Goal: Task Accomplishment & Management: Complete application form

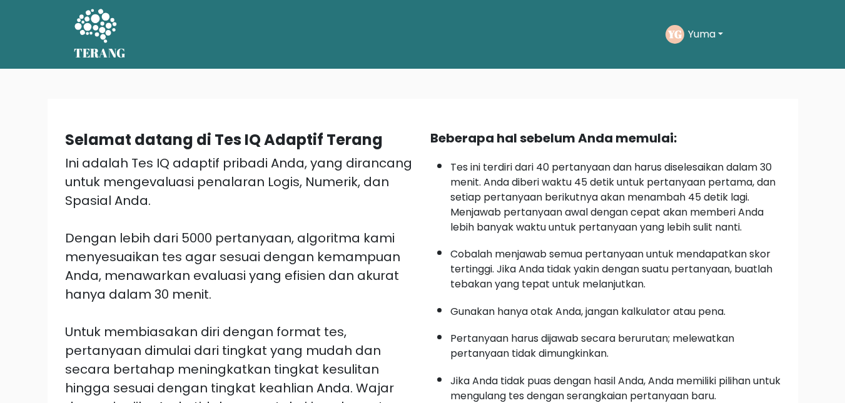
scroll to position [11, 0]
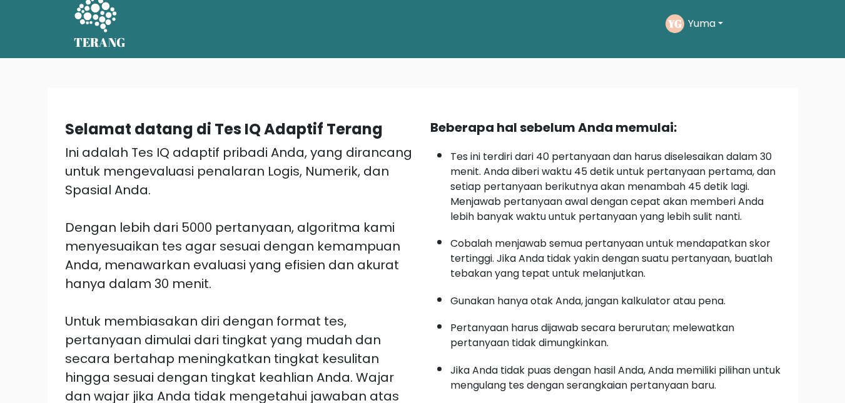
click at [572, 36] on div "Ikuti tesnya YG Yuma Dasbor Profil Pengaturan Keluar Dasbor Profil Pengaturan K…" at bounding box center [453, 23] width 636 height 39
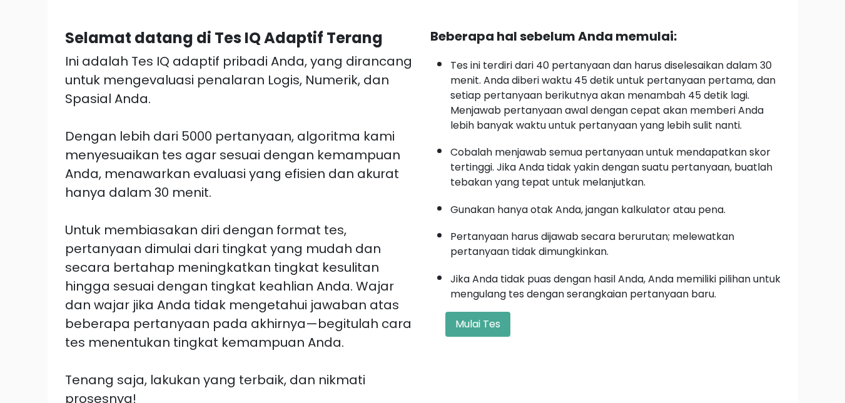
scroll to position [99, 0]
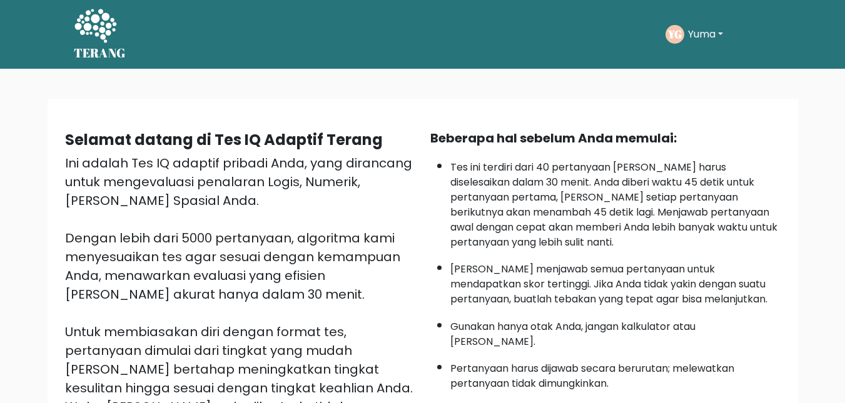
scroll to position [239, 0]
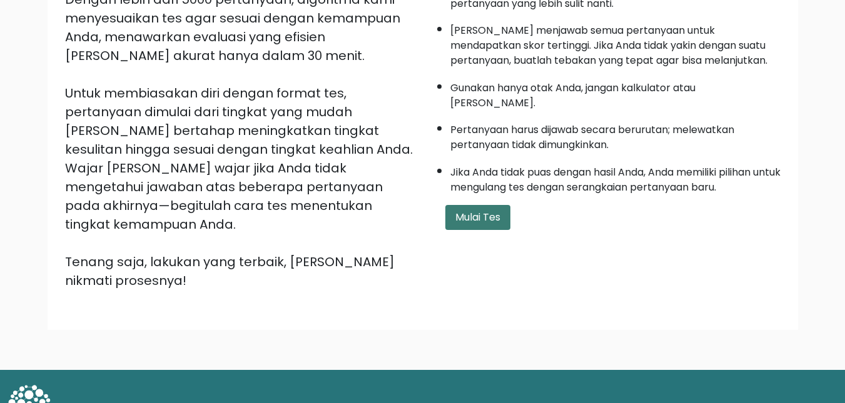
click at [476, 210] on font "Mulai Tes" at bounding box center [477, 217] width 45 height 14
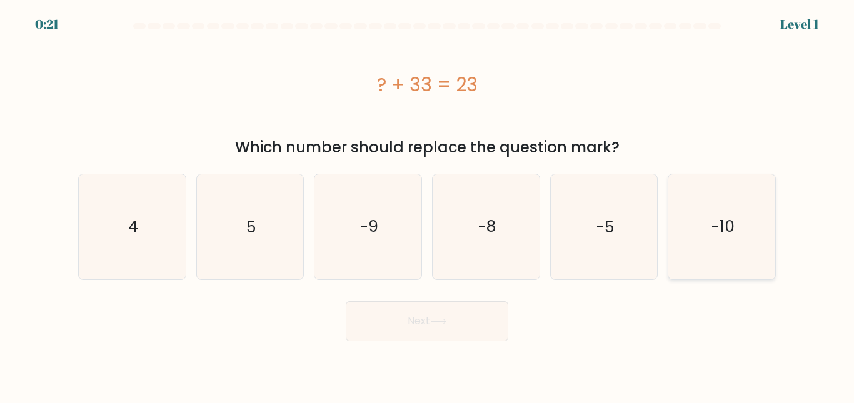
click at [742, 235] on icon "-10" at bounding box center [722, 226] width 104 height 104
click at [428, 205] on input "f. -10" at bounding box center [427, 203] width 1 height 3
radio input "true"
click at [440, 328] on button "Next" at bounding box center [427, 321] width 163 height 40
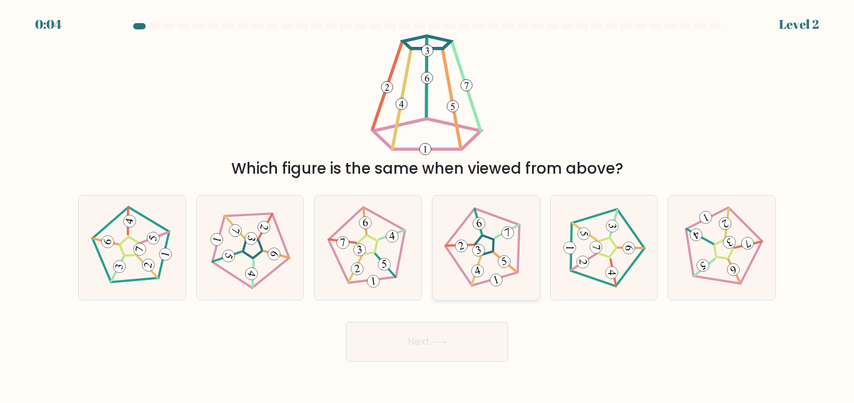
click at [490, 279] on icon at bounding box center [486, 248] width 84 height 84
click at [428, 205] on input "d." at bounding box center [427, 203] width 1 height 3
radio input "true"
click at [468, 336] on button "Next" at bounding box center [427, 342] width 163 height 40
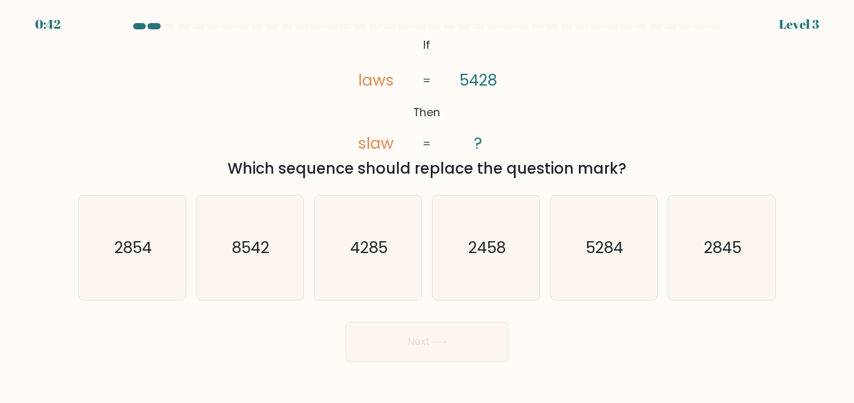
click at [619, 105] on div "@import url('https://fonts.googleapis.com/css?family=Abril+Fatface:400,100,100i…" at bounding box center [427, 107] width 713 height 146
click at [279, 228] on icon "8542" at bounding box center [250, 248] width 104 height 104
click at [427, 205] on input "b. 8542" at bounding box center [427, 203] width 1 height 3
radio input "true"
click at [429, 343] on button "Next" at bounding box center [427, 342] width 163 height 40
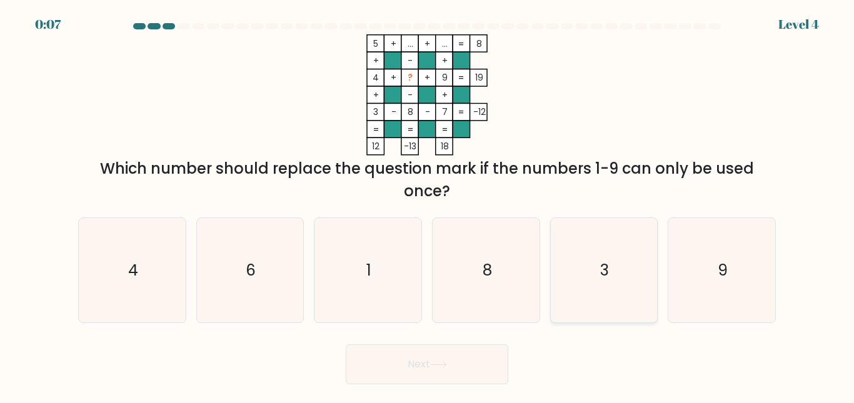
click at [656, 240] on div "3" at bounding box center [604, 271] width 108 height 106
click at [428, 205] on input "e. 3" at bounding box center [427, 203] width 1 height 3
radio input "true"
click at [451, 365] on button "Next" at bounding box center [427, 364] width 163 height 40
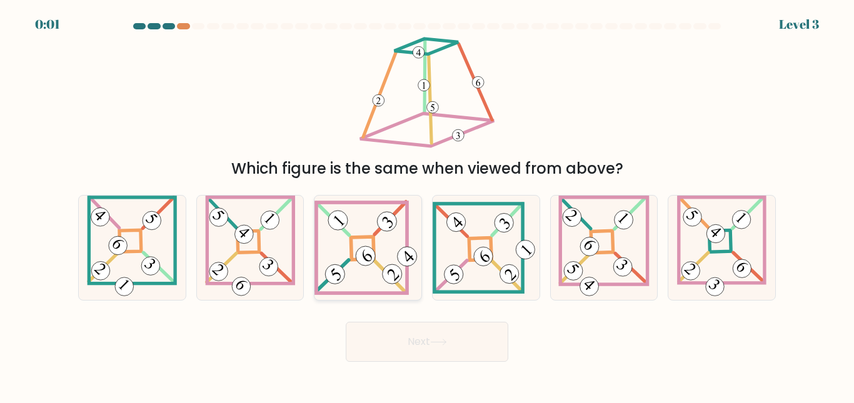
click at [388, 224] on 845 at bounding box center [387, 222] width 28 height 28
click at [427, 205] on input "c." at bounding box center [427, 203] width 1 height 3
radio input "true"
click at [406, 355] on button "Next" at bounding box center [427, 342] width 163 height 40
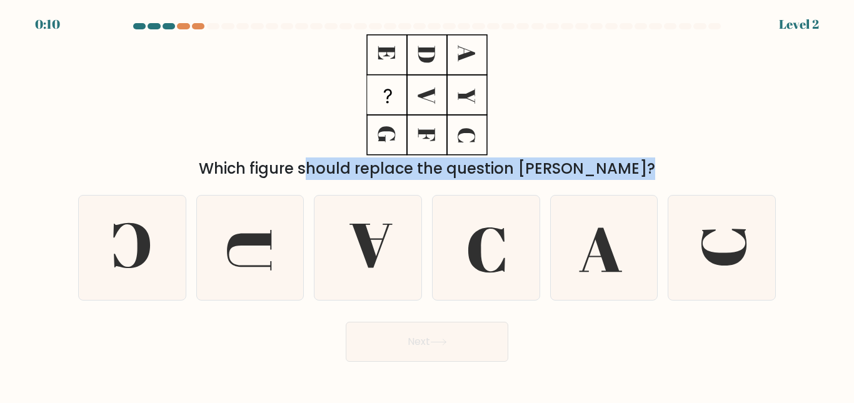
drag, startPoint x: 299, startPoint y: 109, endPoint x: 494, endPoint y: 183, distance: 208.6
click at [494, 183] on form at bounding box center [427, 192] width 854 height 339
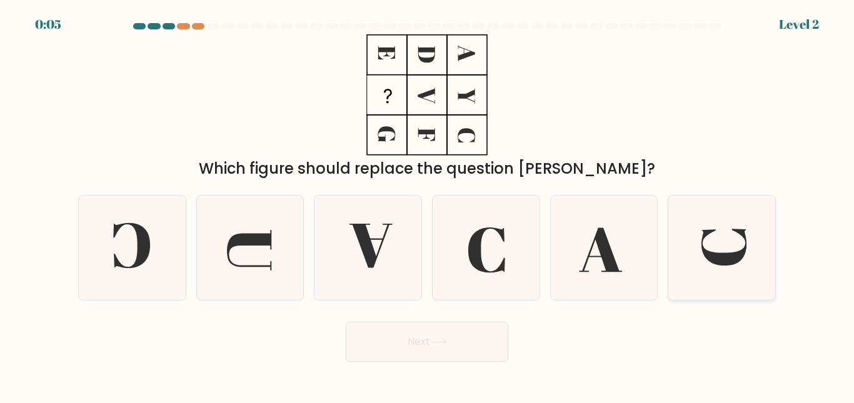
click at [686, 271] on icon at bounding box center [722, 248] width 104 height 104
click at [428, 205] on input "f." at bounding box center [427, 203] width 1 height 3
radio input "true"
click at [458, 341] on button "Next" at bounding box center [427, 342] width 163 height 40
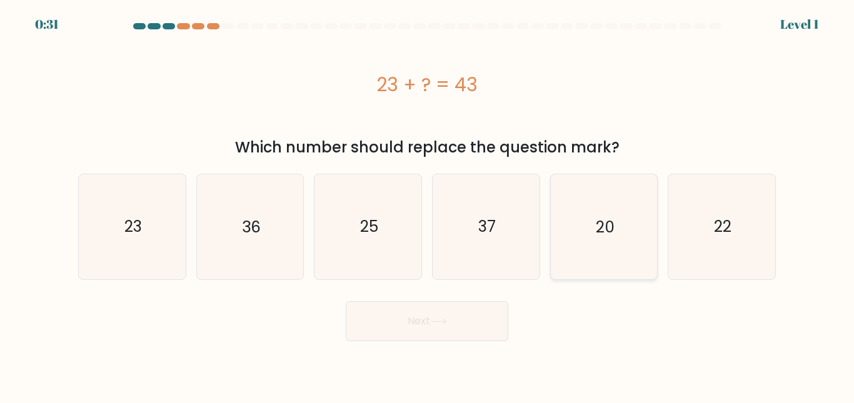
click at [601, 219] on text "20" at bounding box center [605, 227] width 19 height 22
click at [428, 205] on input "e. 20" at bounding box center [427, 203] width 1 height 3
radio input "true"
click at [450, 328] on button "Next" at bounding box center [427, 321] width 163 height 40
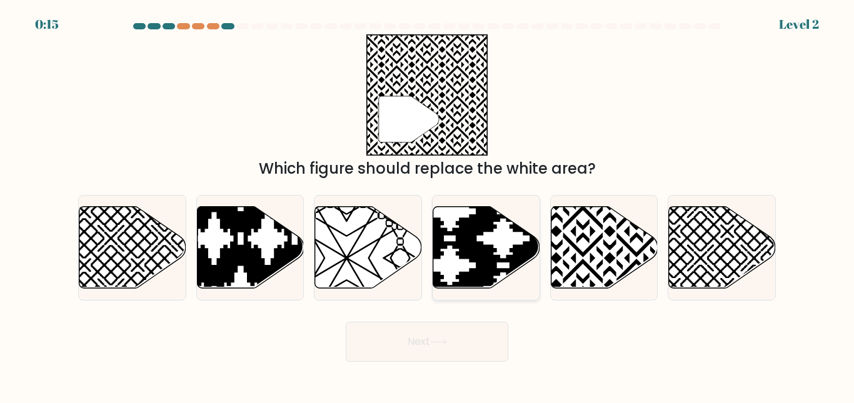
click at [461, 246] on icon at bounding box center [450, 291] width 215 height 215
click at [428, 205] on input "d." at bounding box center [427, 203] width 1 height 3
radio input "true"
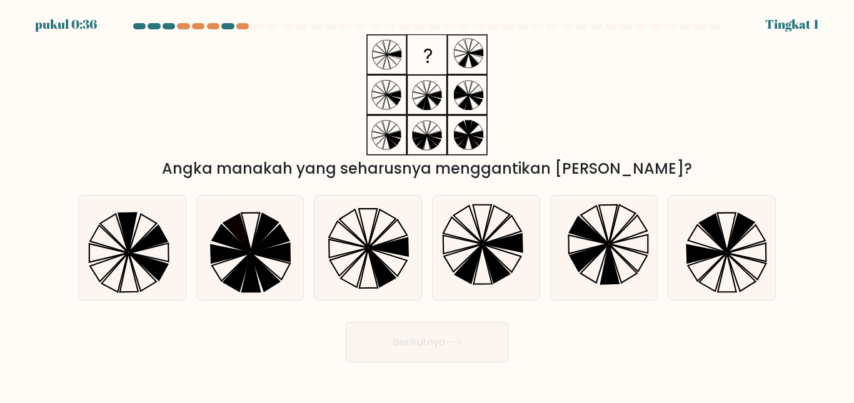
click at [680, 67] on div "Angka manakah yang seharusnya menggantikan [PERSON_NAME]?" at bounding box center [427, 107] width 713 height 146
click at [488, 263] on icon at bounding box center [496, 264] width 27 height 38
click at [428, 205] on input "D." at bounding box center [427, 203] width 1 height 3
radio input "true"
click at [454, 344] on icon at bounding box center [453, 342] width 17 height 7
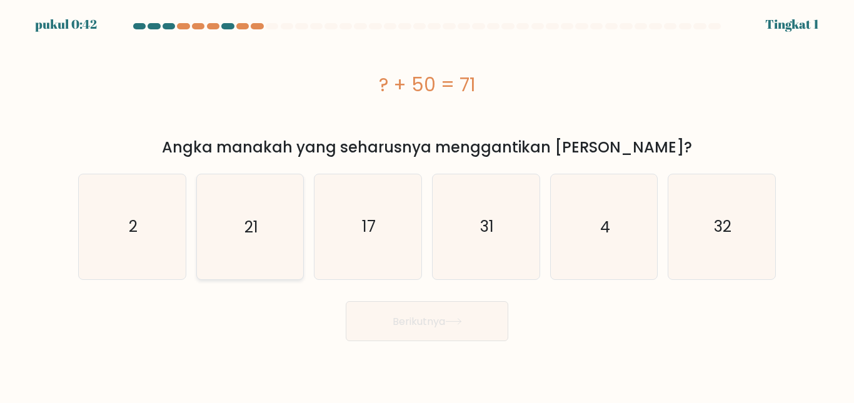
click at [262, 233] on icon "21" at bounding box center [250, 226] width 104 height 104
click at [427, 205] on input "B. 21" at bounding box center [427, 203] width 1 height 3
radio input "true"
click at [398, 336] on button "Berikutnya" at bounding box center [427, 321] width 163 height 41
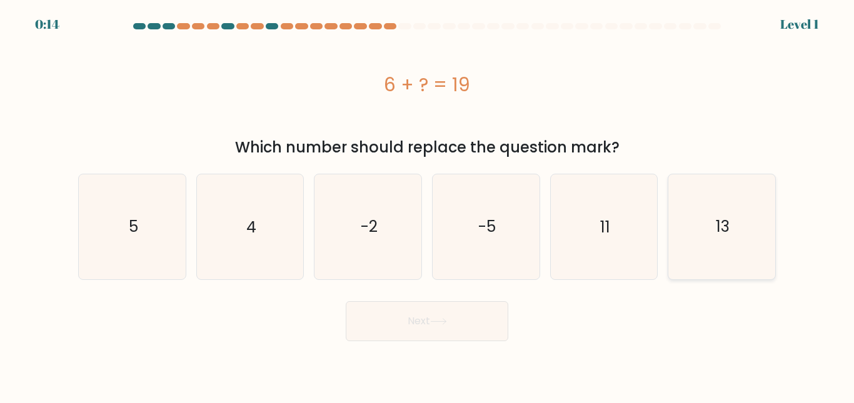
click at [678, 219] on icon "13" at bounding box center [722, 226] width 104 height 104
click at [428, 205] on input "f. 13" at bounding box center [427, 203] width 1 height 3
radio input "true"
click at [422, 331] on button "Next" at bounding box center [427, 321] width 163 height 40
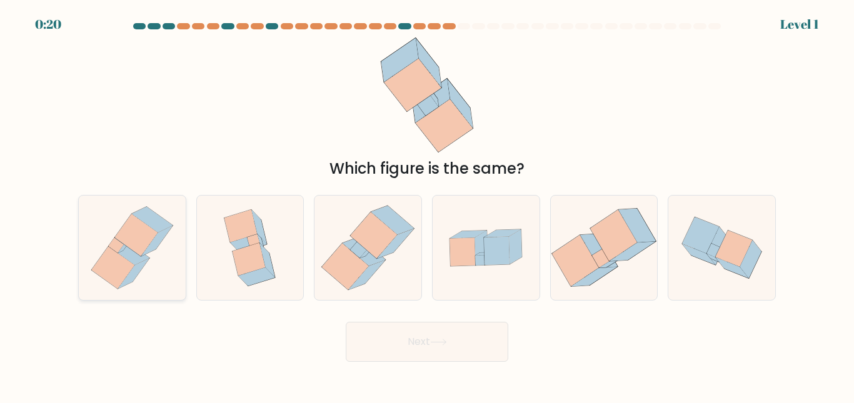
click at [177, 234] on icon at bounding box center [132, 248] width 96 height 104
click at [427, 205] on input "a." at bounding box center [427, 203] width 1 height 3
radio input "true"
click at [371, 331] on button "Next" at bounding box center [427, 342] width 163 height 40
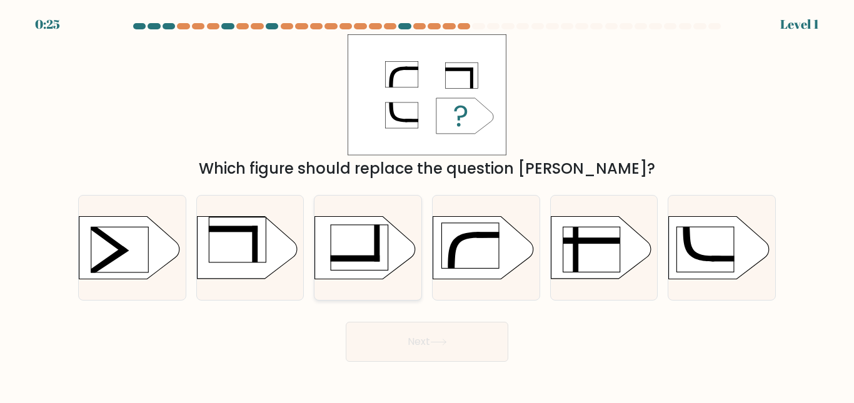
click at [321, 251] on rect at bounding box center [299, 210] width 278 height 211
click at [427, 205] on input "c." at bounding box center [427, 203] width 1 height 3
radio input "true"
click at [356, 337] on button "Next" at bounding box center [427, 342] width 163 height 40
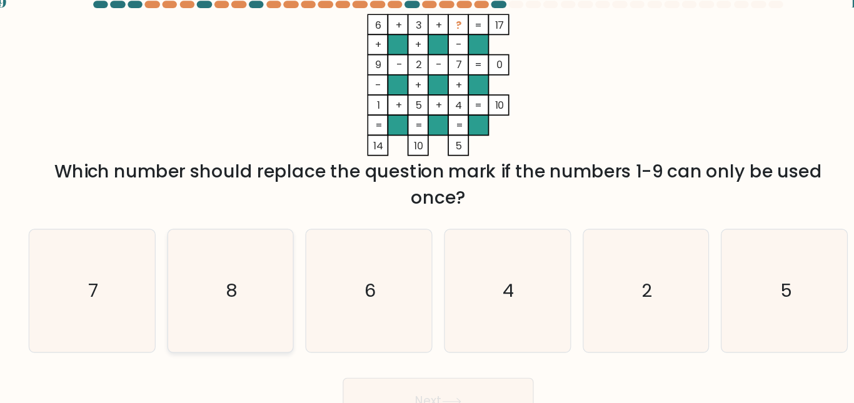
click at [248, 261] on text "8" at bounding box center [250, 270] width 9 height 22
click at [427, 205] on input "b. 8" at bounding box center [427, 203] width 1 height 3
radio input "true"
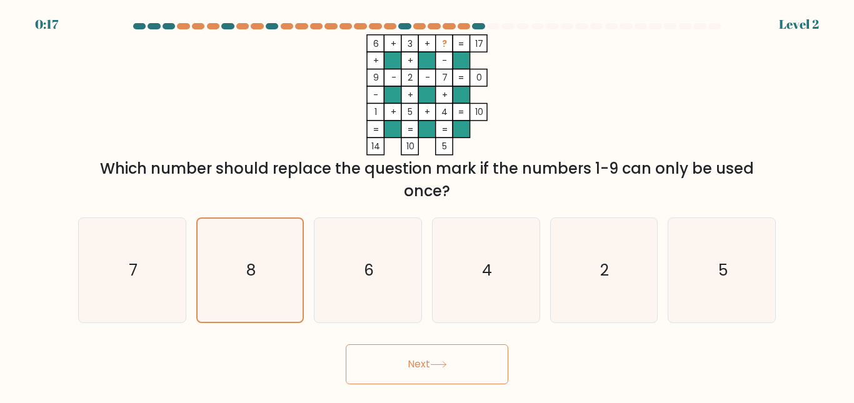
click at [373, 356] on button "Next" at bounding box center [427, 364] width 163 height 40
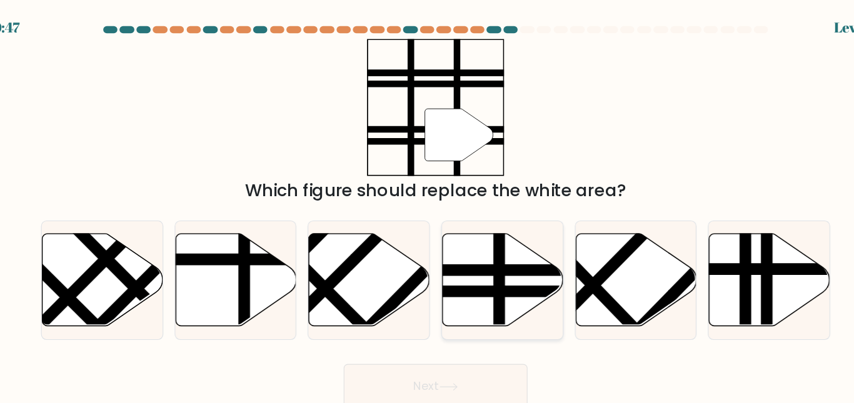
click at [462, 273] on icon at bounding box center [486, 247] width 107 height 82
click at [428, 205] on input "d." at bounding box center [427, 203] width 1 height 3
radio input "true"
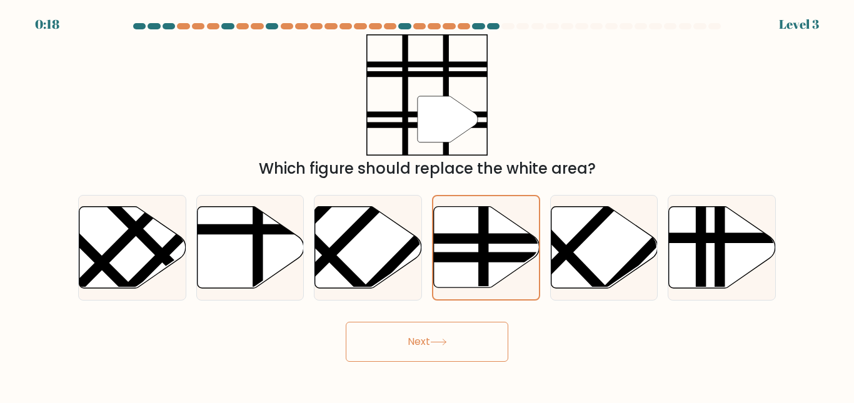
click at [439, 351] on button "Next" at bounding box center [427, 342] width 163 height 40
click at [403, 343] on button "Next" at bounding box center [427, 342] width 163 height 40
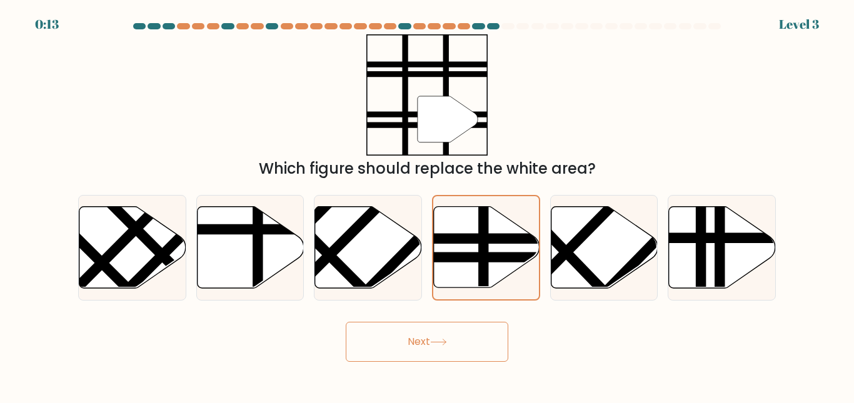
click at [403, 343] on button "Next" at bounding box center [427, 342] width 163 height 40
click at [443, 291] on div at bounding box center [486, 248] width 108 height 106
click at [428, 205] on input "d." at bounding box center [427, 203] width 1 height 3
click at [443, 291] on div at bounding box center [486, 248] width 108 height 106
click at [428, 205] on input "d." at bounding box center [427, 203] width 1 height 3
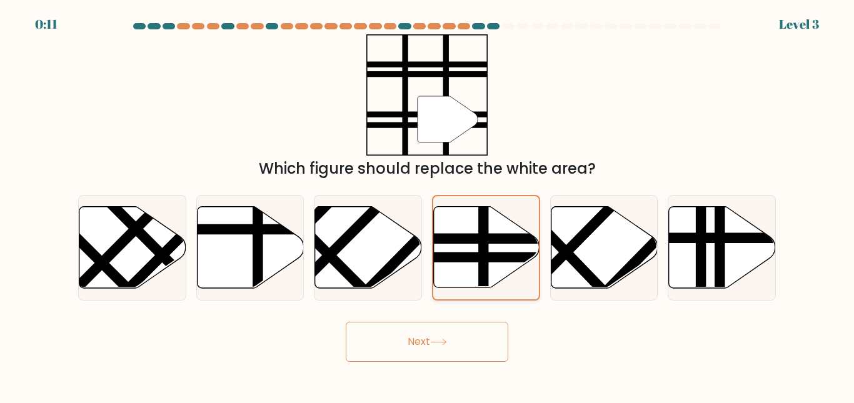
click at [443, 291] on div at bounding box center [486, 248] width 108 height 106
click at [428, 205] on input "d." at bounding box center [427, 203] width 1 height 3
click at [443, 291] on div at bounding box center [486, 248] width 108 height 106
click at [428, 205] on input "d." at bounding box center [427, 203] width 1 height 3
drag, startPoint x: 420, startPoint y: 324, endPoint x: 420, endPoint y: 338, distance: 13.8
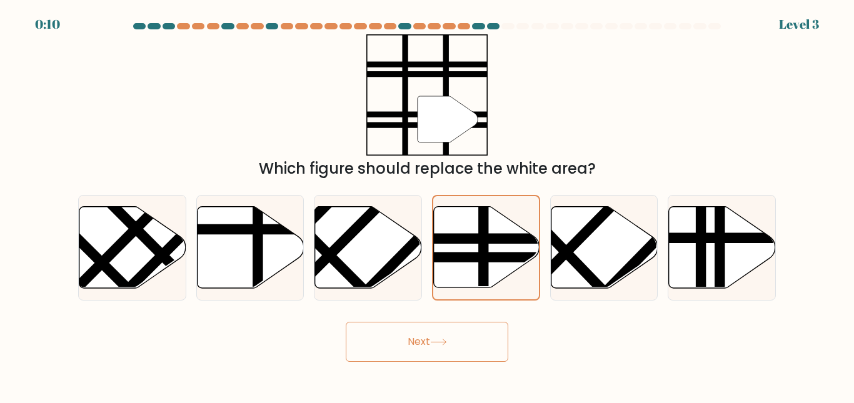
click at [420, 338] on button "Next" at bounding box center [427, 342] width 163 height 40
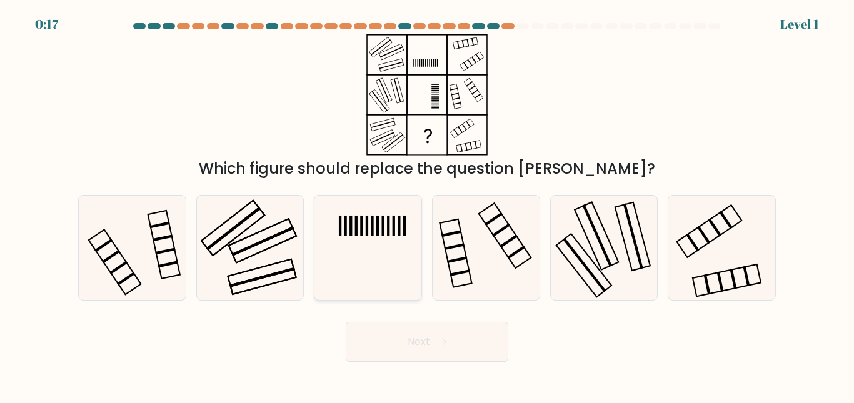
click at [411, 243] on icon at bounding box center [368, 248] width 104 height 104
click at [427, 205] on input "c." at bounding box center [427, 203] width 1 height 3
radio input "true"
click at [428, 336] on button "Next" at bounding box center [427, 342] width 163 height 40
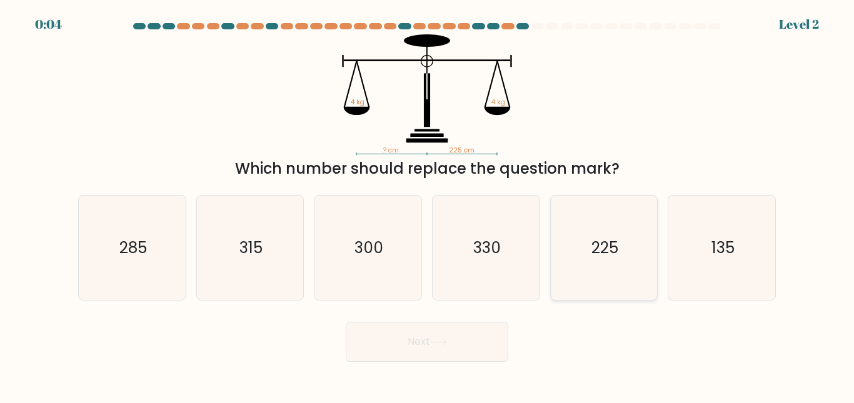
click at [639, 261] on icon "225" at bounding box center [603, 248] width 104 height 104
click at [428, 205] on input "e. 225" at bounding box center [427, 203] width 1 height 3
radio input "true"
click at [438, 342] on icon at bounding box center [438, 342] width 17 height 7
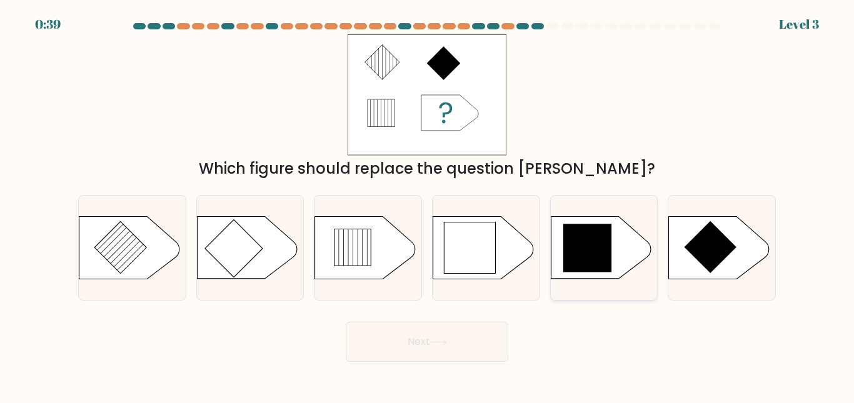
click at [570, 252] on icon at bounding box center [587, 248] width 49 height 49
click at [428, 205] on input "e." at bounding box center [427, 203] width 1 height 3
radio input "true"
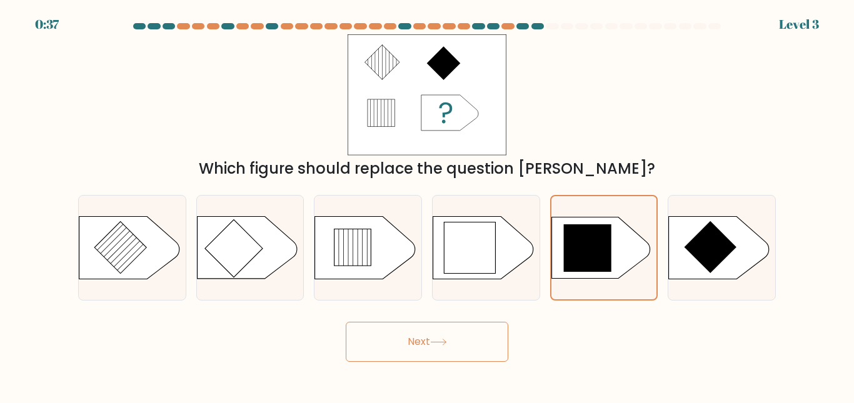
click at [433, 338] on button "Next" at bounding box center [427, 342] width 163 height 40
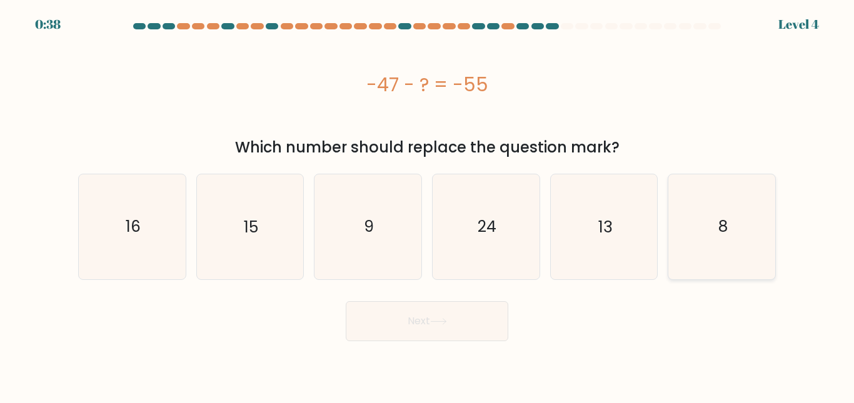
click at [690, 230] on icon "8" at bounding box center [722, 226] width 104 height 104
click at [428, 205] on input "f. 8" at bounding box center [427, 203] width 1 height 3
radio input "true"
click at [473, 331] on button "Next" at bounding box center [427, 321] width 163 height 40
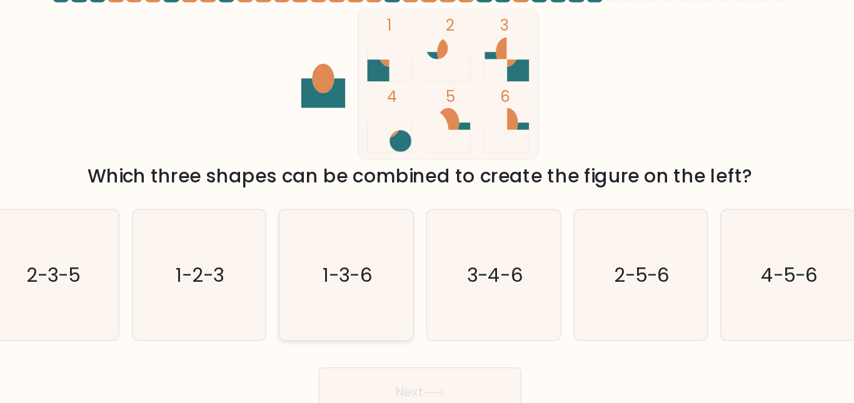
click at [378, 211] on icon "1-3-6" at bounding box center [368, 248] width 104 height 104
click at [427, 205] on input "c. 1-3-6" at bounding box center [427, 203] width 1 height 3
radio input "true"
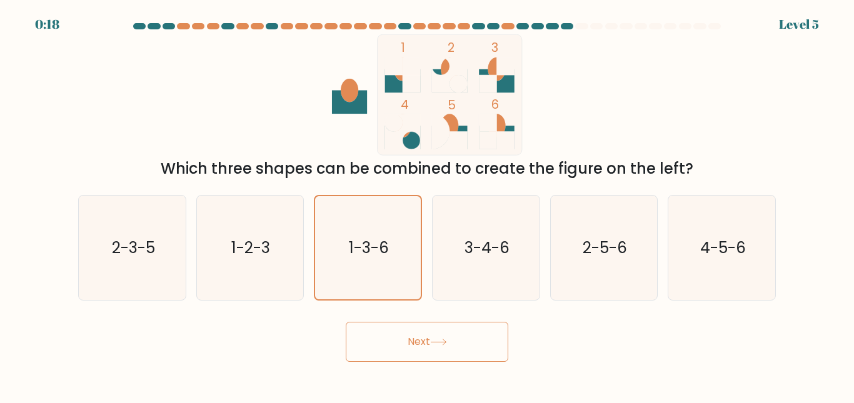
click at [396, 340] on button "Next" at bounding box center [427, 342] width 163 height 40
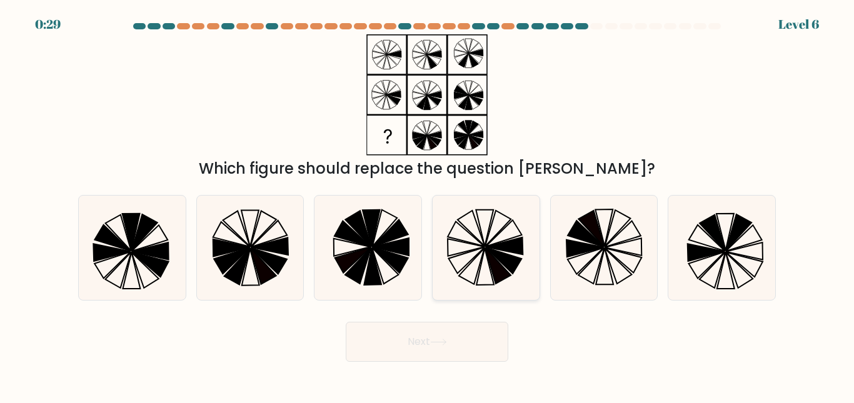
click at [493, 260] on icon at bounding box center [498, 266] width 26 height 36
click at [428, 205] on input "d." at bounding box center [427, 203] width 1 height 3
radio input "true"
click at [433, 342] on icon at bounding box center [438, 342] width 17 height 7
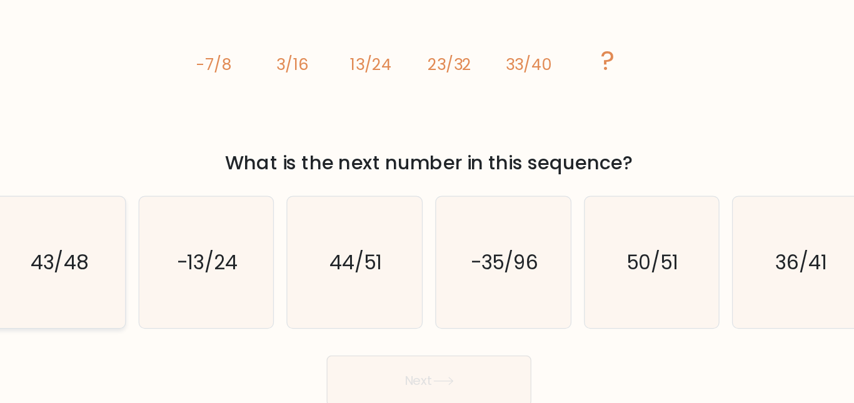
click at [86, 247] on icon "43/48" at bounding box center [132, 248] width 104 height 104
click at [427, 205] on input "a. 43/48" at bounding box center [427, 203] width 1 height 3
radio input "true"
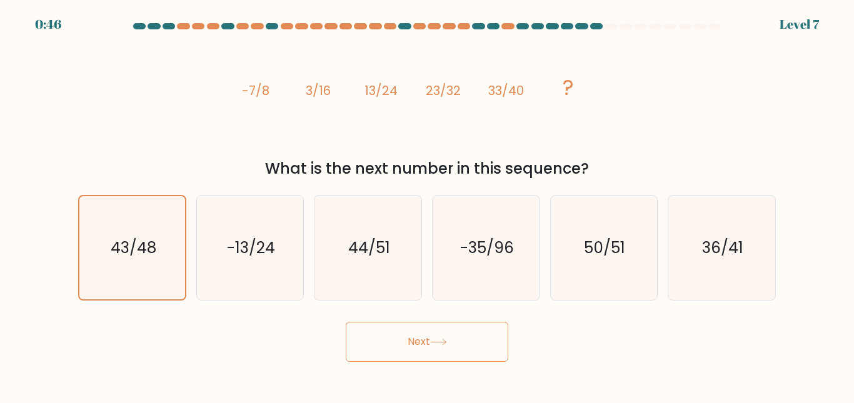
click at [426, 339] on button "Next" at bounding box center [427, 342] width 163 height 40
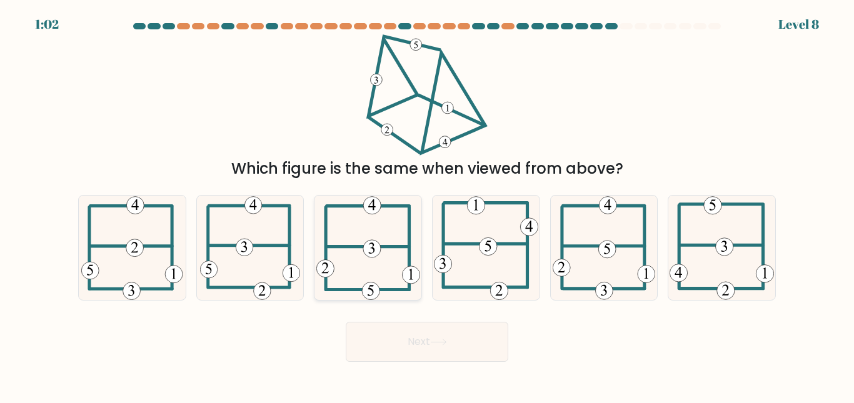
click at [360, 246] on 307 at bounding box center [367, 246] width 83 height 0
click at [427, 205] on input "c." at bounding box center [427, 203] width 1 height 3
radio input "true"
click at [404, 341] on button "Next" at bounding box center [427, 342] width 163 height 40
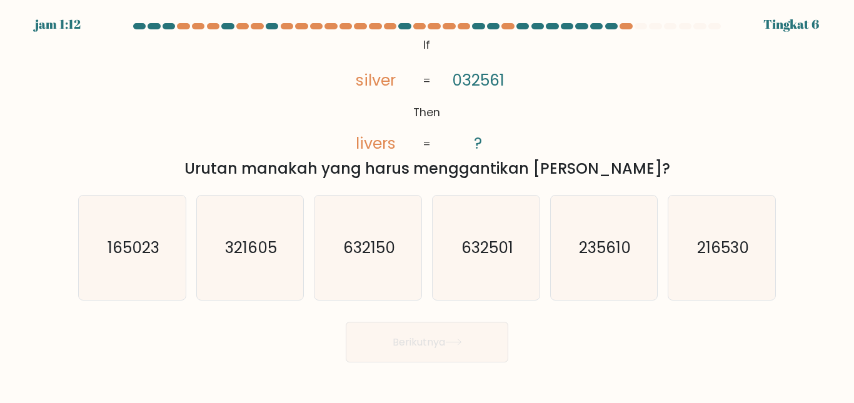
click at [763, 71] on div "@import url('https://fonts.googleapis.com/css?family=Abril+Fatface:400,100,100i…" at bounding box center [427, 107] width 713 height 146
click at [587, 274] on icon "235610" at bounding box center [603, 248] width 104 height 104
click at [428, 205] on input "Dan. 235610" at bounding box center [427, 203] width 1 height 3
radio input "true"
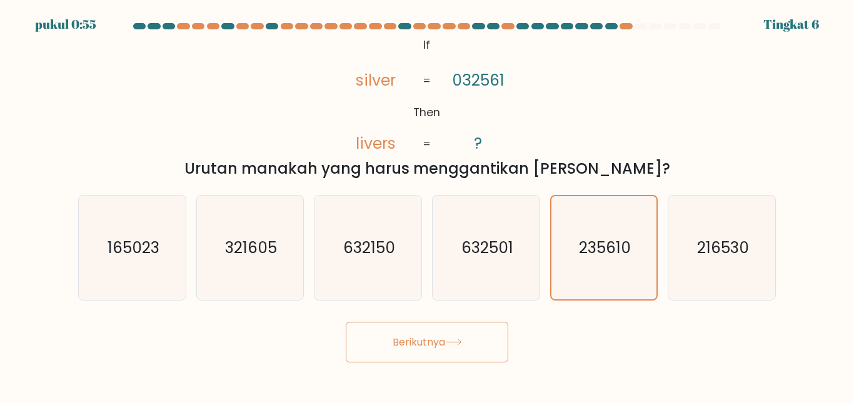
click at [438, 345] on font "Berikutnya" at bounding box center [419, 342] width 53 height 14
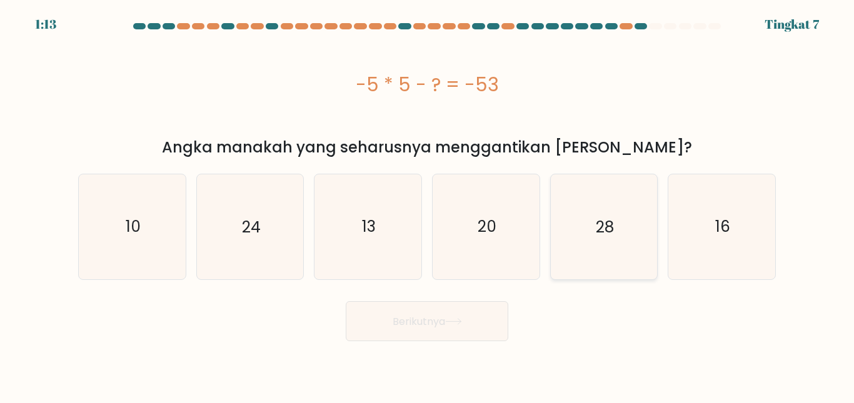
click at [606, 270] on icon "28" at bounding box center [603, 226] width 104 height 104
click at [428, 205] on input "Dan. 28" at bounding box center [427, 203] width 1 height 3
radio input "true"
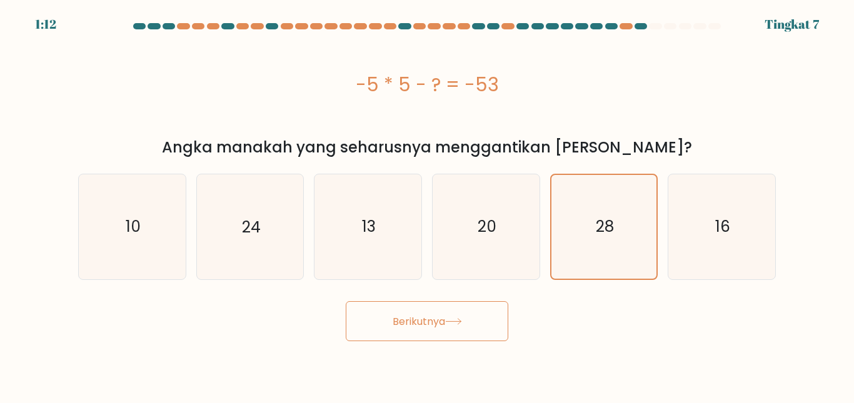
click at [455, 327] on button "Berikutnya" at bounding box center [427, 321] width 163 height 41
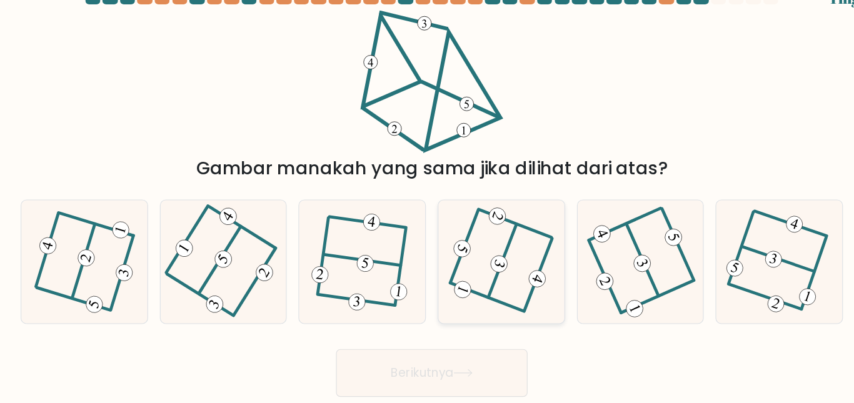
click at [493, 267] on icon at bounding box center [486, 248] width 83 height 84
click at [428, 205] on input "D." at bounding box center [427, 203] width 1 height 3
radio input "true"
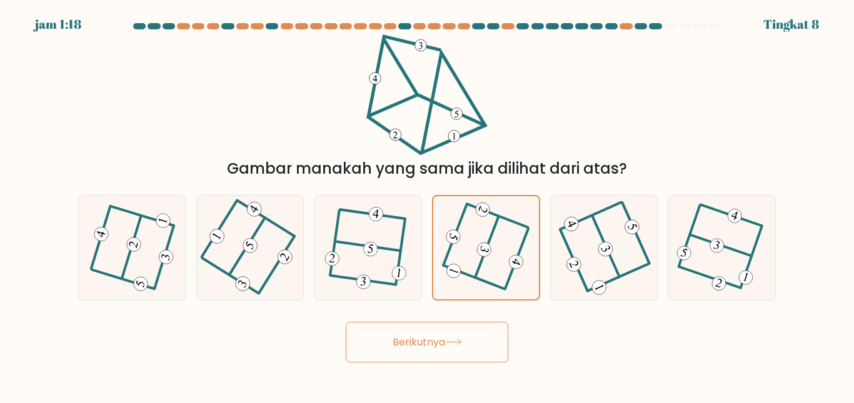
click at [451, 327] on button "Berikutnya" at bounding box center [427, 342] width 163 height 41
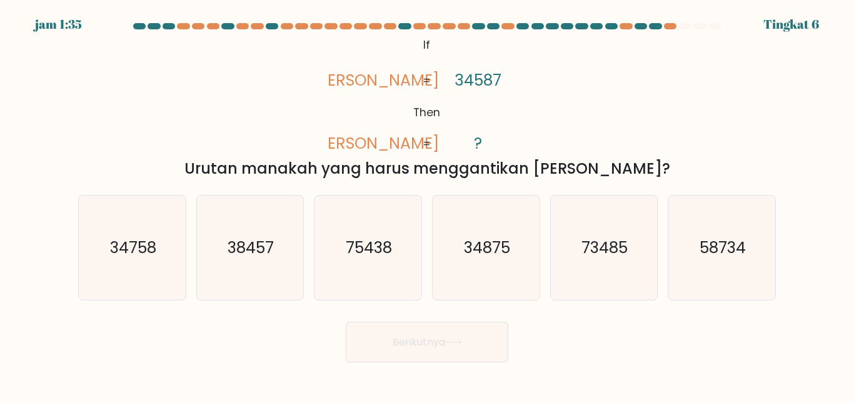
click at [375, 153] on tspan "veals" at bounding box center [376, 144] width 128 height 22
click at [275, 231] on icon "38457" at bounding box center [250, 248] width 104 height 104
click at [427, 205] on input "B. 38457" at bounding box center [427, 203] width 1 height 3
radio input "true"
click at [405, 336] on font "Berikutnya" at bounding box center [419, 342] width 53 height 14
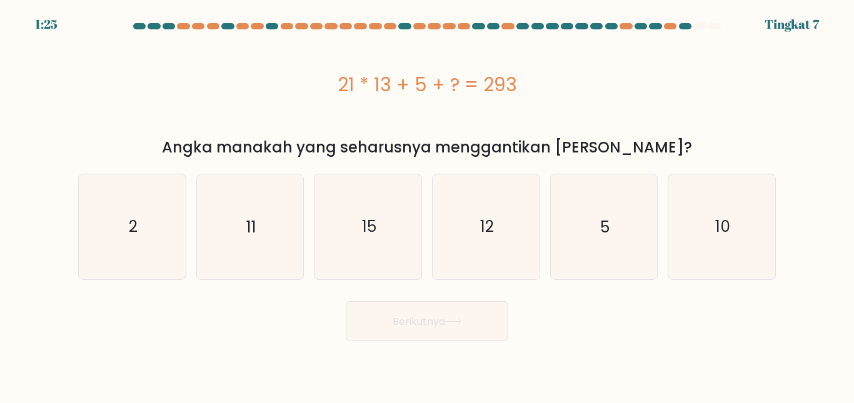
click at [312, 210] on div "C. 15" at bounding box center [368, 227] width 118 height 106
click at [350, 218] on icon "15" at bounding box center [368, 226] width 104 height 104
click at [427, 205] on input "C. 15" at bounding box center [427, 203] width 1 height 3
radio input "true"
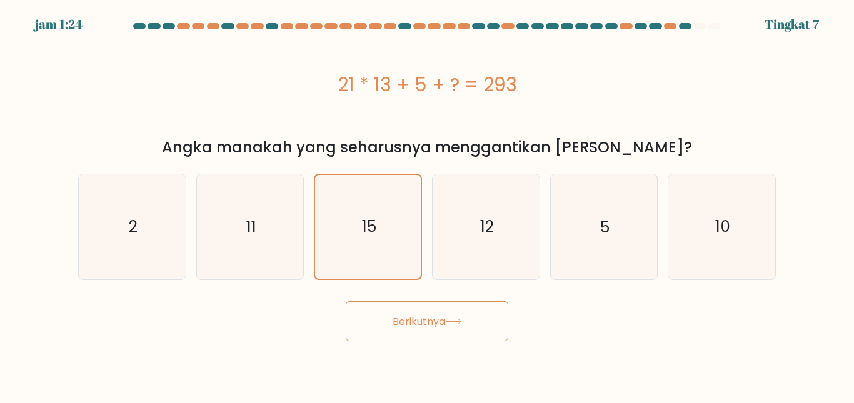
click at [398, 324] on font "Berikutnya" at bounding box center [419, 321] width 53 height 14
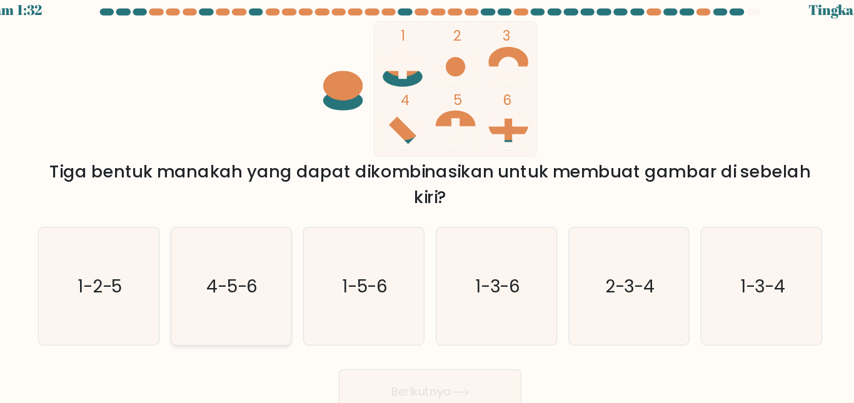
click at [275, 256] on icon "4-5-6" at bounding box center [250, 270] width 104 height 104
click at [427, 205] on input "B. 4-5-6" at bounding box center [427, 203] width 1 height 3
radio input "true"
click at [181, 261] on icon "1-2-5" at bounding box center [132, 270] width 104 height 104
click at [427, 205] on input "A. 1-2-5" at bounding box center [427, 203] width 1 height 3
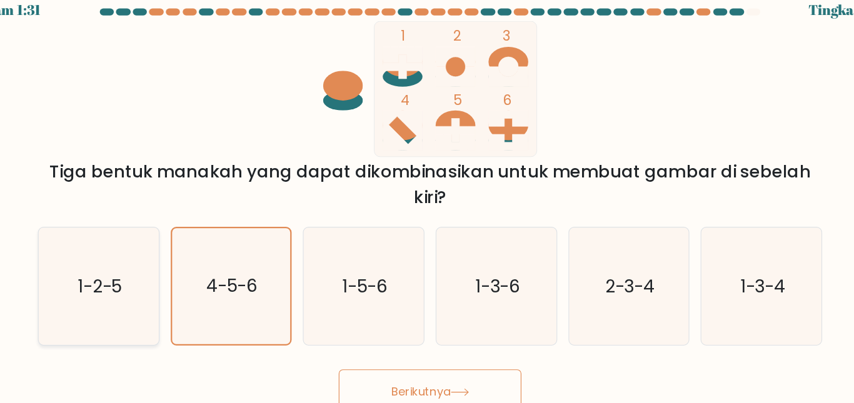
radio input "true"
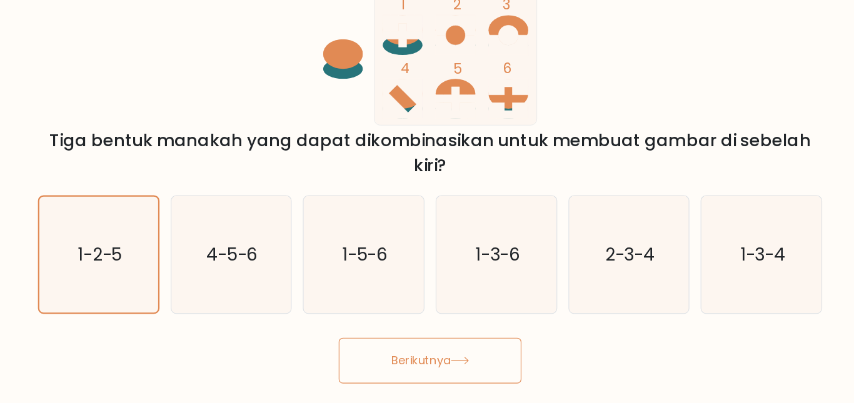
click at [430, 376] on button "Berikutnya" at bounding box center [427, 364] width 163 height 41
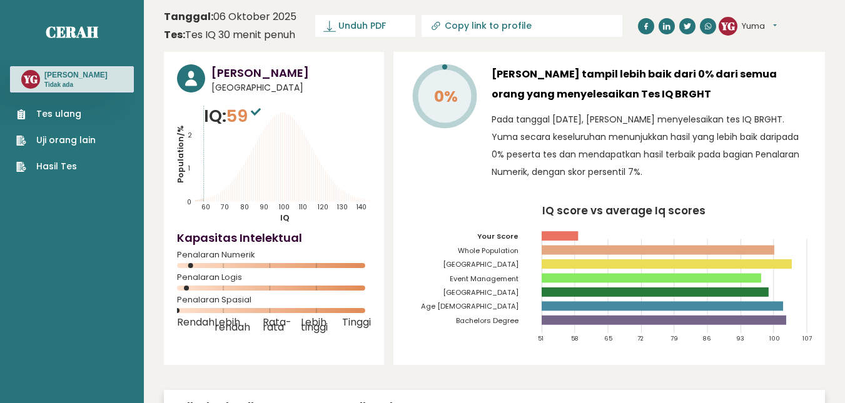
click at [76, 114] on font "Tes ulang" at bounding box center [58, 114] width 45 height 13
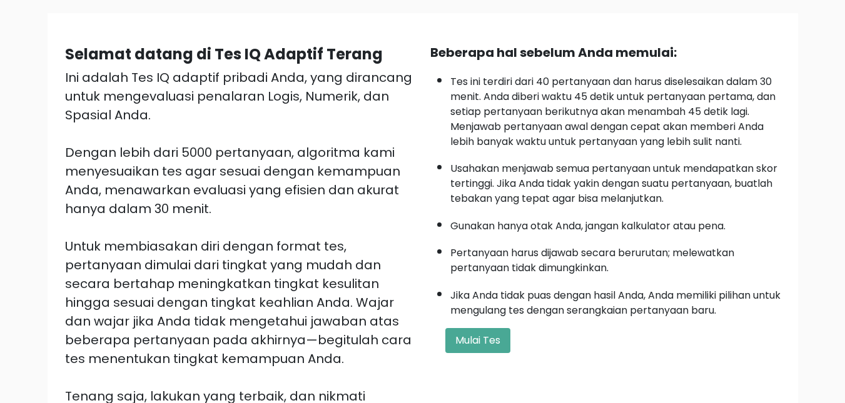
scroll to position [86, 0]
click at [477, 344] on font "Mulai Tes" at bounding box center [477, 340] width 45 height 14
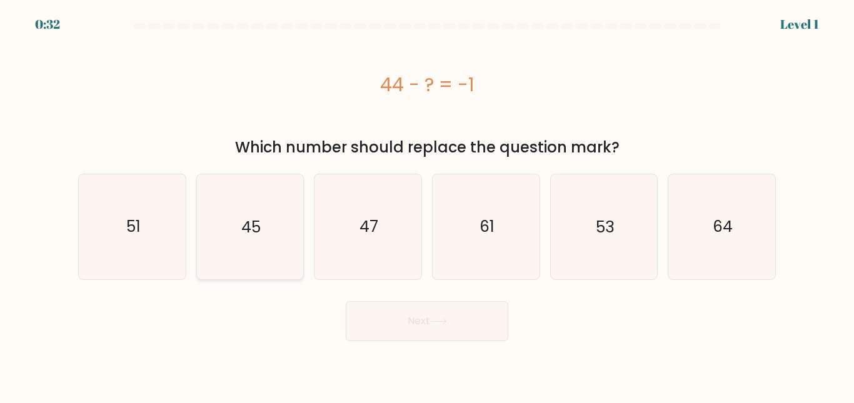
click at [281, 240] on icon "45" at bounding box center [250, 226] width 104 height 104
click at [427, 205] on input "b. 45" at bounding box center [427, 203] width 1 height 3
radio input "true"
click at [420, 327] on button "Next" at bounding box center [427, 321] width 163 height 40
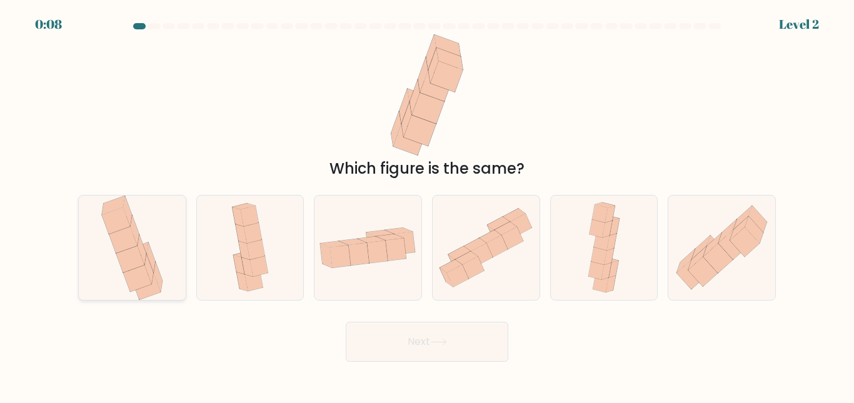
click at [138, 248] on icon at bounding box center [130, 259] width 28 height 27
click at [427, 205] on input "a." at bounding box center [427, 203] width 1 height 3
radio input "true"
click at [428, 353] on button "Next" at bounding box center [427, 342] width 163 height 40
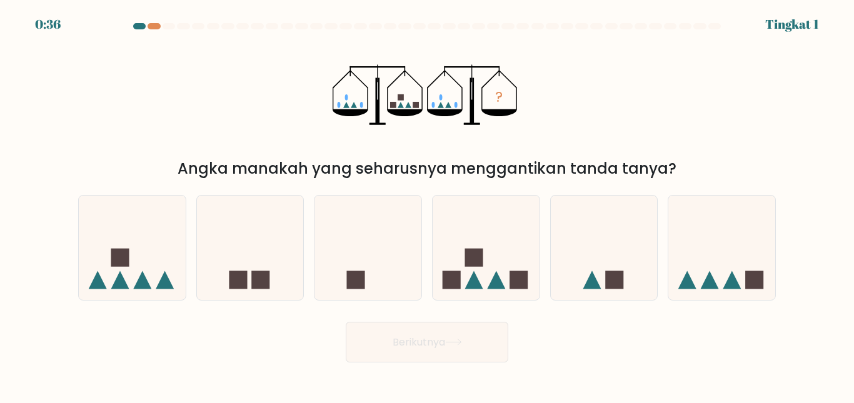
click at [705, 149] on div "? Angka manakah yang seharusnya menggantikan tanda tanya?" at bounding box center [427, 107] width 713 height 146
click at [480, 272] on icon at bounding box center [486, 248] width 107 height 88
click at [428, 205] on input "D." at bounding box center [427, 203] width 1 height 3
radio input "true"
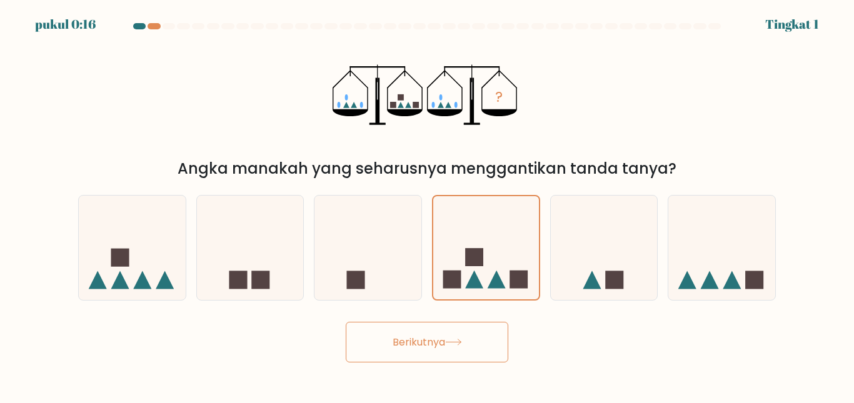
click at [449, 360] on button "Berikutnya" at bounding box center [427, 342] width 163 height 41
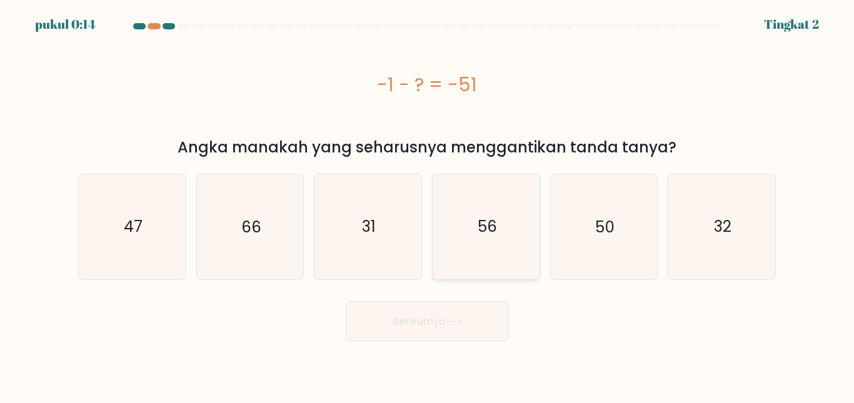
click at [517, 241] on icon "56" at bounding box center [486, 226] width 104 height 104
click at [428, 205] on input "D. 56" at bounding box center [427, 203] width 1 height 3
radio input "true"
click at [485, 323] on button "Berikutnya" at bounding box center [427, 321] width 163 height 41
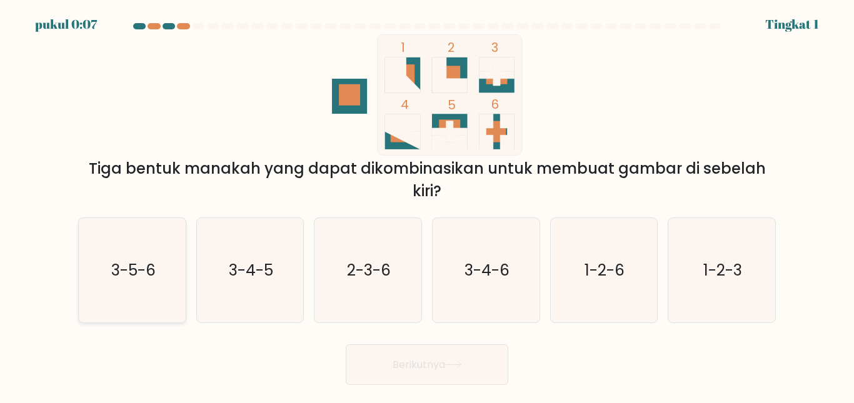
click at [151, 286] on icon "3-5-6" at bounding box center [132, 270] width 104 height 104
click at [427, 205] on input "A. 3-5-6" at bounding box center [427, 203] width 1 height 3
radio input "true"
click at [393, 365] on font "Berikutnya" at bounding box center [419, 365] width 53 height 14
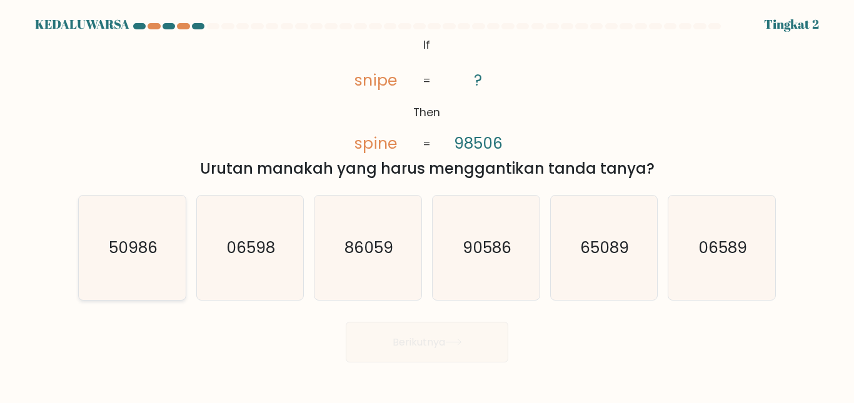
click at [134, 239] on text "50986" at bounding box center [133, 248] width 49 height 22
click at [427, 205] on input "A. 50986" at bounding box center [427, 203] width 1 height 3
radio input "true"
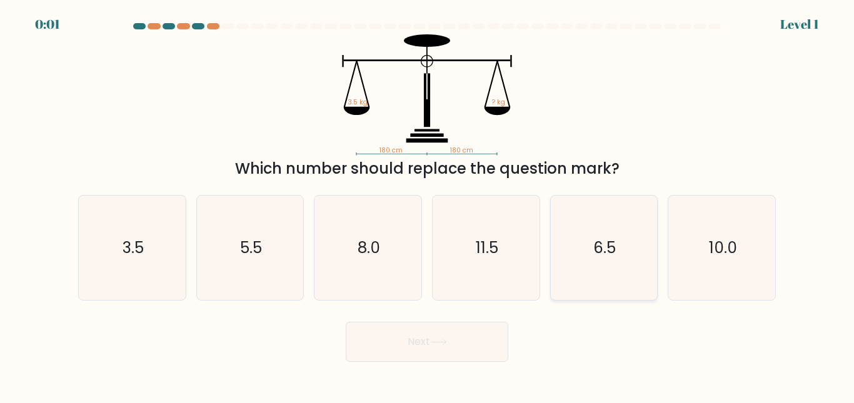
click at [596, 239] on text "6.5" at bounding box center [605, 248] width 23 height 22
click at [428, 205] on input "e. 6.5" at bounding box center [427, 203] width 1 height 3
radio input "true"
click at [402, 329] on button "Next" at bounding box center [427, 342] width 163 height 40
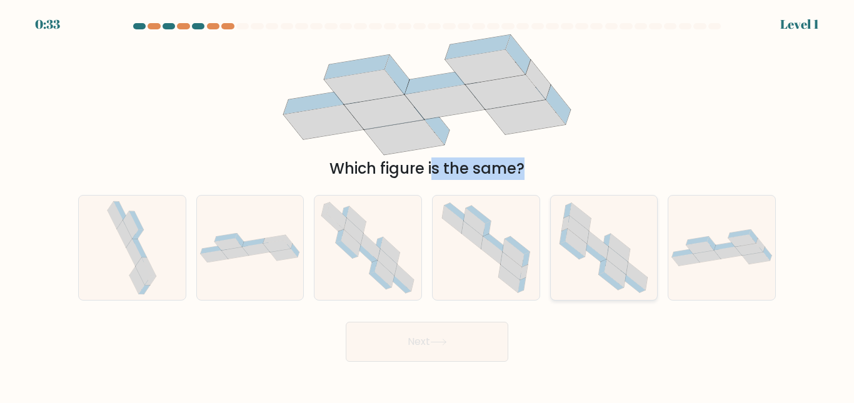
drag, startPoint x: 175, startPoint y: 46, endPoint x: 657, endPoint y: 241, distance: 520.0
click at [657, 241] on form at bounding box center [427, 192] width 854 height 339
click at [585, 135] on div "Which figure is the same?" at bounding box center [427, 107] width 713 height 146
click at [585, 254] on icon at bounding box center [576, 243] width 21 height 28
click at [428, 205] on input "e." at bounding box center [427, 203] width 1 height 3
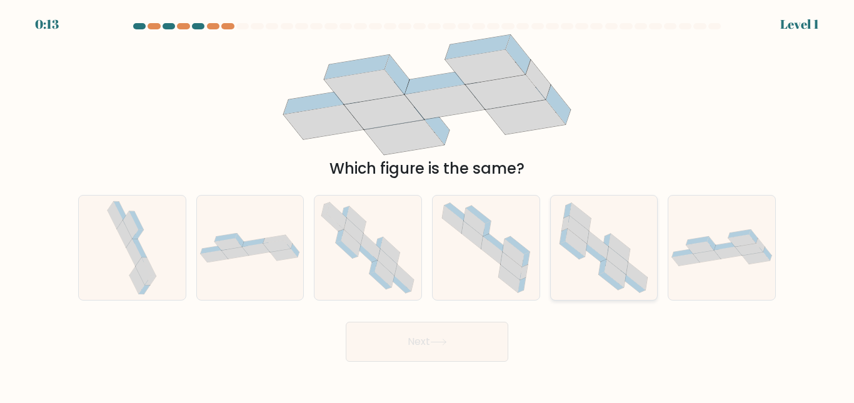
radio input "true"
click at [453, 345] on button "Next" at bounding box center [427, 342] width 163 height 40
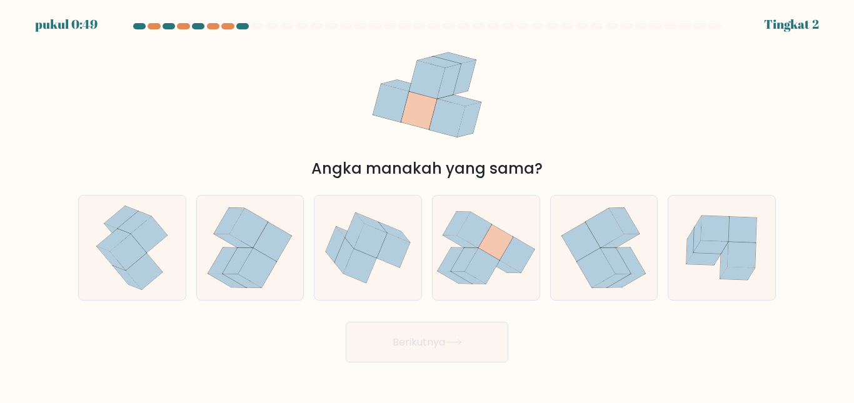
click at [559, 66] on div "Angka manakah yang sama?" at bounding box center [427, 107] width 713 height 146
click at [618, 103] on div "Which figure is the same?" at bounding box center [427, 107] width 713 height 146
click at [482, 256] on icon at bounding box center [482, 266] width 34 height 36
click at [428, 205] on input "d." at bounding box center [427, 203] width 1 height 3
radio input "true"
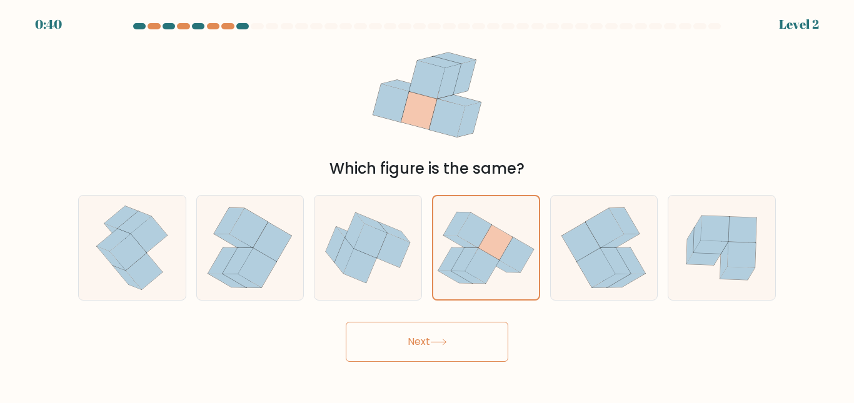
click at [431, 361] on button "Next" at bounding box center [427, 342] width 163 height 40
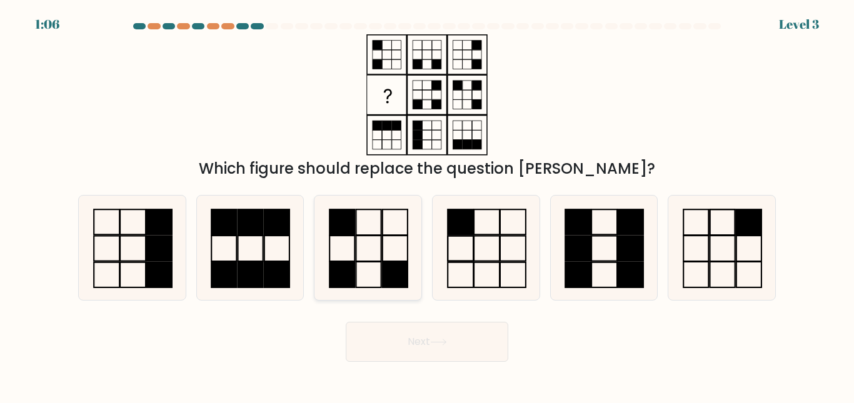
click at [378, 226] on icon at bounding box center [368, 248] width 104 height 104
click at [427, 205] on input "c." at bounding box center [427, 203] width 1 height 3
radio input "true"
click at [399, 339] on button "Next" at bounding box center [427, 342] width 163 height 40
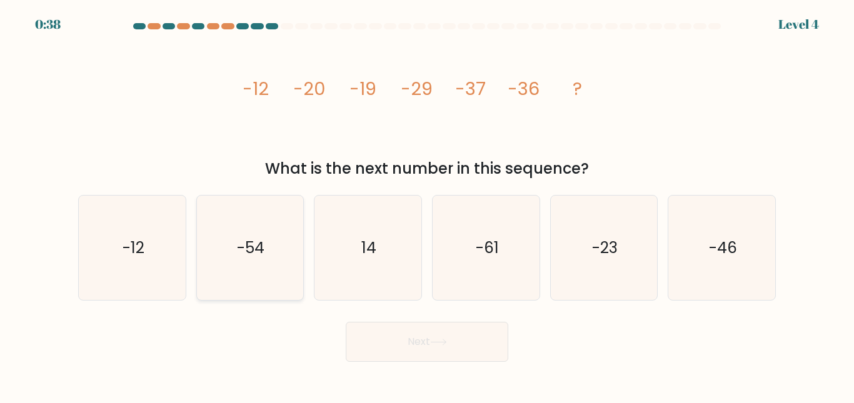
click at [249, 222] on icon "-54" at bounding box center [250, 248] width 104 height 104
click at [427, 205] on input "b. -54" at bounding box center [427, 203] width 1 height 3
radio input "true"
click at [405, 352] on button "Next" at bounding box center [427, 342] width 163 height 40
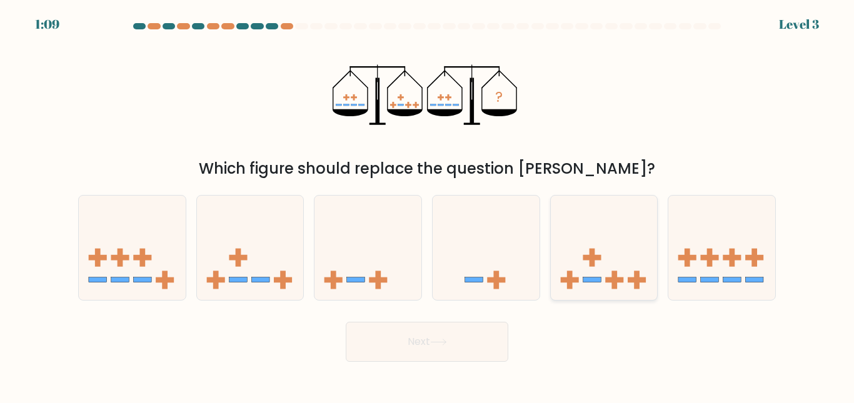
click at [571, 298] on div at bounding box center [604, 248] width 108 height 106
click at [428, 205] on input "e." at bounding box center [427, 203] width 1 height 3
radio input "true"
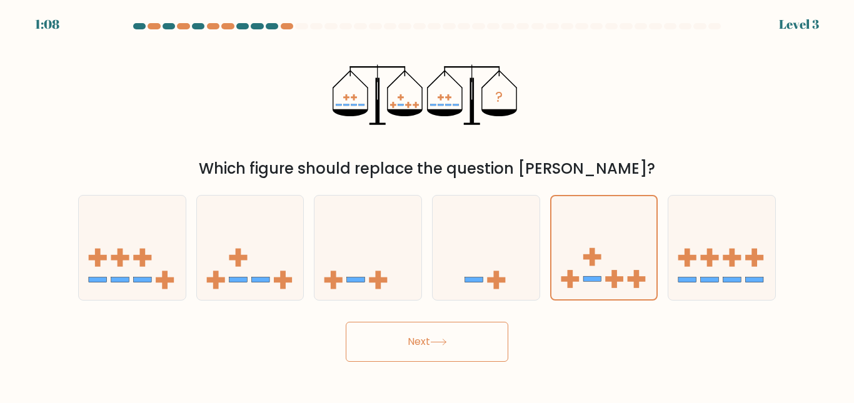
click at [459, 331] on button "Next" at bounding box center [427, 342] width 163 height 40
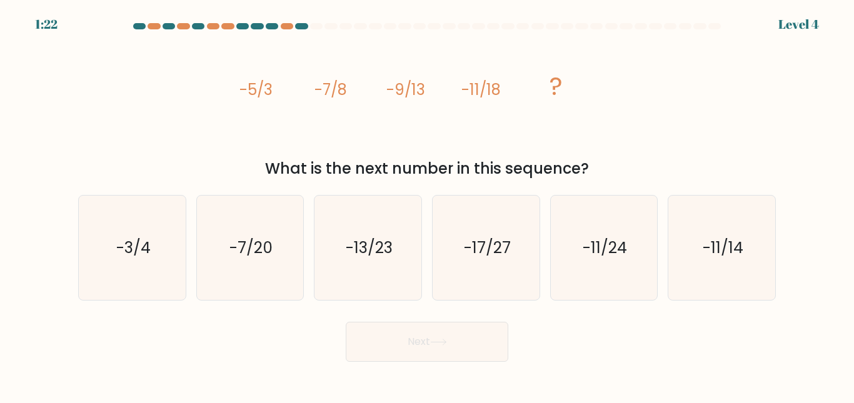
drag, startPoint x: 224, startPoint y: 82, endPoint x: 629, endPoint y: 168, distance: 413.6
click at [629, 168] on div "image/svg+xml -5/3 -7/8 -9/13 -11/18 ? What is the next number in this sequence?" at bounding box center [427, 107] width 713 height 146
copy div "-5/3 -7/8 -9/13 -11/18 ? What is the next number in this sequence?"
click at [350, 257] on text "-13/23" at bounding box center [369, 248] width 47 height 22
click at [427, 205] on input "c. -13/23" at bounding box center [427, 203] width 1 height 3
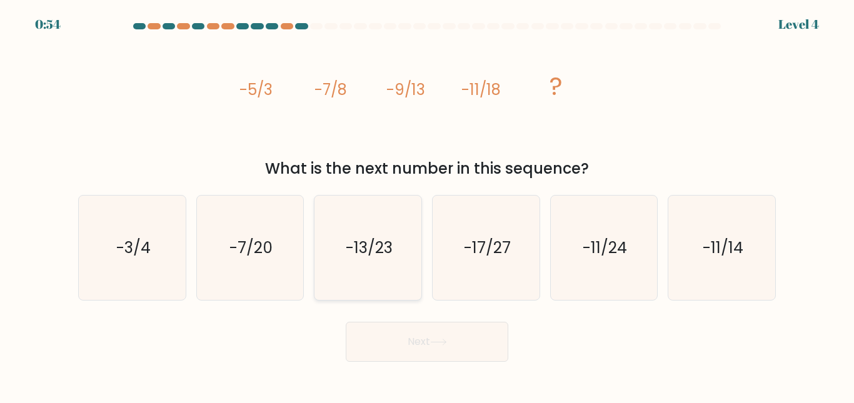
radio input "true"
click at [417, 336] on button "Next" at bounding box center [427, 342] width 163 height 40
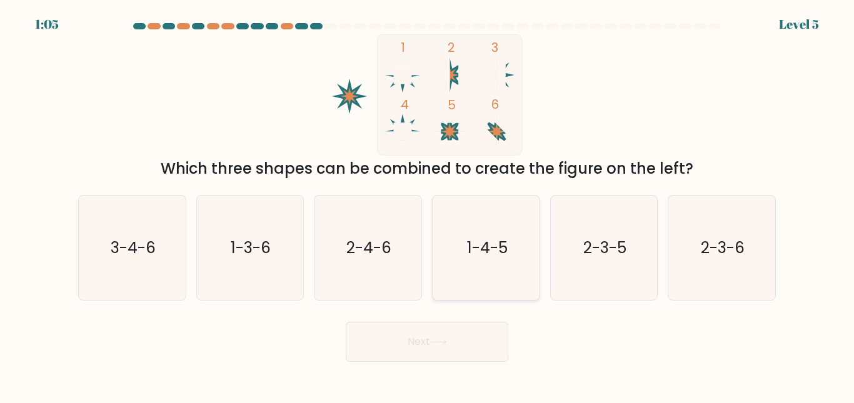
click at [485, 266] on icon "1-4-5" at bounding box center [486, 248] width 104 height 104
click at [428, 205] on input "d. 1-4-5" at bounding box center [427, 203] width 1 height 3
radio input "true"
click at [460, 341] on button "Next" at bounding box center [427, 342] width 163 height 40
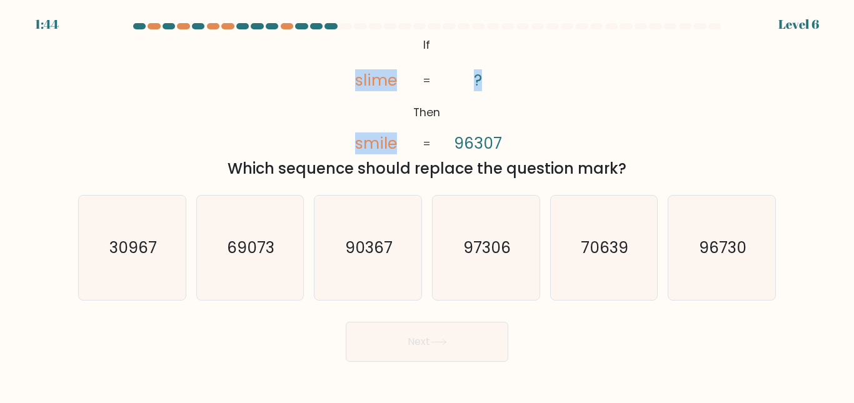
drag, startPoint x: 343, startPoint y: 43, endPoint x: 500, endPoint y: 106, distance: 168.3
click at [500, 106] on icon "@import url('https://fonts.googleapis.com/css?family=Abril+Fatface:400,100,100i…" at bounding box center [427, 94] width 196 height 121
copy div "If Then slime smile ? 96307 = = Which sequence should replace the question mark?"
drag, startPoint x: 419, startPoint y: 39, endPoint x: 640, endPoint y: 167, distance: 254.9
click at [640, 167] on div "@import url('https://fonts.googleapis.com/css?family=Abril+Fatface:400,100,100i…" at bounding box center [427, 107] width 713 height 146
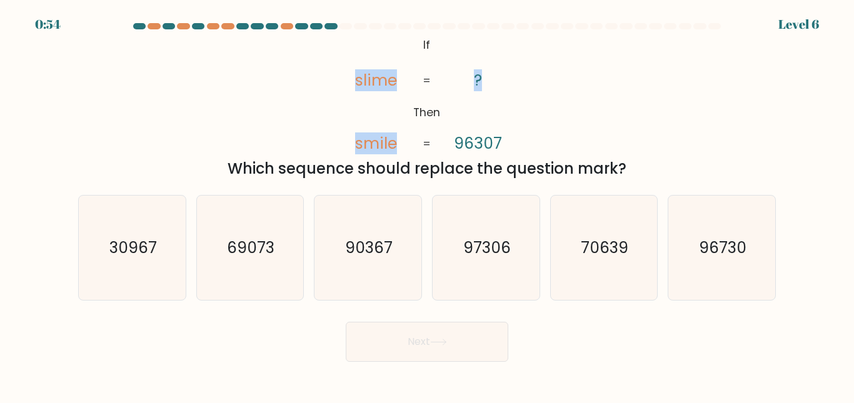
click at [284, 113] on div "@import url('https://fonts.googleapis.com/css?family=Abril+Fatface:400,100,100i…" at bounding box center [427, 107] width 713 height 146
click at [350, 235] on icon "90367" at bounding box center [368, 248] width 104 height 104
click at [427, 205] on input "c. 90367" at bounding box center [427, 203] width 1 height 3
radio input "true"
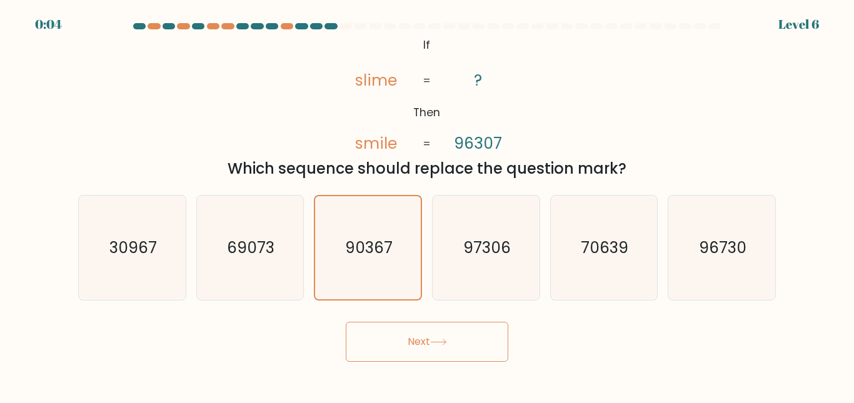
click at [435, 334] on button "Next" at bounding box center [427, 342] width 163 height 40
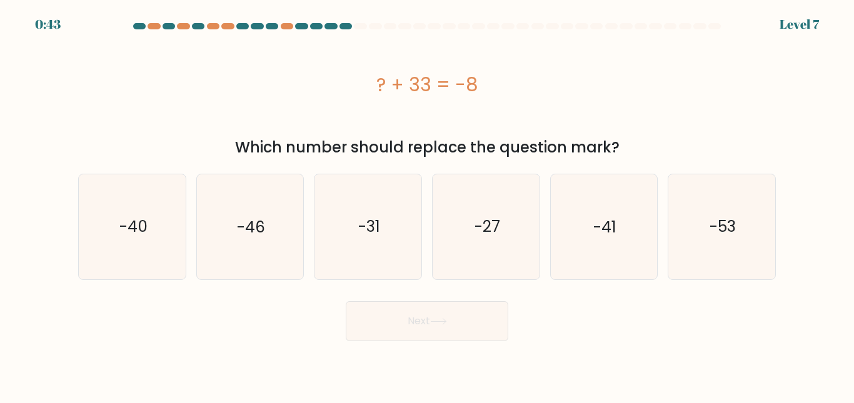
drag, startPoint x: 363, startPoint y: 75, endPoint x: 635, endPoint y: 144, distance: 280.1
click at [635, 144] on div "? + 33 = -8 Which number should replace the question mark?" at bounding box center [427, 96] width 713 height 124
copy div "? + 33 = -8 Which number should replace the question mark?"
click at [591, 219] on icon "-41" at bounding box center [603, 226] width 104 height 104
click at [428, 205] on input "e. -41" at bounding box center [427, 203] width 1 height 3
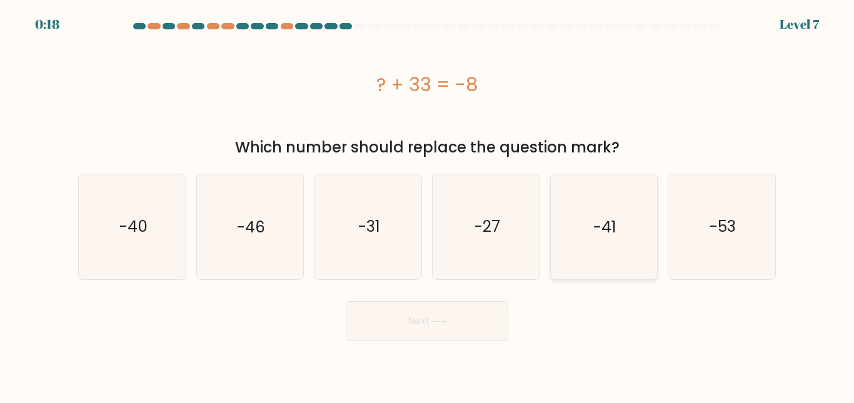
radio input "true"
click at [443, 324] on icon at bounding box center [438, 321] width 17 height 7
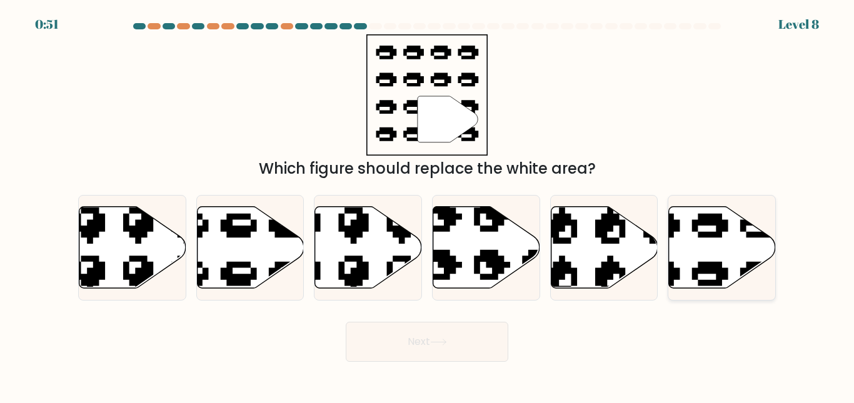
click at [733, 261] on icon at bounding box center [722, 247] width 107 height 82
click at [428, 205] on input "f." at bounding box center [427, 203] width 1 height 3
radio input "true"
click at [459, 351] on button "Next" at bounding box center [427, 342] width 163 height 40
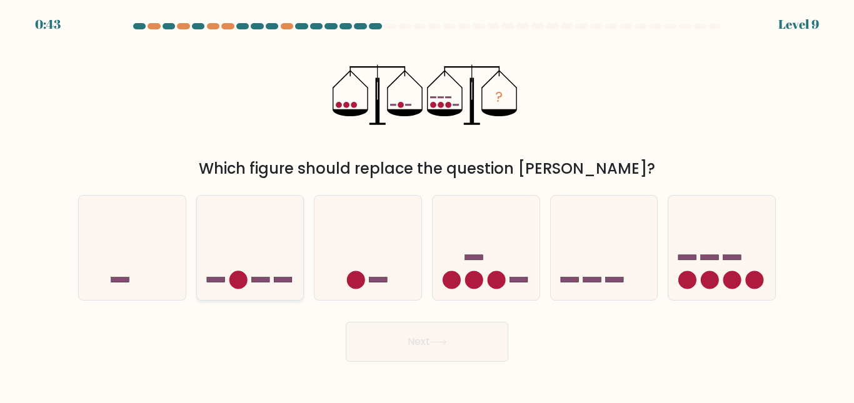
click at [249, 267] on icon at bounding box center [250, 248] width 107 height 88
click at [427, 205] on input "b." at bounding box center [427, 203] width 1 height 3
radio input "true"
click at [396, 344] on button "Next" at bounding box center [427, 342] width 163 height 40
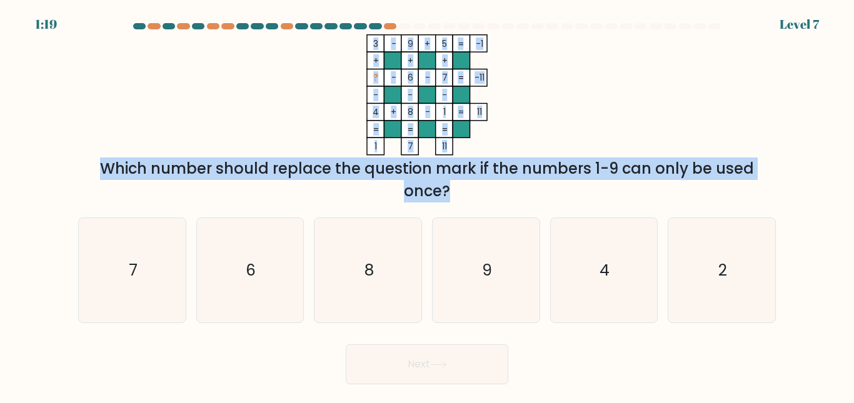
drag, startPoint x: 344, startPoint y: 41, endPoint x: 684, endPoint y: 175, distance: 365.5
click at [684, 175] on div "3 - 9 + 5 -1 + + + ? - 6 - 7 -11 - - - 4 + 8 - 1 = 11 = = = = 1 7 11 = Which nu…" at bounding box center [427, 118] width 713 height 168
click at [684, 175] on div "Which number should replace the question mark if the numbers 1-9 can only be us…" at bounding box center [427, 180] width 683 height 45
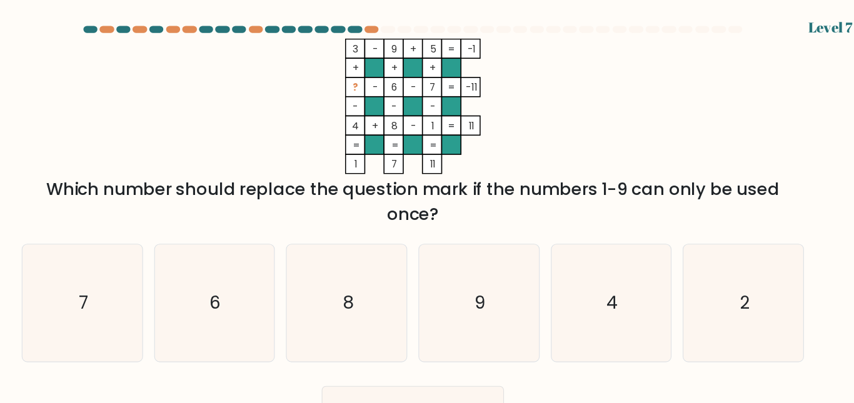
copy div "Which number should replace the question mark if the numbers 1-9 can only be us…"
drag, startPoint x: 96, startPoint y: 173, endPoint x: 500, endPoint y: 184, distance: 403.4
click at [500, 184] on div "Which number should replace the question mark if the numbers 1-9 can only be us…" at bounding box center [427, 180] width 683 height 45
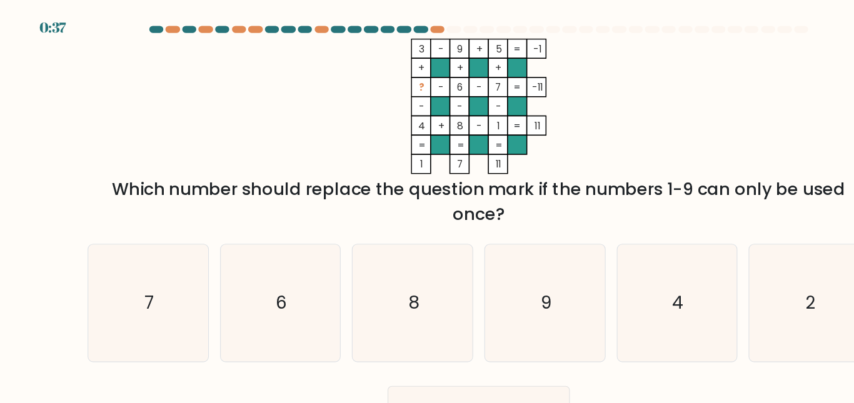
click at [293, 108] on icon "3 - 9 + 5 -1 + + + ? - 6 - 7 -11 - - - 4 + 8 - 1 = 11 = = = = 1 7 11 =" at bounding box center [426, 94] width 375 height 121
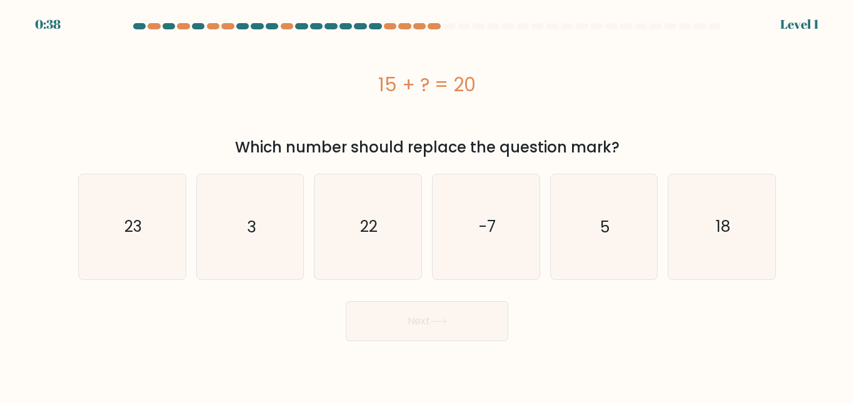
drag, startPoint x: 380, startPoint y: 91, endPoint x: 554, endPoint y: 102, distance: 174.2
click at [554, 102] on div "15 + ? = 20" at bounding box center [427, 84] width 698 height 100
copy div "15 + ? = 20"
click at [456, 93] on div "15 + ? = 20" at bounding box center [427, 85] width 698 height 28
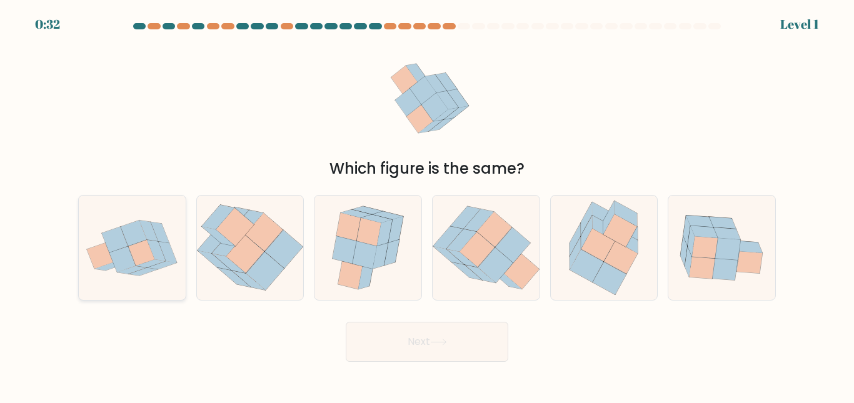
click at [154, 259] on icon at bounding box center [141, 253] width 26 height 26
click at [427, 205] on input "a." at bounding box center [427, 203] width 1 height 3
radio input "true"
click at [391, 329] on button "Next" at bounding box center [427, 342] width 163 height 40
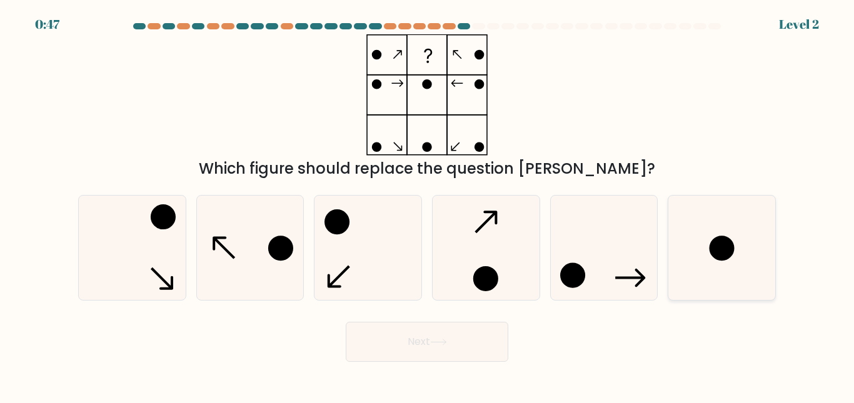
click at [756, 263] on icon at bounding box center [722, 248] width 104 height 104
click at [428, 205] on input "f." at bounding box center [427, 203] width 1 height 3
radio input "true"
click at [443, 343] on icon at bounding box center [438, 342] width 17 height 7
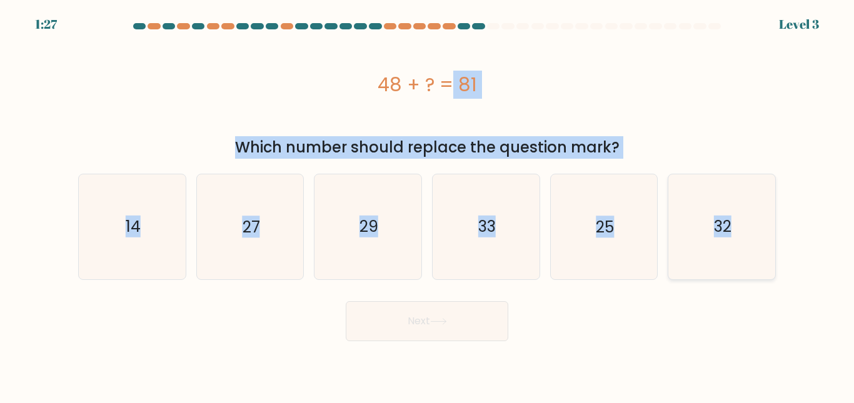
drag, startPoint x: 368, startPoint y: 90, endPoint x: 742, endPoint y: 233, distance: 400.4
click at [742, 233] on form "a." at bounding box center [427, 182] width 854 height 318
copy form "48 + ? = 81 Which number should replace the question mark? a. 14 b. 27 c. 29 d.…"
click at [505, 240] on icon "33" at bounding box center [486, 226] width 104 height 104
click at [428, 205] on input "d. 33" at bounding box center [427, 203] width 1 height 3
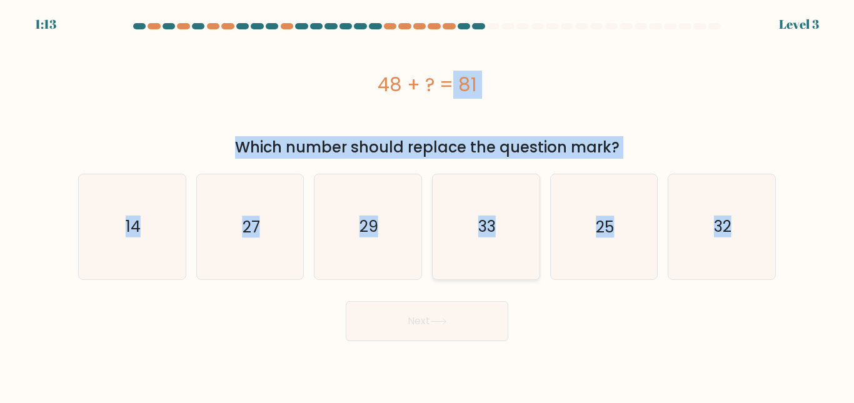
radio input "true"
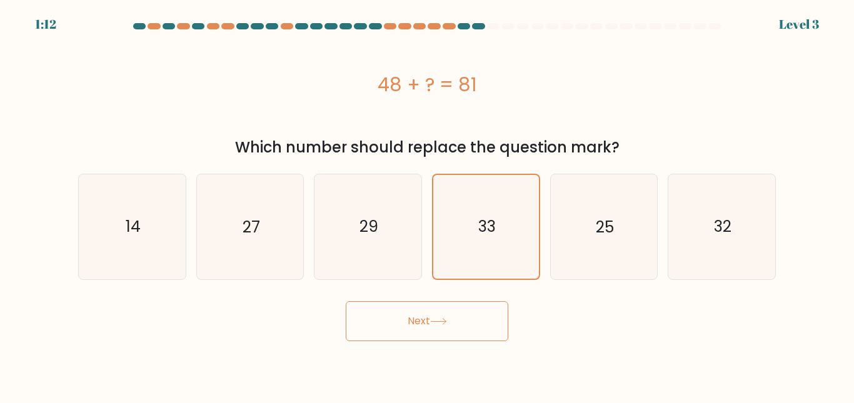
click at [463, 333] on button "Next" at bounding box center [427, 321] width 163 height 40
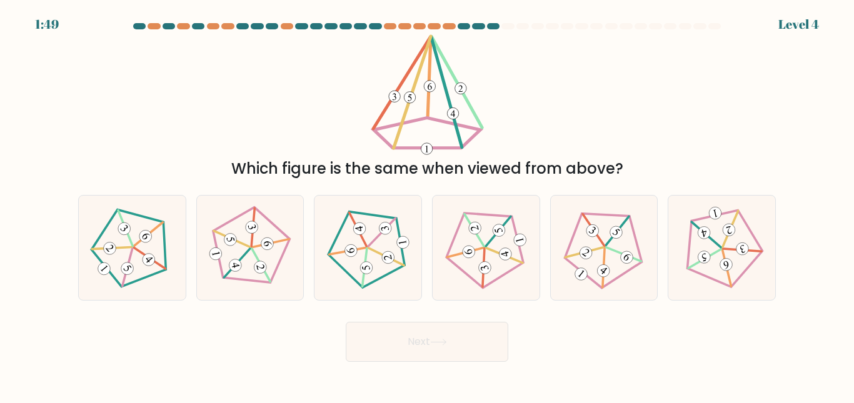
drag, startPoint x: 334, startPoint y: 66, endPoint x: 353, endPoint y: 46, distance: 27.4
click at [353, 46] on div "Which figure is the same when viewed from above?" at bounding box center [427, 107] width 713 height 146
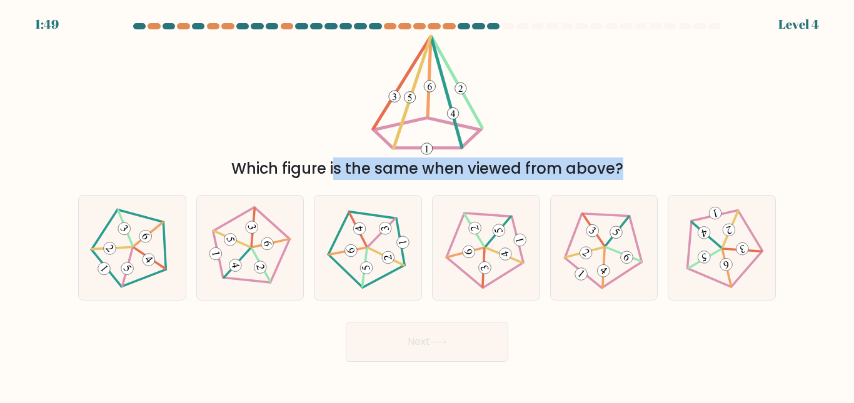
drag, startPoint x: 353, startPoint y: 46, endPoint x: 715, endPoint y: 186, distance: 388.4
click at [715, 186] on form at bounding box center [427, 192] width 854 height 339
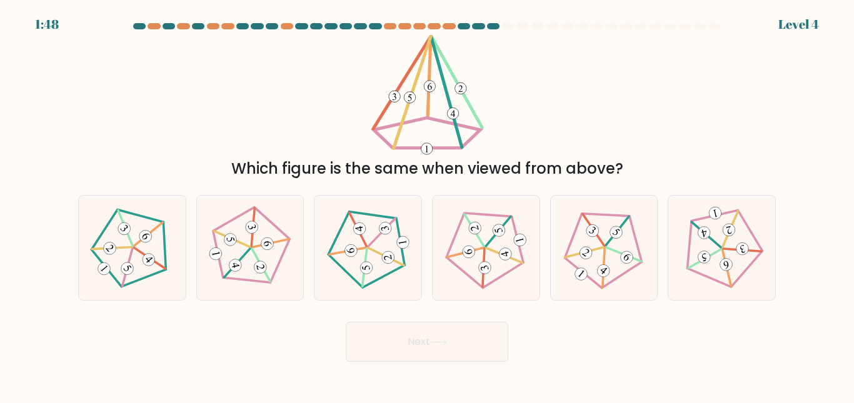
click at [666, 129] on div "Which figure is the same when viewed from above?" at bounding box center [427, 107] width 713 height 146
click at [273, 241] on 515 at bounding box center [267, 244] width 14 height 14
click at [427, 205] on input "b." at bounding box center [427, 203] width 1 height 3
radio input "true"
click at [398, 343] on button "Next" at bounding box center [427, 342] width 163 height 40
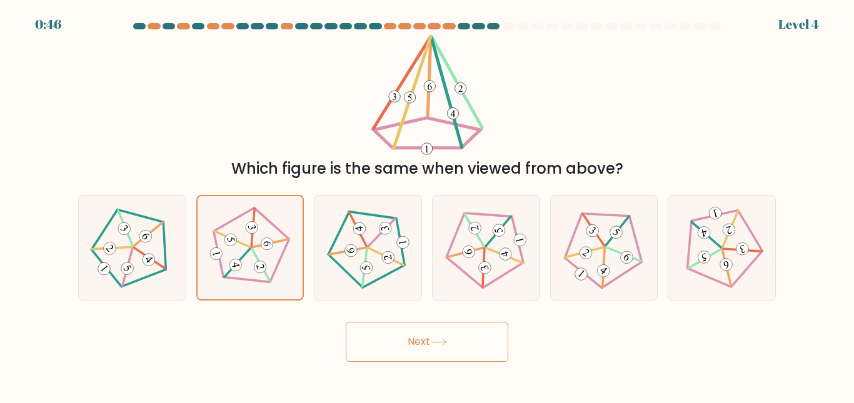
click at [398, 343] on button "Next" at bounding box center [427, 342] width 163 height 40
click at [248, 254] on icon at bounding box center [250, 247] width 83 height 83
click at [427, 205] on input "b." at bounding box center [427, 203] width 1 height 3
click at [248, 254] on icon at bounding box center [250, 247] width 83 height 83
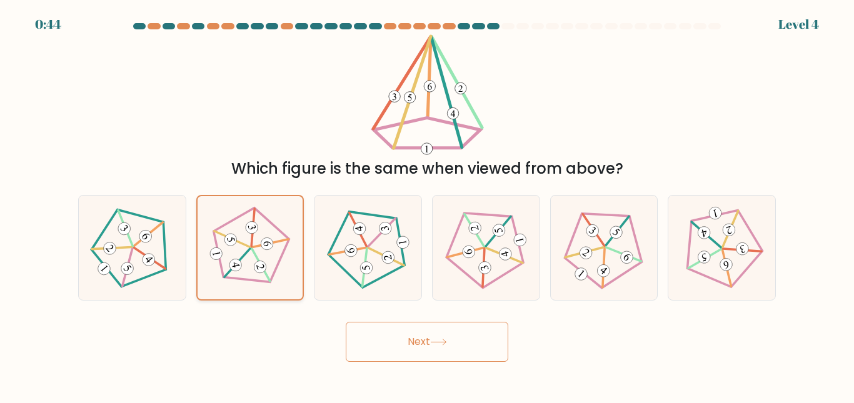
click at [427, 205] on input "b." at bounding box center [427, 203] width 1 height 3
click at [248, 254] on icon at bounding box center [250, 247] width 83 height 83
click at [427, 205] on input "b." at bounding box center [427, 203] width 1 height 3
click at [248, 254] on icon at bounding box center [250, 247] width 83 height 83
click at [427, 205] on input "b." at bounding box center [427, 203] width 1 height 3
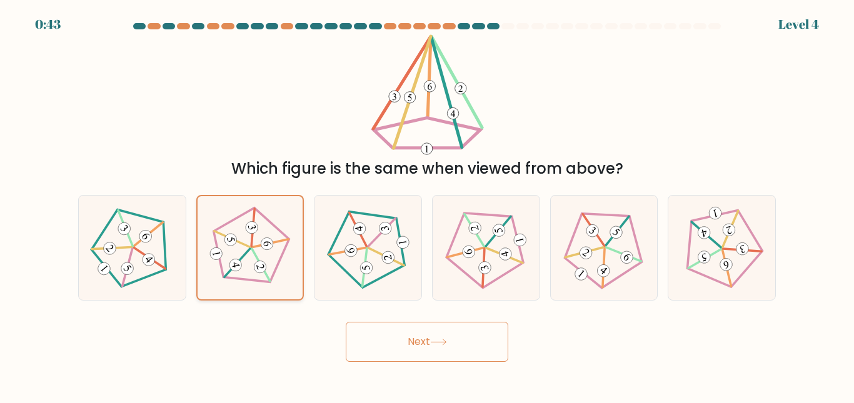
click at [248, 254] on icon at bounding box center [250, 247] width 83 height 83
click at [427, 205] on input "b." at bounding box center [427, 203] width 1 height 3
click at [248, 254] on icon at bounding box center [250, 247] width 83 height 83
click at [427, 205] on input "b." at bounding box center [427, 203] width 1 height 3
click at [248, 254] on icon at bounding box center [250, 247] width 83 height 83
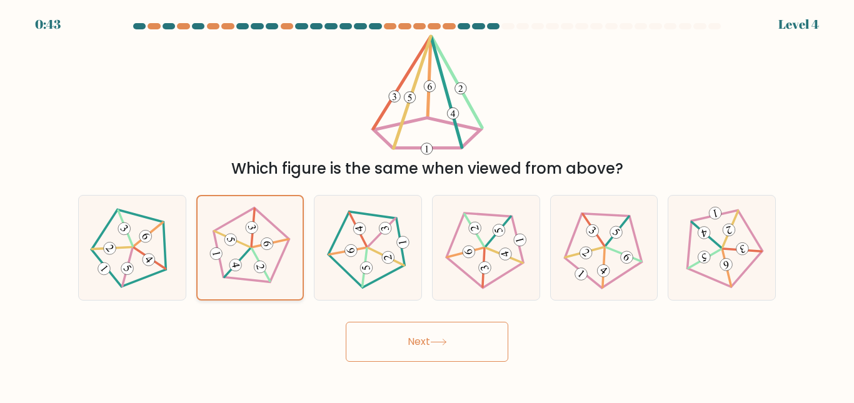
click at [427, 205] on input "b." at bounding box center [427, 203] width 1 height 3
click at [248, 254] on icon at bounding box center [250, 247] width 83 height 83
click at [427, 205] on input "b." at bounding box center [427, 203] width 1 height 3
click at [248, 254] on icon at bounding box center [250, 247] width 83 height 83
click at [427, 205] on input "b." at bounding box center [427, 203] width 1 height 3
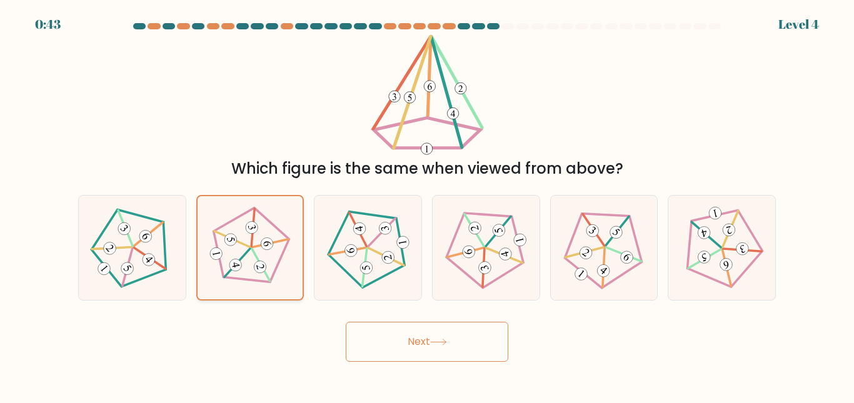
click at [248, 254] on icon at bounding box center [250, 247] width 83 height 83
click at [427, 205] on input "b." at bounding box center [427, 203] width 1 height 3
click at [248, 254] on icon at bounding box center [250, 247] width 83 height 83
click at [427, 205] on input "b." at bounding box center [427, 203] width 1 height 3
click at [248, 254] on icon at bounding box center [250, 247] width 83 height 83
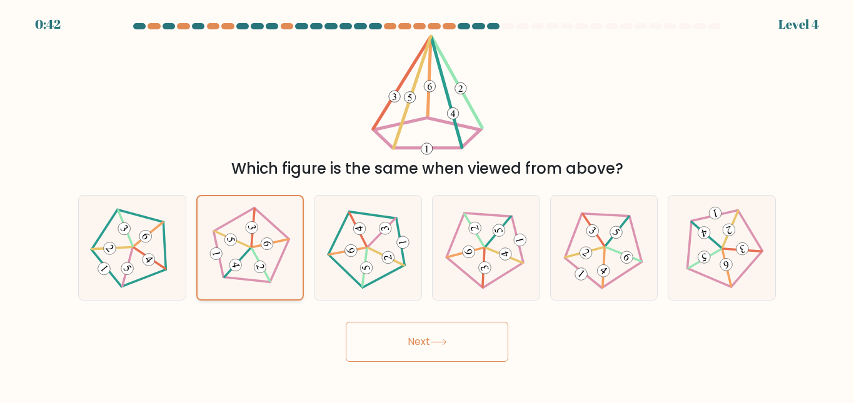
click at [427, 205] on input "b." at bounding box center [427, 203] width 1 height 3
click at [387, 348] on button "Next" at bounding box center [427, 342] width 163 height 40
click at [260, 251] on icon at bounding box center [250, 248] width 84 height 84
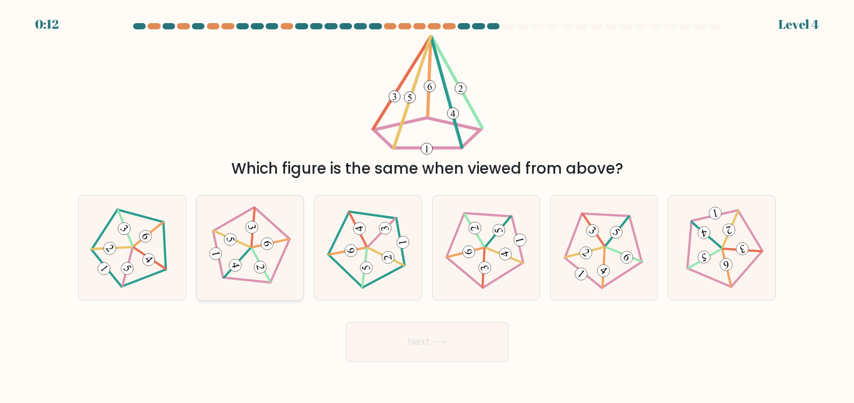
click at [427, 205] on input "b." at bounding box center [427, 203] width 1 height 3
radio input "true"
click at [408, 341] on button "Next" at bounding box center [427, 342] width 163 height 40
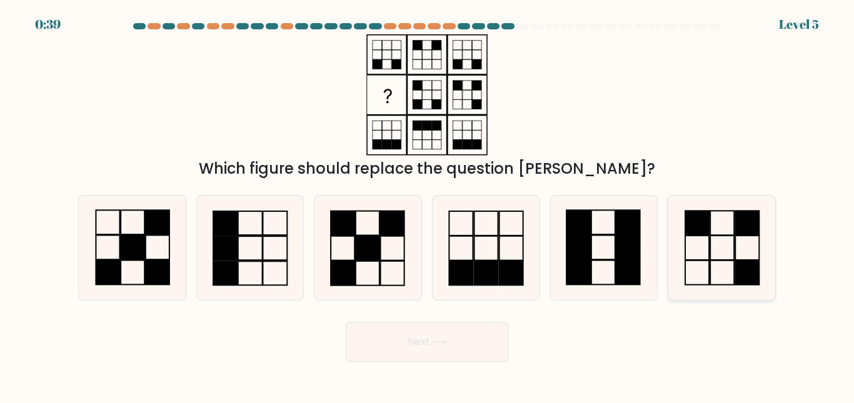
click at [709, 261] on rect at bounding box center [697, 273] width 24 height 24
click at [428, 205] on input "f." at bounding box center [427, 203] width 1 height 3
radio input "true"
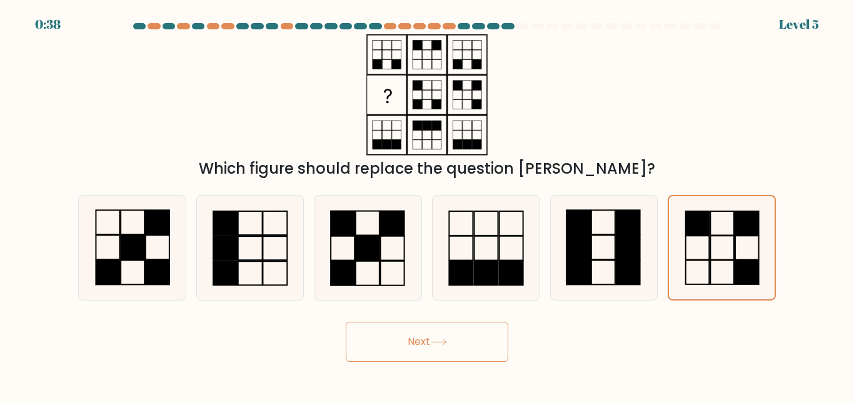
click at [463, 359] on button "Next" at bounding box center [427, 342] width 163 height 40
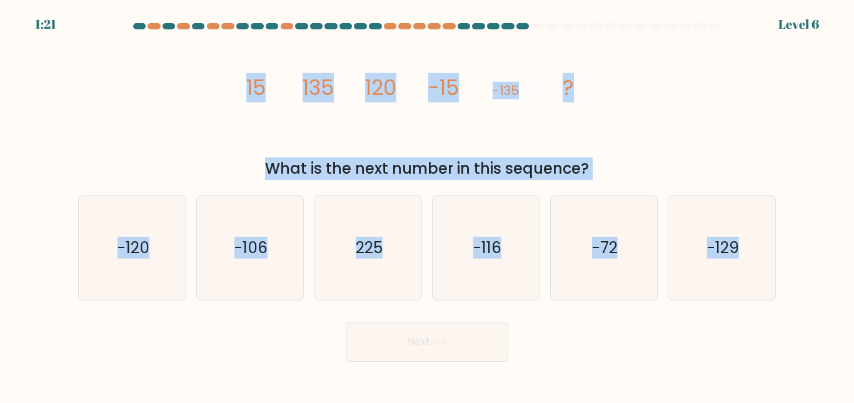
drag, startPoint x: 243, startPoint y: 82, endPoint x: 796, endPoint y: 261, distance: 581.1
click at [796, 261] on form at bounding box center [427, 192] width 854 height 339
copy form "15 135 120 -15 -135 ? What is the next number in this sequence? a. -120 b. -106…"
click at [636, 133] on div "image/svg+xml 15 135 120 -15 -135 ? What is the next number in this sequence?" at bounding box center [427, 107] width 713 height 146
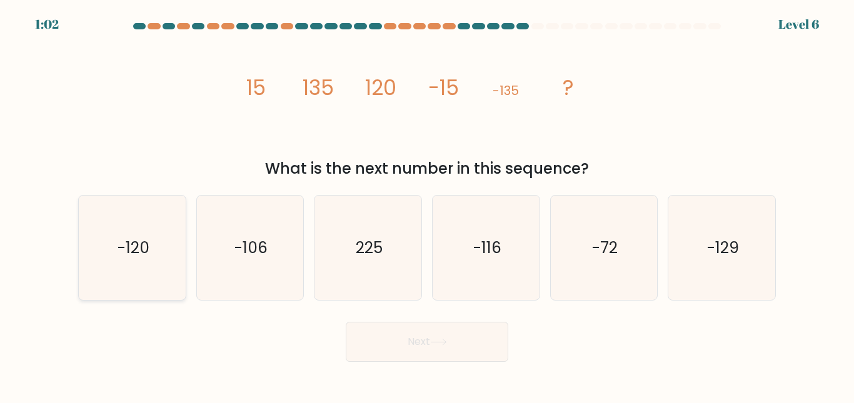
click at [151, 251] on icon "-120" at bounding box center [132, 248] width 104 height 104
click at [427, 205] on input "a. -120" at bounding box center [427, 203] width 1 height 3
radio input "true"
click at [426, 350] on button "Next" at bounding box center [427, 342] width 163 height 40
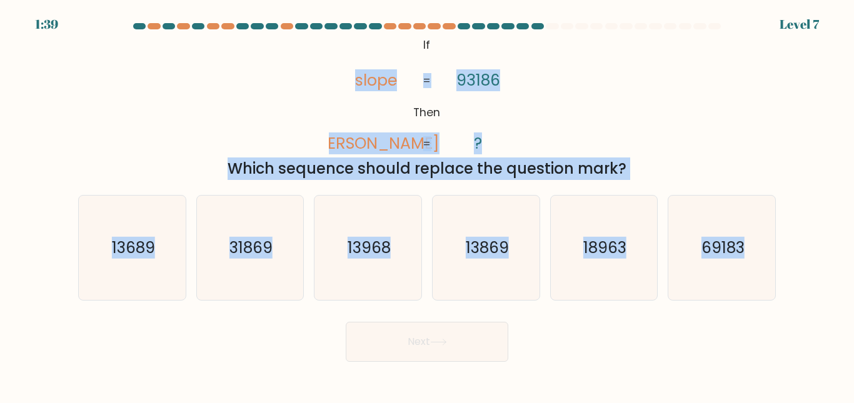
drag, startPoint x: 355, startPoint y: 46, endPoint x: 807, endPoint y: 252, distance: 496.6
click at [807, 252] on form "If ?" at bounding box center [427, 192] width 854 height 339
copy form "slope lopes 93186 ? = = Which sequence should replace the question mark? a. 136…"
drag, startPoint x: 419, startPoint y: 41, endPoint x: 763, endPoint y: 237, distance: 396.0
click at [763, 237] on form "If ?" at bounding box center [427, 192] width 854 height 339
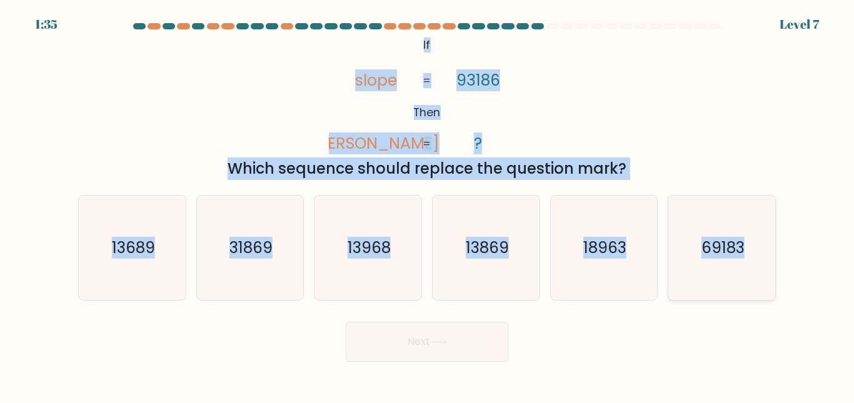
copy form "If Then slope lopes 93186 ? = = Which sequence should replace the question mark…"
click at [266, 124] on div "@import url('https://fonts.googleapis.com/css?family=Abril+Fatface:400,100,100i…" at bounding box center [427, 107] width 713 height 146
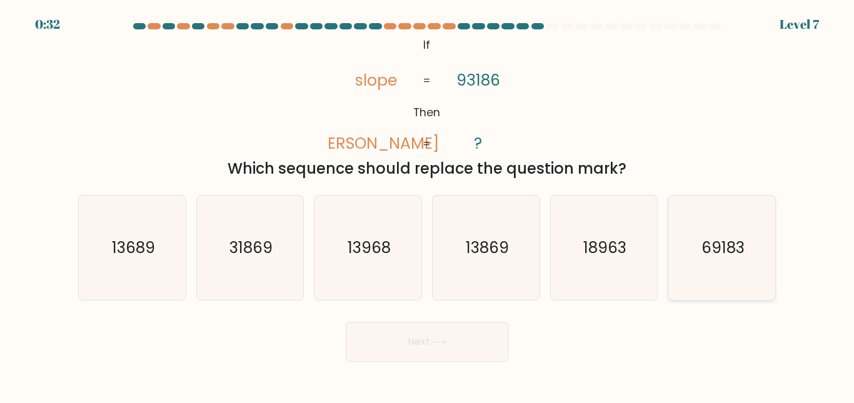
click at [755, 273] on icon "69183" at bounding box center [722, 248] width 104 height 104
click at [428, 205] on input "f. 69183" at bounding box center [427, 203] width 1 height 3
radio input "true"
click at [425, 357] on button "Next" at bounding box center [427, 342] width 163 height 40
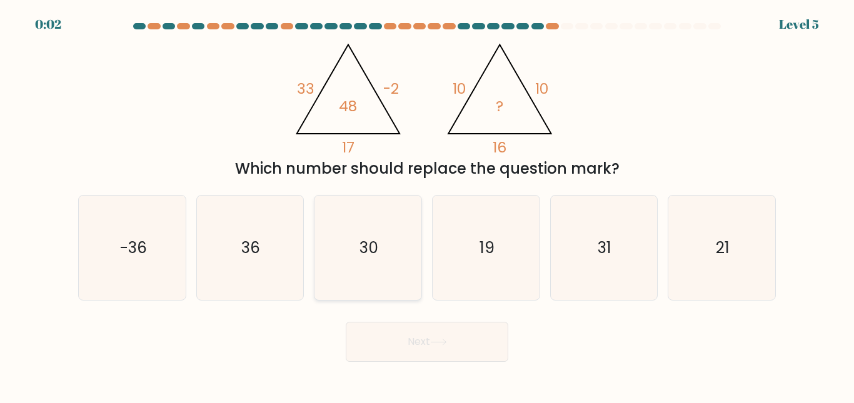
click at [381, 276] on icon "30" at bounding box center [368, 248] width 104 height 104
click at [427, 205] on input "c. 30" at bounding box center [427, 203] width 1 height 3
radio input "true"
click at [429, 350] on button "Next" at bounding box center [427, 342] width 163 height 40
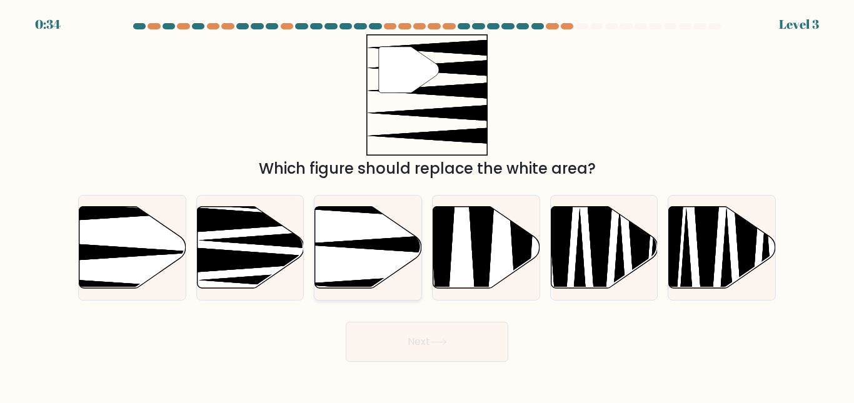
click at [361, 247] on icon at bounding box center [401, 245] width 212 height 28
click at [427, 205] on input "c." at bounding box center [427, 203] width 1 height 3
radio input "true"
click at [407, 346] on button "Next" at bounding box center [427, 342] width 163 height 40
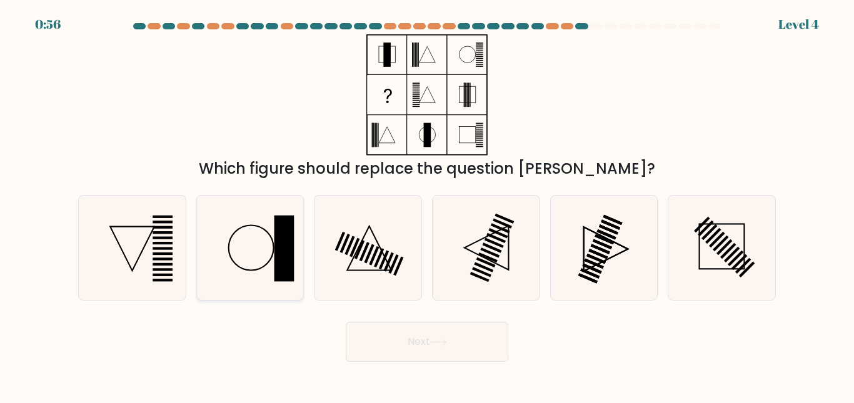
click at [271, 241] on icon at bounding box center [250, 248] width 104 height 104
click at [427, 205] on input "b." at bounding box center [427, 203] width 1 height 3
radio input "true"
click at [415, 336] on button "Next" at bounding box center [427, 342] width 163 height 40
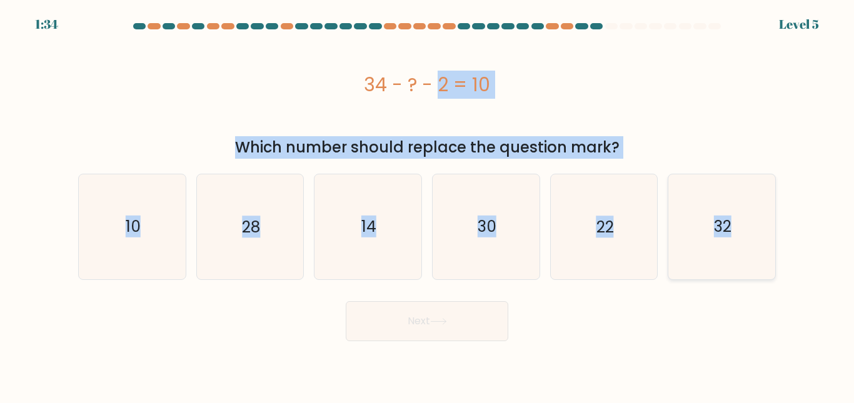
copy form "34 - ? - 2 = 10 Which number should replace the question mark? a. 10 b. 28 c. 1…"
drag, startPoint x: 360, startPoint y: 84, endPoint x: 751, endPoint y: 220, distance: 413.6
click at [751, 220] on form "a." at bounding box center [427, 182] width 854 height 318
click at [577, 220] on icon "22" at bounding box center [603, 226] width 104 height 104
click at [428, 205] on input "e. 22" at bounding box center [427, 203] width 1 height 3
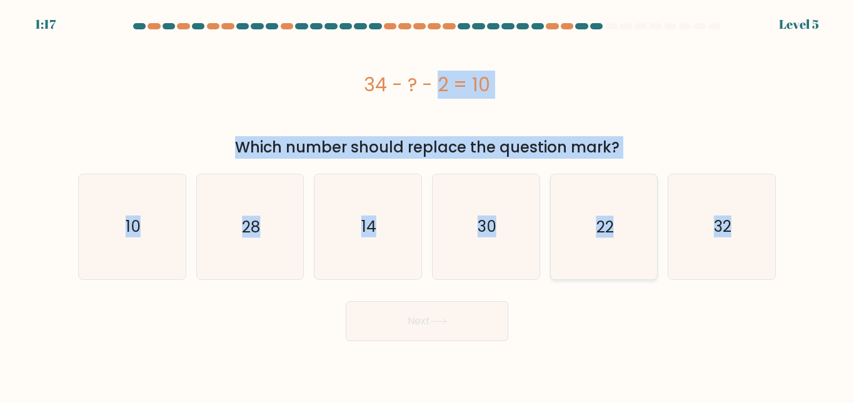
radio input "true"
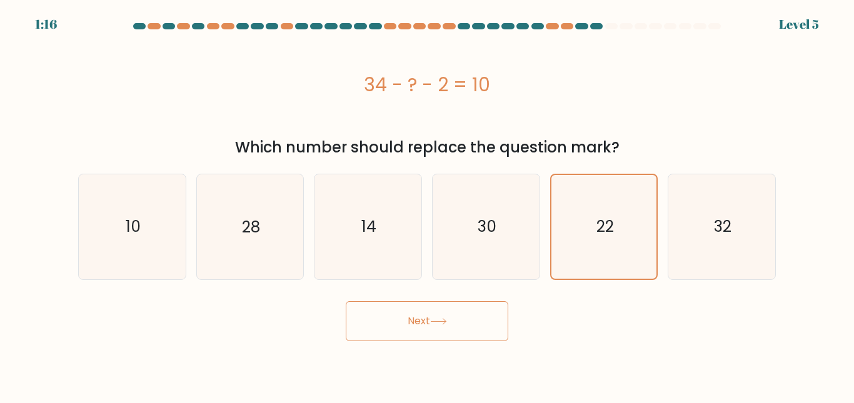
click at [450, 332] on button "Next" at bounding box center [427, 321] width 163 height 40
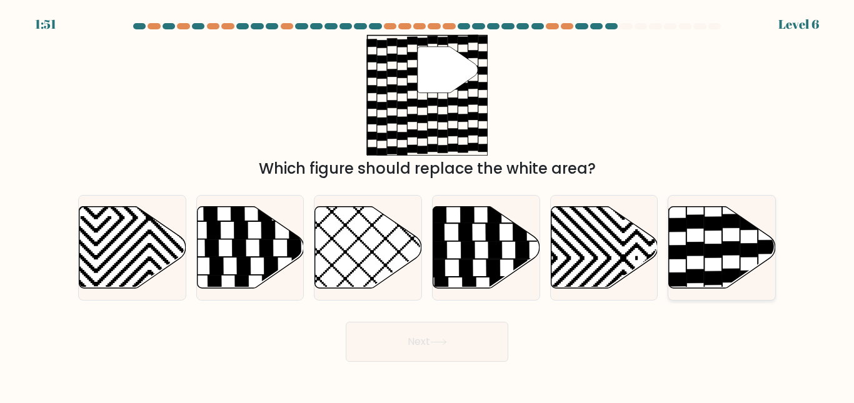
click at [725, 241] on icon at bounding box center [722, 247] width 107 height 82
click at [428, 205] on input "f." at bounding box center [427, 203] width 1 height 3
radio input "true"
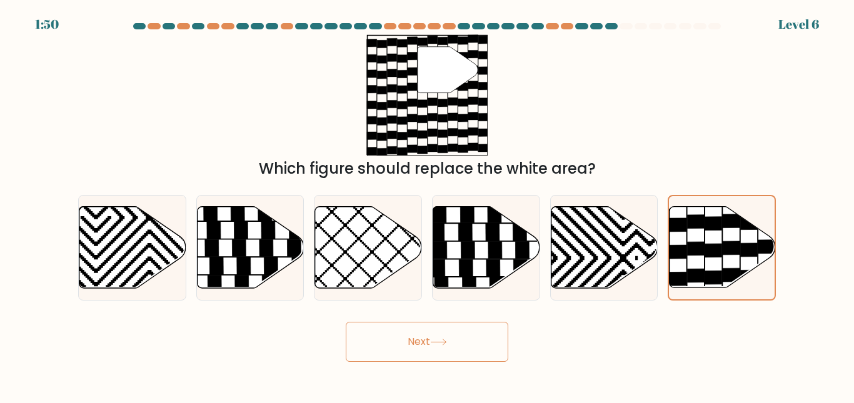
click at [442, 336] on button "Next" at bounding box center [427, 342] width 163 height 40
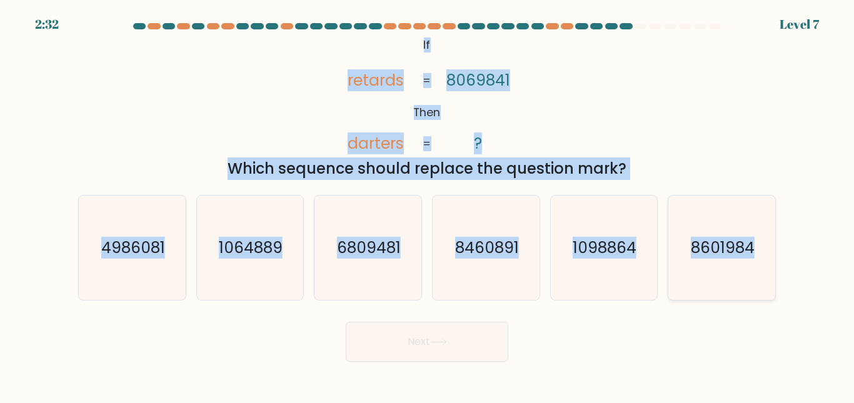
drag, startPoint x: 423, startPoint y: 46, endPoint x: 763, endPoint y: 241, distance: 392.1
click at [763, 241] on form "If ?" at bounding box center [427, 192] width 854 height 339
copy form "If Then retards darters 8069841 ? = = Which sequence should replace the questio…"
click at [524, 68] on icon "@import url('https://fonts.googleapis.com/css?family=Abril+Fatface:400,100,100i…" at bounding box center [427, 94] width 196 height 121
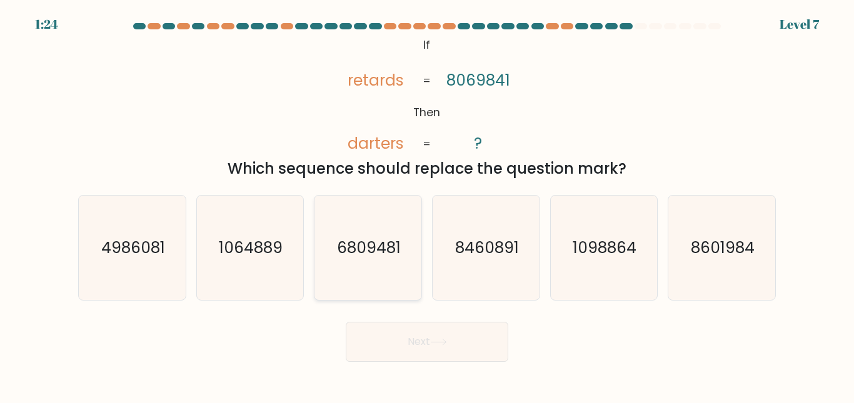
click at [383, 258] on text "6809481" at bounding box center [369, 248] width 64 height 22
click at [427, 205] on input "c. 6809481" at bounding box center [427, 203] width 1 height 3
radio input "true"
click at [421, 338] on button "Next" at bounding box center [427, 342] width 163 height 40
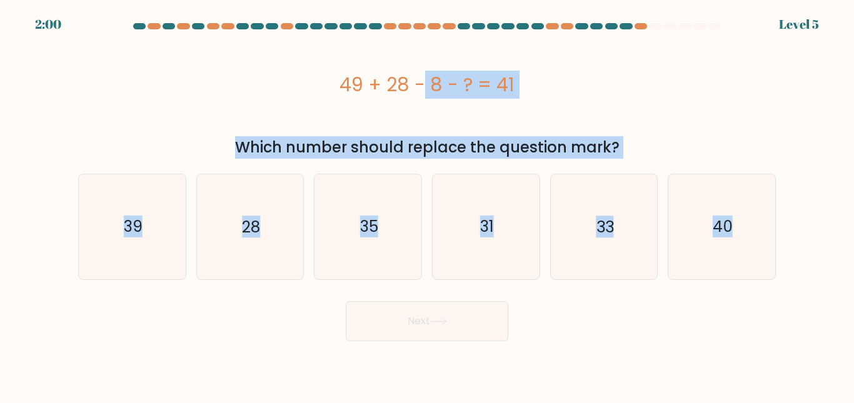
copy form "49 + 28 - 8 - ? = 41 Which number should replace the question mark? a. 39 b. 28…"
drag, startPoint x: 345, startPoint y: 89, endPoint x: 775, endPoint y: 281, distance: 470.2
click at [775, 281] on form "a." at bounding box center [427, 182] width 854 height 318
click at [621, 204] on icon "33" at bounding box center [603, 226] width 104 height 104
click at [428, 204] on input "e. 33" at bounding box center [427, 203] width 1 height 3
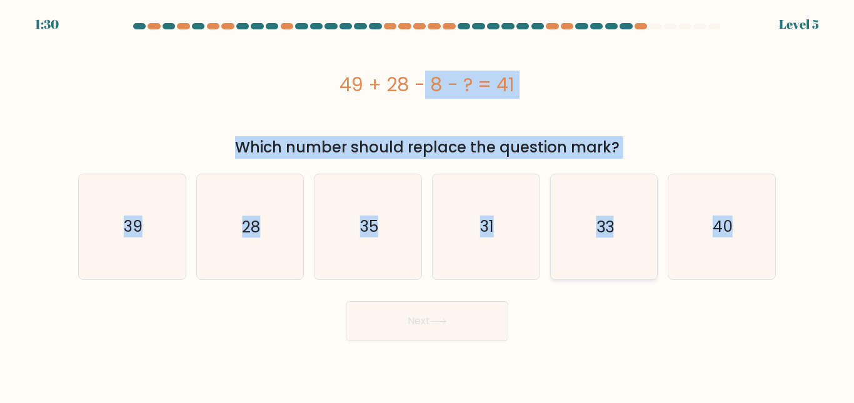
radio input "true"
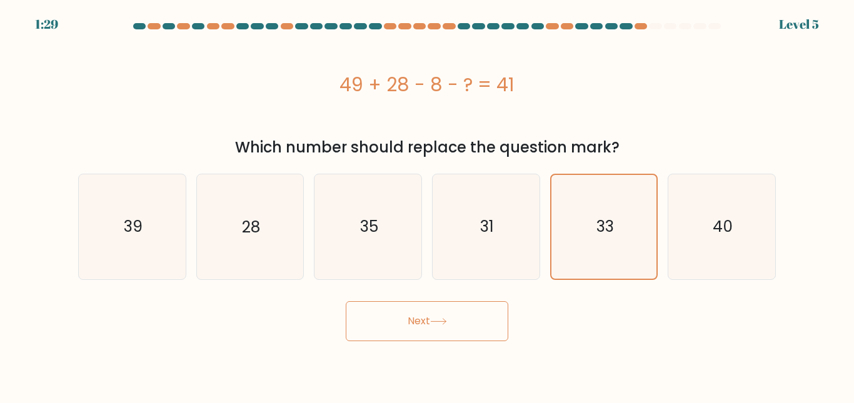
click at [450, 334] on button "Next" at bounding box center [427, 321] width 163 height 40
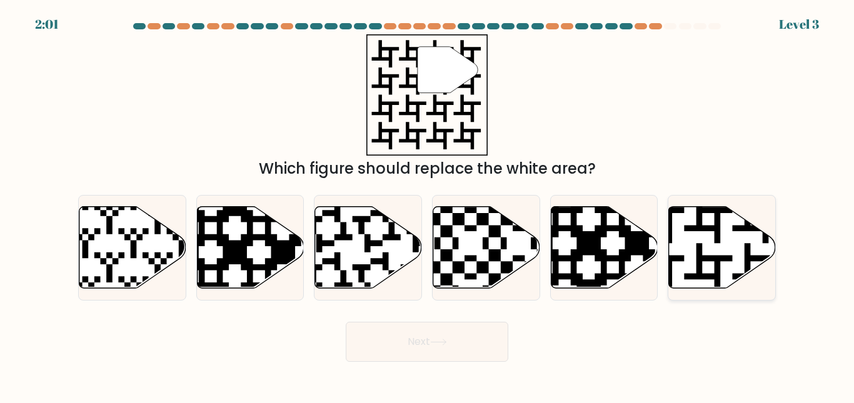
click at [682, 246] on icon at bounding box center [722, 247] width 107 height 82
click at [428, 205] on input "f." at bounding box center [427, 203] width 1 height 3
radio input "true"
click at [467, 335] on button "Next" at bounding box center [427, 342] width 163 height 40
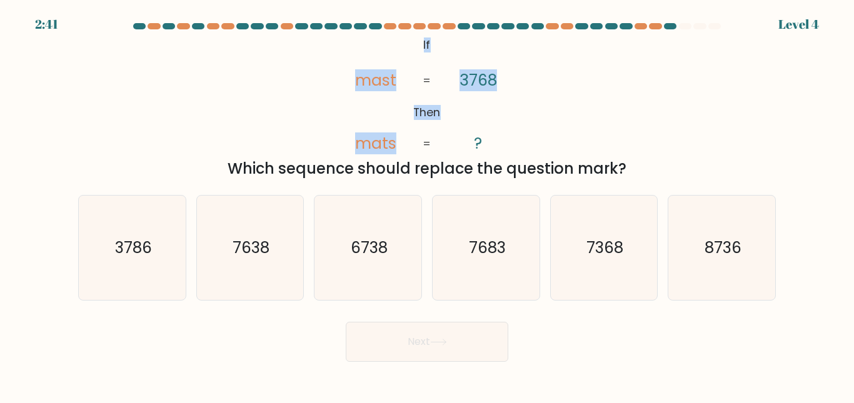
drag, startPoint x: 410, startPoint y: 40, endPoint x: 515, endPoint y: 71, distance: 109.0
click at [515, 71] on icon "@import url('https://fonts.googleapis.com/css?family=Abril+Fatface:400,100,100i…" at bounding box center [427, 94] width 196 height 121
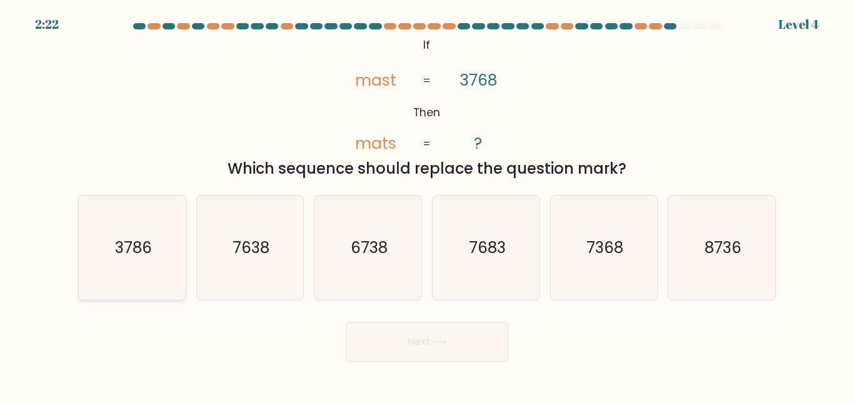
click at [117, 228] on icon "3786" at bounding box center [132, 248] width 104 height 104
click at [427, 205] on input "a. 3786" at bounding box center [427, 203] width 1 height 3
radio input "true"
click at [381, 342] on button "Next" at bounding box center [427, 342] width 163 height 40
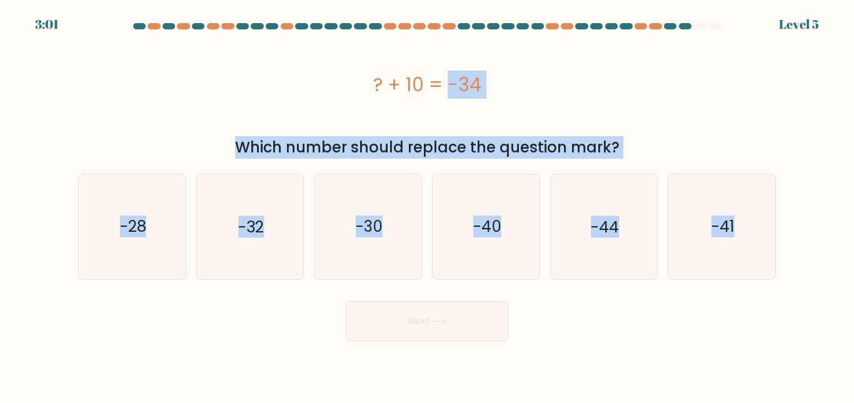
drag, startPoint x: 358, startPoint y: 89, endPoint x: 782, endPoint y: 245, distance: 451.0
click at [782, 245] on form "a." at bounding box center [427, 182] width 854 height 318
copy form "? + 10 = -34 Which number should replace the question mark? a. -28 b. -32 c. -3…"
click at [604, 247] on icon "-44" at bounding box center [603, 226] width 104 height 104
click at [428, 205] on input "e. -44" at bounding box center [427, 203] width 1 height 3
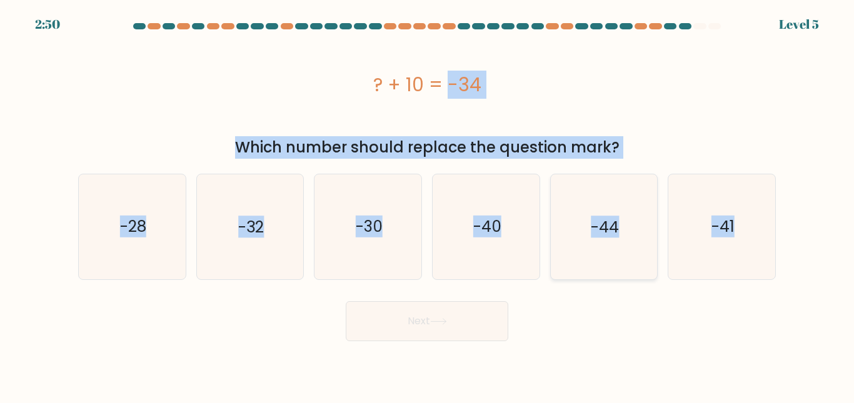
radio input "true"
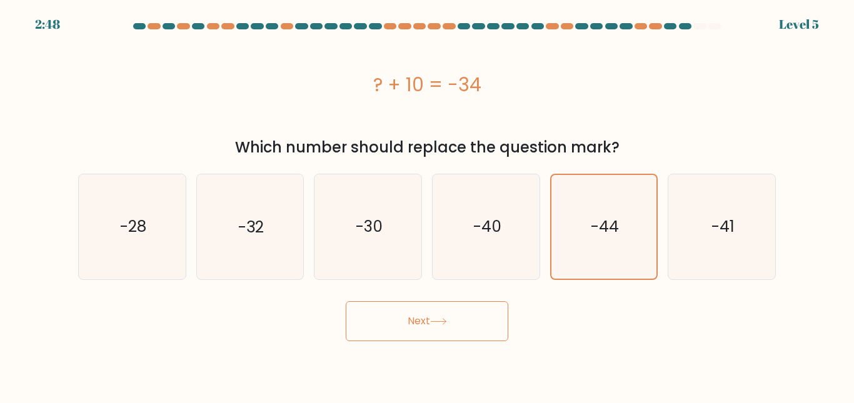
click at [423, 323] on button "Next" at bounding box center [427, 321] width 163 height 40
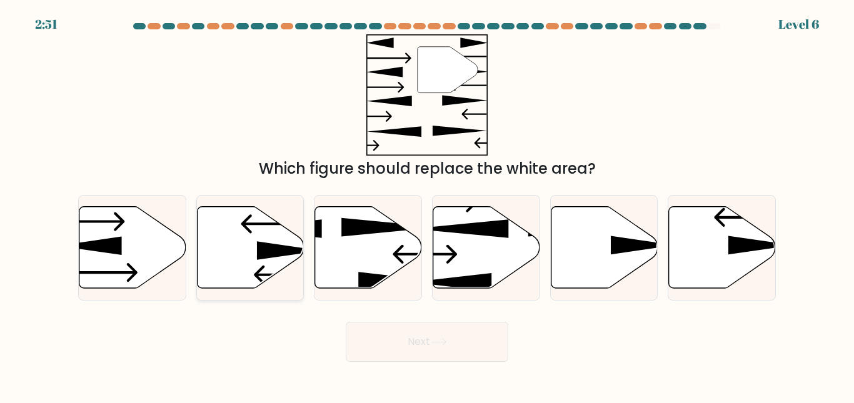
click at [213, 240] on icon at bounding box center [250, 247] width 107 height 82
click at [427, 205] on input "b." at bounding box center [427, 203] width 1 height 3
radio input "true"
click at [380, 339] on button "Next" at bounding box center [427, 342] width 163 height 40
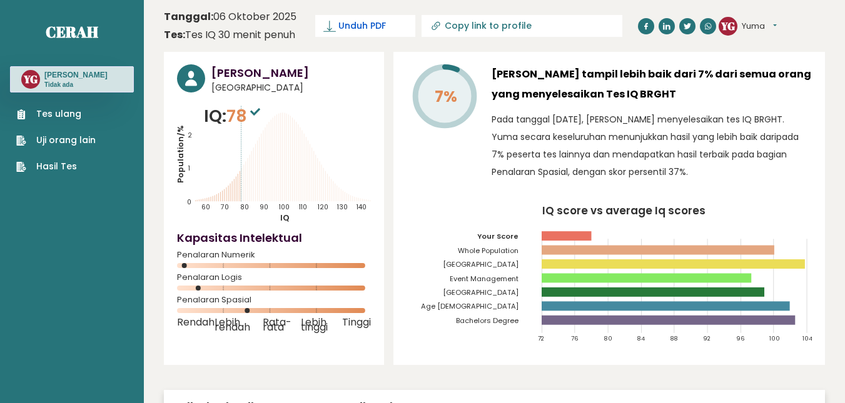
click at [351, 23] on font "Unduh PDF" at bounding box center [362, 25] width 48 height 13
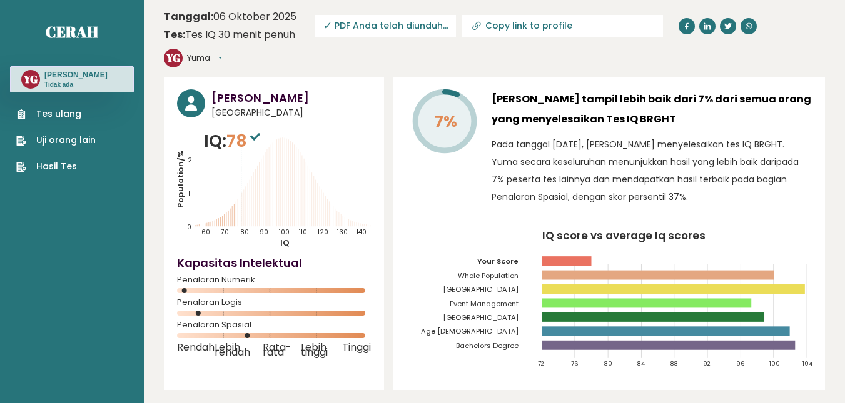
click at [372, 26] on font "PDF Anda telah diunduh..." at bounding box center [391, 25] width 114 height 13
click at [376, 121] on div "[PERSON_NAME] [GEOGRAPHIC_DATA] IQ: 78 Population/% IQ 0 1 2 60 70 80 90 100 11…" at bounding box center [274, 233] width 220 height 313
click at [389, 133] on div "[PERSON_NAME] [GEOGRAPHIC_DATA] IQ: 78 Population/% IQ 0 1 2 60 70 80 90 100 11…" at bounding box center [494, 310] width 661 height 467
click at [79, 111] on font "Tes ulang" at bounding box center [58, 114] width 45 height 13
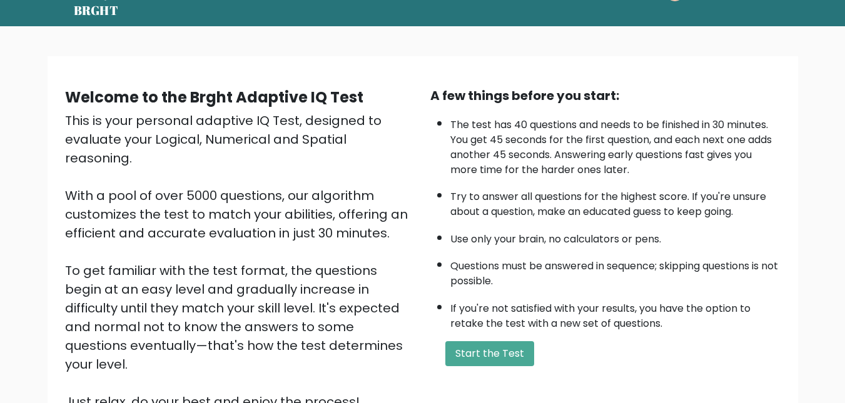
scroll to position [43, 0]
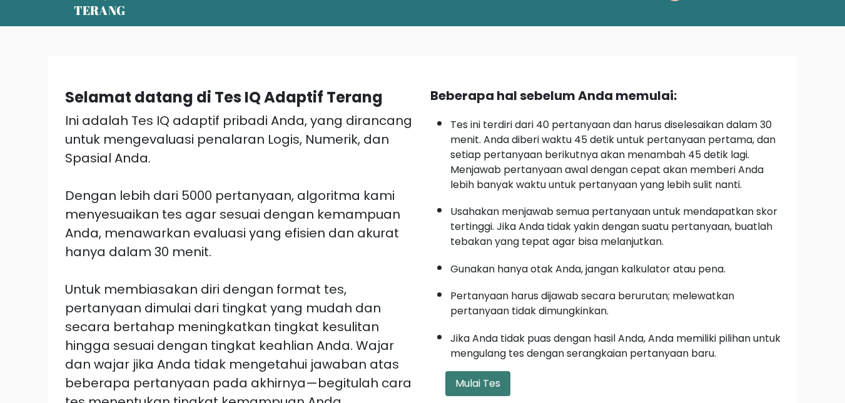
click at [482, 386] on font "Mulai Tes" at bounding box center [477, 383] width 45 height 14
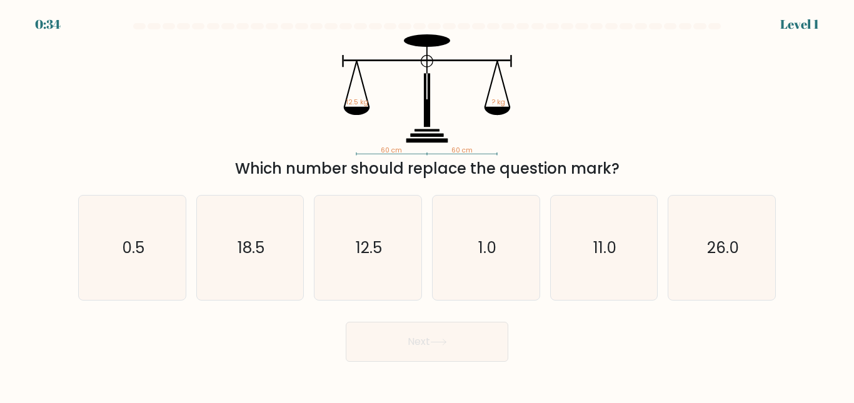
drag, startPoint x: 341, startPoint y: 101, endPoint x: 624, endPoint y: 168, distance: 291.0
click at [624, 168] on div "60 cm 60 cm 12.5 kg ? kg Which number should replace the question mark?" at bounding box center [427, 107] width 713 height 146
click at [313, 71] on icon "60 cm 60 cm 12.5 kg ? kg" at bounding box center [426, 94] width 375 height 121
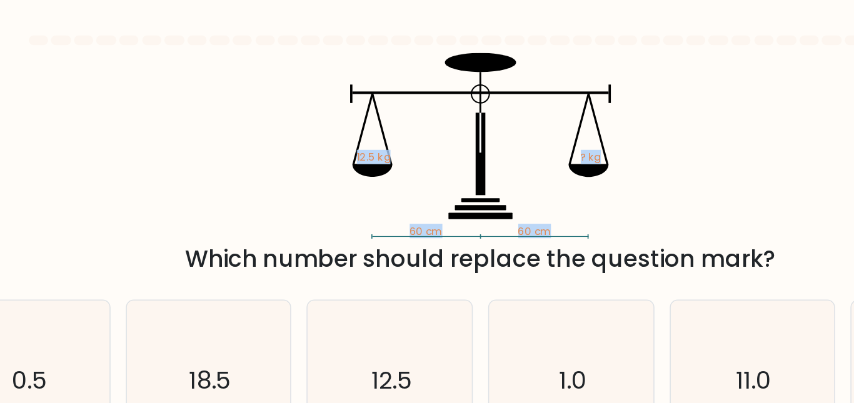
drag, startPoint x: 328, startPoint y: 48, endPoint x: 506, endPoint y: 103, distance: 186.9
click at [506, 103] on form at bounding box center [427, 192] width 854 height 339
copy form "60 cm 60 cm 12.5 kg ? kg"
copy div "Which number should replace the question mark?"
drag, startPoint x: 239, startPoint y: 164, endPoint x: 630, endPoint y: 174, distance: 390.9
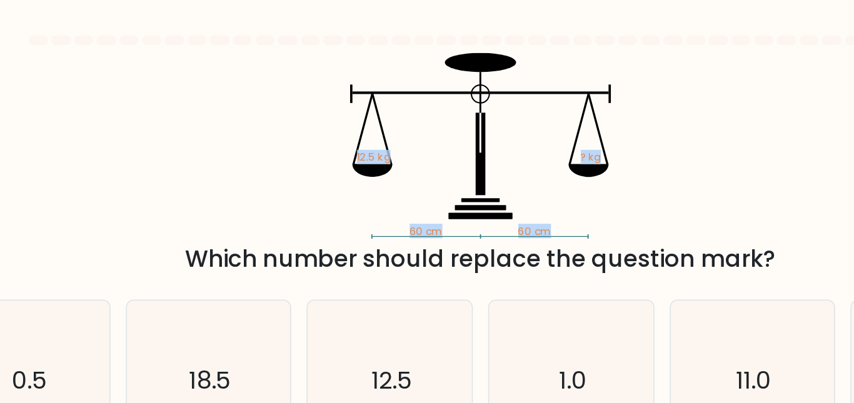
click at [630, 174] on div "Which number should replace the question mark?" at bounding box center [427, 169] width 683 height 23
copy div "Which number should replace the question mark?"
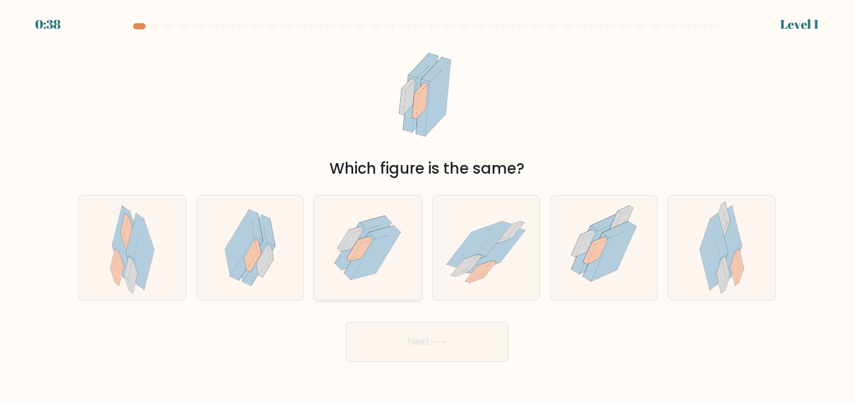
click at [351, 249] on icon at bounding box center [352, 241] width 23 height 22
click at [427, 205] on input "c." at bounding box center [427, 203] width 1 height 3
radio input "true"
click at [430, 356] on button "Next" at bounding box center [427, 342] width 163 height 40
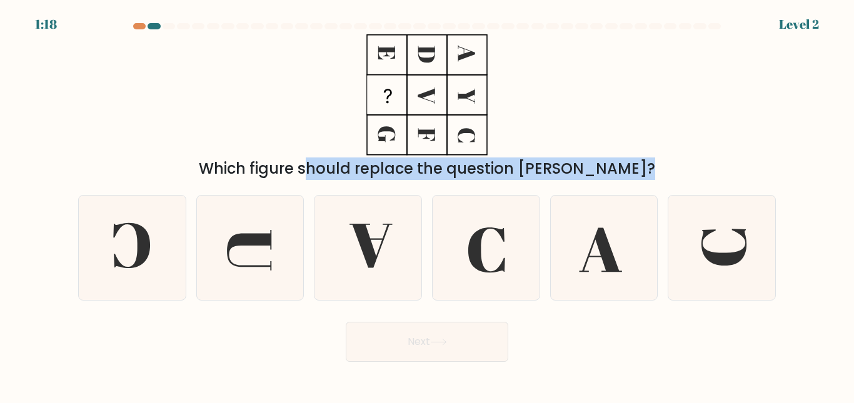
drag, startPoint x: 355, startPoint y: 41, endPoint x: 681, endPoint y: 191, distance: 359.5
click at [681, 191] on form at bounding box center [427, 192] width 854 height 339
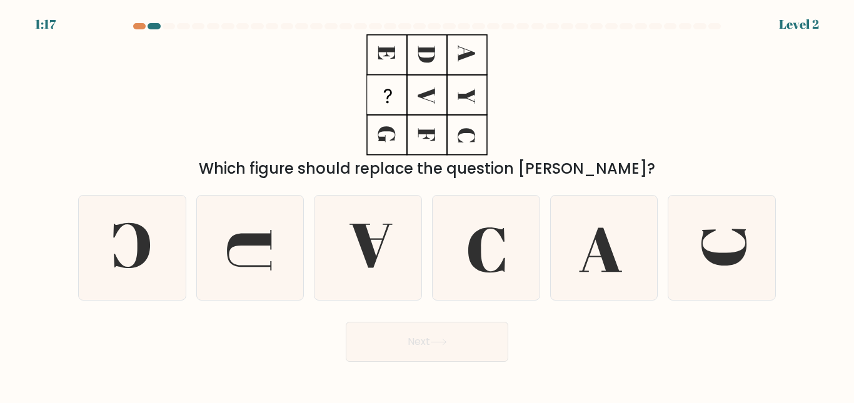
click at [563, 73] on div "Which figure should replace the question mark?" at bounding box center [427, 107] width 713 height 146
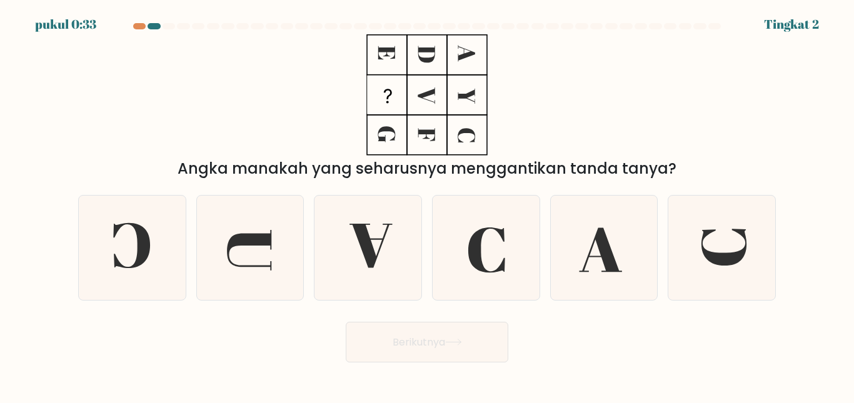
click at [633, 71] on div "Angka manakah yang seharusnya menggantikan tanda tanya?" at bounding box center [427, 107] width 713 height 146
click at [270, 253] on icon at bounding box center [250, 248] width 104 height 104
click at [427, 205] on input "B." at bounding box center [427, 203] width 1 height 3
radio input "true"
click at [440, 354] on button "Berikutnya" at bounding box center [427, 342] width 163 height 41
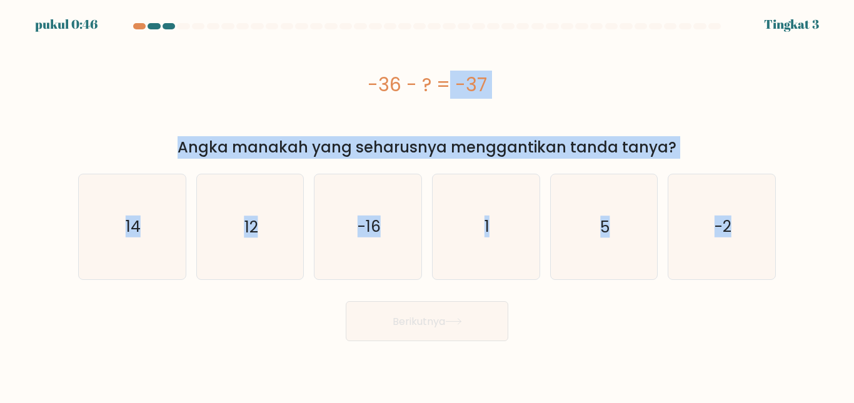
copy form "-36 - ? = -37 Angka manakah yang seharusnya menggantikan tanda tanya? A. 14 B. …"
drag, startPoint x: 370, startPoint y: 79, endPoint x: 780, endPoint y: 228, distance: 436.9
click at [780, 228] on form "A. 1" at bounding box center [427, 182] width 854 height 318
click at [537, 244] on icon "1" at bounding box center [486, 226] width 104 height 104
click at [428, 205] on input "D. 1" at bounding box center [427, 203] width 1 height 3
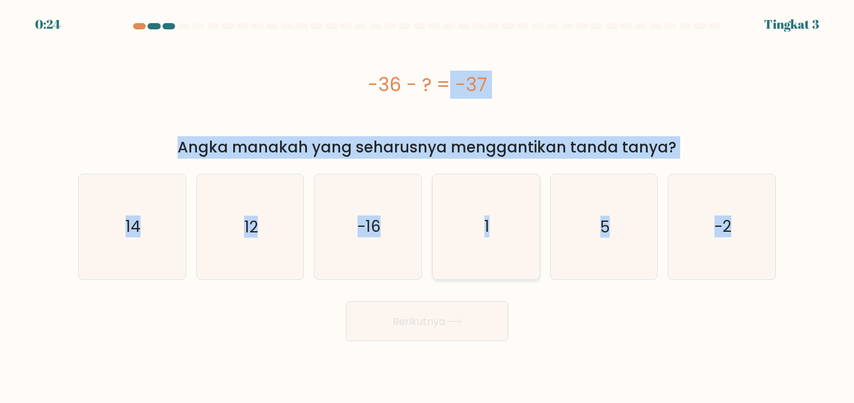
radio input "true"
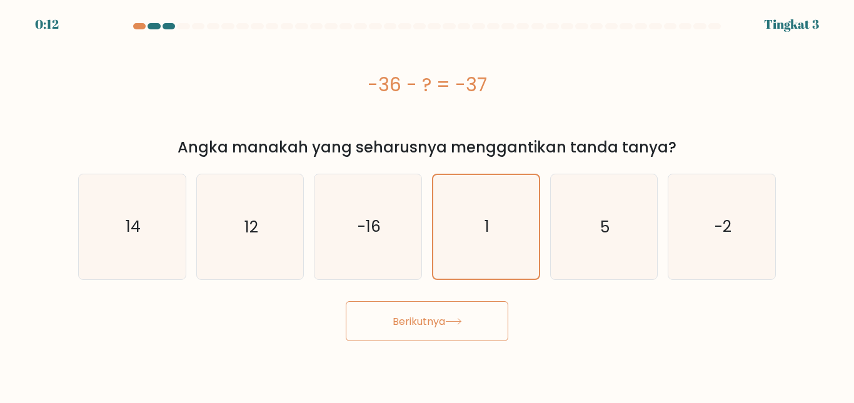
click at [403, 314] on font "Berikutnya" at bounding box center [419, 321] width 53 height 14
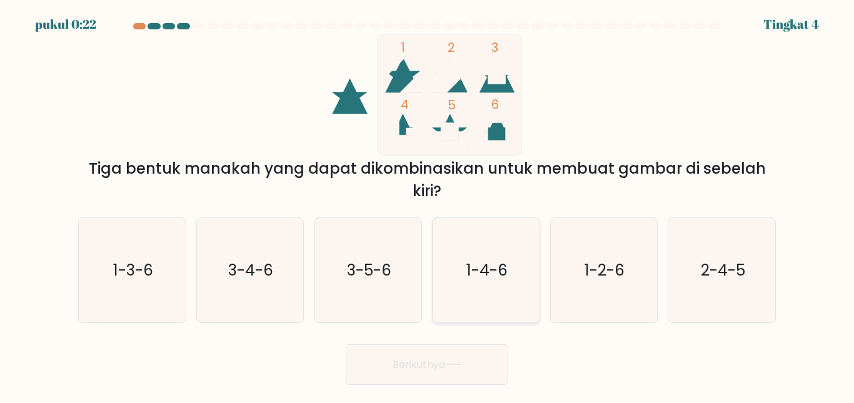
click at [466, 272] on icon "1-4-6" at bounding box center [486, 270] width 104 height 104
click at [428, 205] on input "D. 1-4-6" at bounding box center [427, 203] width 1 height 3
radio input "true"
click at [384, 238] on icon "3-5-6" at bounding box center [368, 270] width 104 height 104
click at [427, 205] on input "C. 3-5-6" at bounding box center [427, 203] width 1 height 3
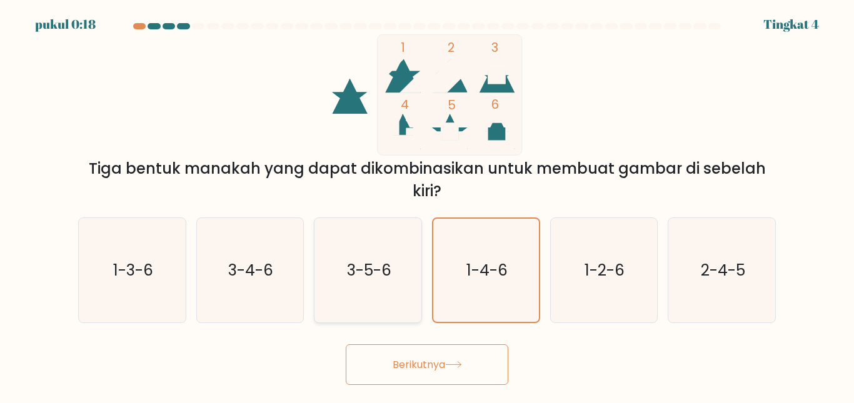
radio input "true"
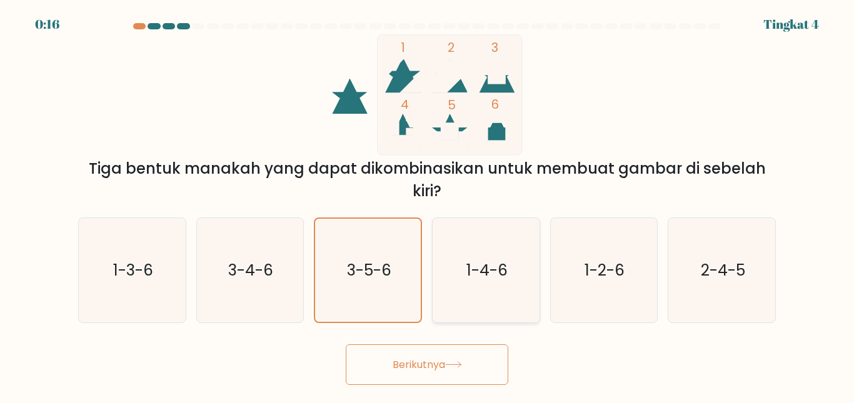
click at [454, 262] on icon "1-4-6" at bounding box center [486, 270] width 104 height 104
click at [428, 205] on input "D. 1-4-6" at bounding box center [427, 203] width 1 height 3
radio input "true"
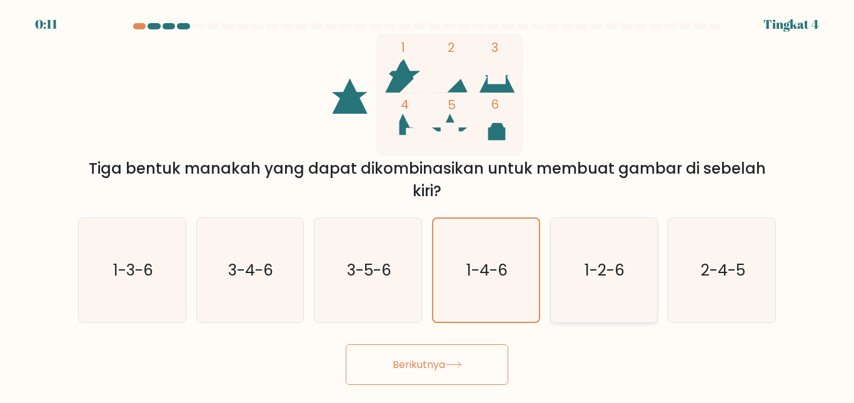
click at [568, 290] on icon "1-2-6" at bounding box center [603, 270] width 104 height 104
click at [428, 205] on input "Dan. 1-2-6" at bounding box center [427, 203] width 1 height 3
radio input "true"
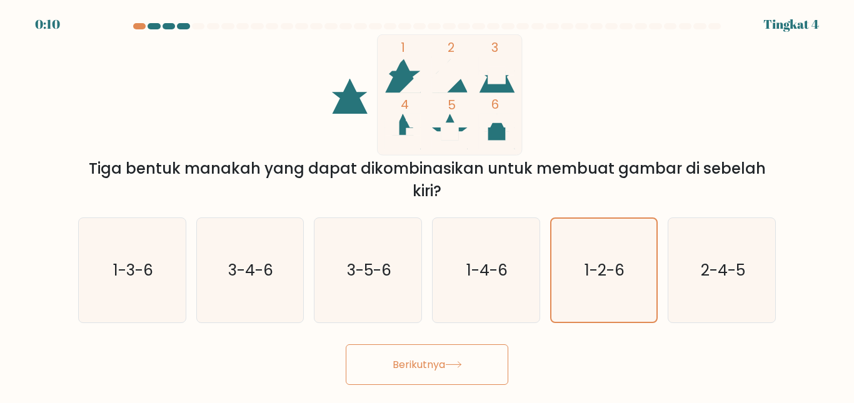
click at [426, 363] on font "Berikutnya" at bounding box center [419, 365] width 53 height 14
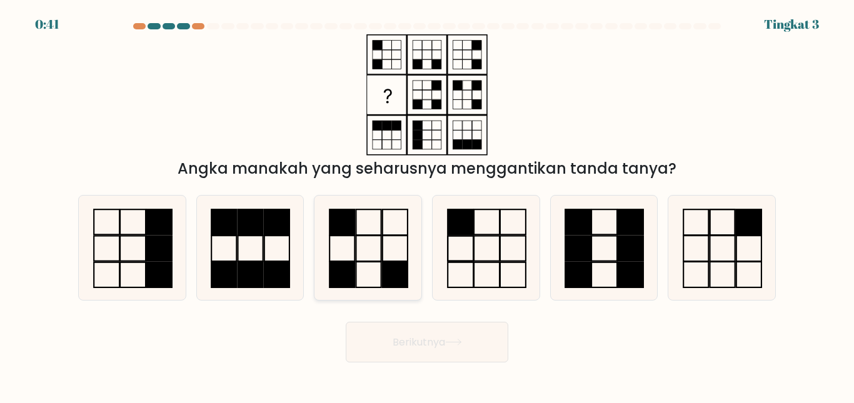
click at [365, 259] on icon at bounding box center [368, 248] width 104 height 104
click at [427, 205] on input "C." at bounding box center [427, 203] width 1 height 3
radio input "true"
click at [411, 334] on button "Berikutnya" at bounding box center [427, 342] width 163 height 41
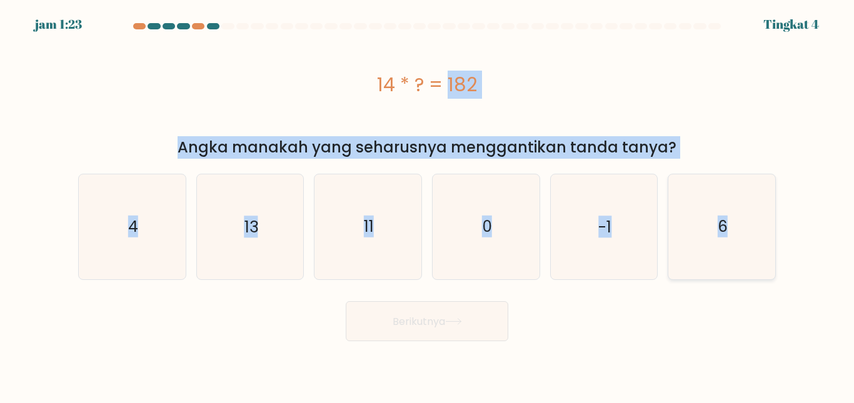
drag, startPoint x: 374, startPoint y: 79, endPoint x: 753, endPoint y: 209, distance: 401.0
click at [753, 209] on form "A. 4" at bounding box center [427, 182] width 854 height 318
copy form "14 * ? = 182 Angka manakah yang seharusnya menggantikan tanda tanya? A. 4 B. 13…"
click at [257, 245] on icon "13" at bounding box center [250, 226] width 104 height 104
click at [427, 205] on input "B. 13" at bounding box center [427, 203] width 1 height 3
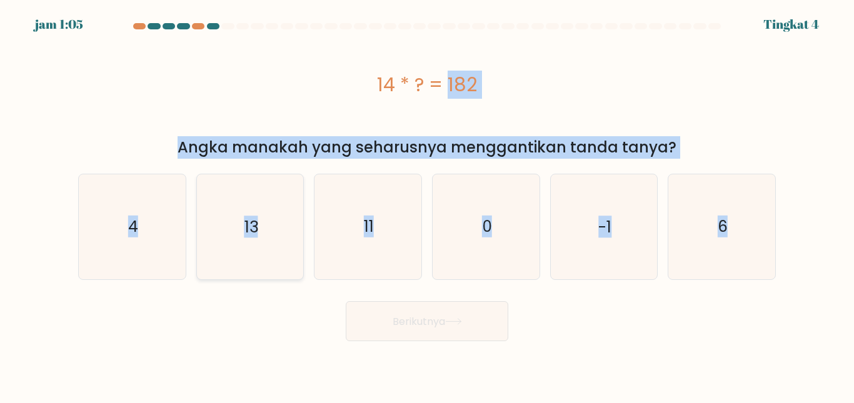
radio input "true"
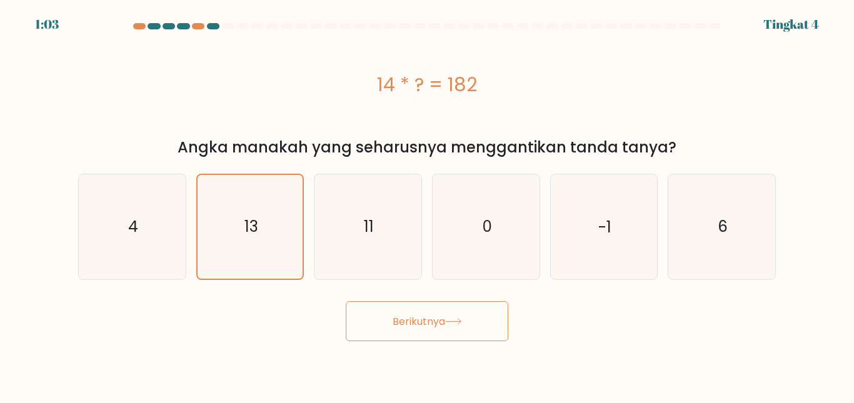
click at [406, 332] on button "Berikutnya" at bounding box center [427, 321] width 163 height 41
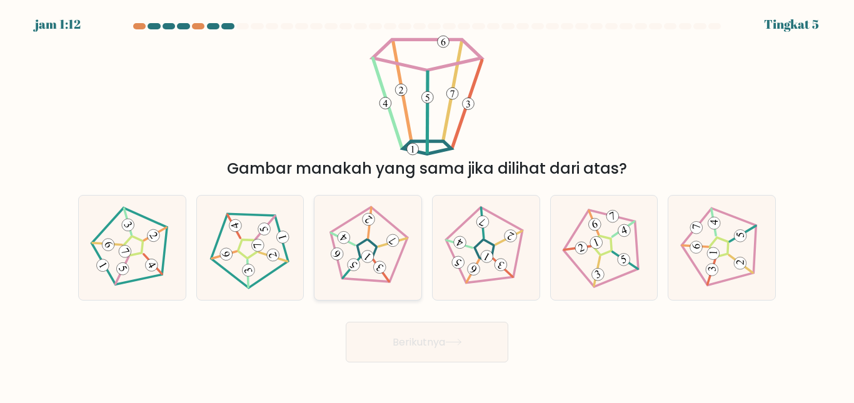
click at [393, 244] on 797 at bounding box center [393, 241] width 18 height 18
click at [427, 205] on input "C." at bounding box center [427, 203] width 1 height 3
radio input "true"
click at [430, 344] on font "Berikutnya" at bounding box center [419, 342] width 53 height 14
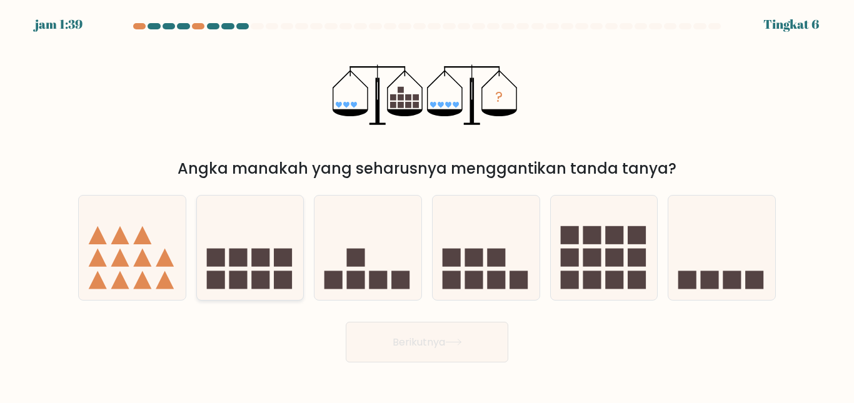
click at [280, 230] on icon at bounding box center [250, 248] width 107 height 88
click at [427, 205] on input "B." at bounding box center [427, 203] width 1 height 3
radio input "true"
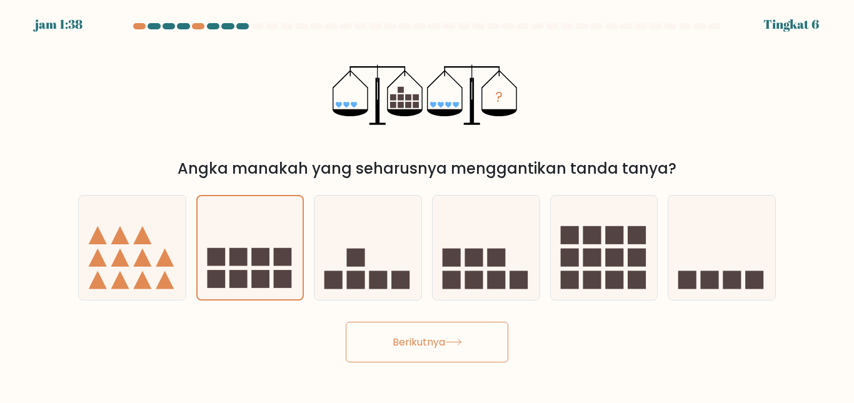
click at [381, 356] on button "Berikutnya" at bounding box center [427, 342] width 163 height 41
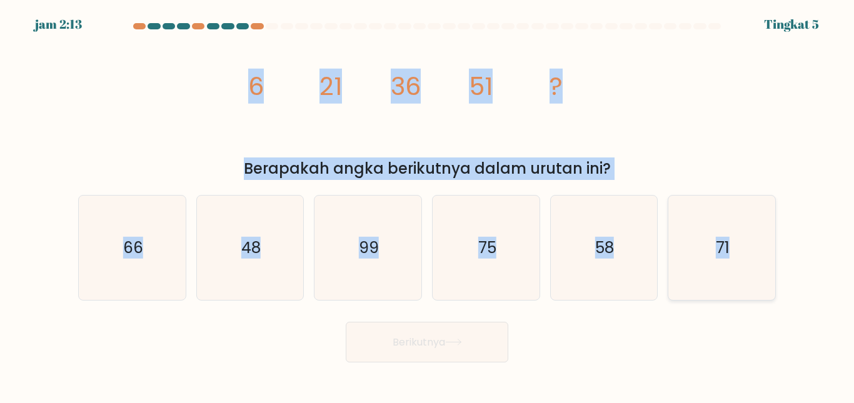
copy form "6 21 36 51 ? Berapakah angka berikutnya dalam urutan ini? A. 66 B. 48 C. 99 D. …"
drag, startPoint x: 237, startPoint y: 67, endPoint x: 735, endPoint y: 234, distance: 524.9
click at [735, 234] on form at bounding box center [427, 192] width 854 height 339
click at [159, 244] on icon "66" at bounding box center [132, 248] width 104 height 104
click at [427, 205] on input "A. 66" at bounding box center [427, 203] width 1 height 3
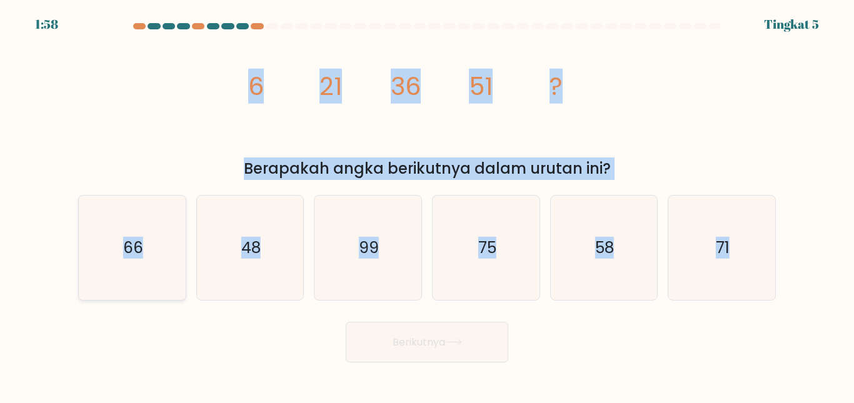
radio input "true"
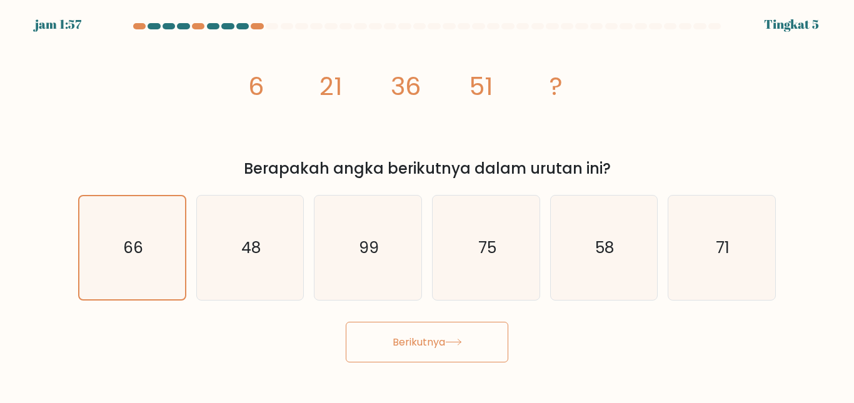
click at [449, 343] on icon at bounding box center [453, 342] width 17 height 7
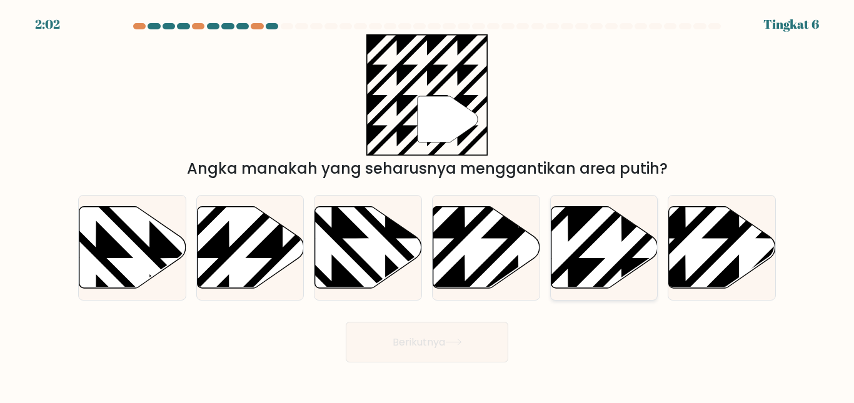
click at [630, 255] on icon at bounding box center [567, 204] width 215 height 215
click at [428, 205] on input "Dan." at bounding box center [427, 203] width 1 height 3
radio input "true"
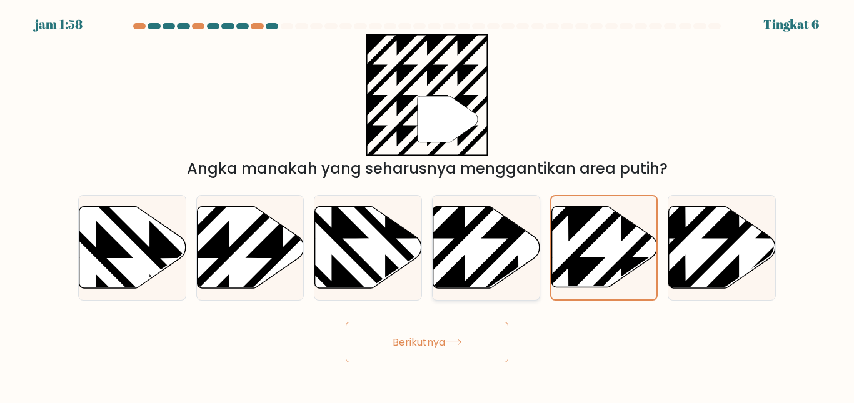
click at [475, 251] on icon at bounding box center [486, 247] width 107 height 82
click at [428, 205] on input "D." at bounding box center [427, 203] width 1 height 3
radio input "true"
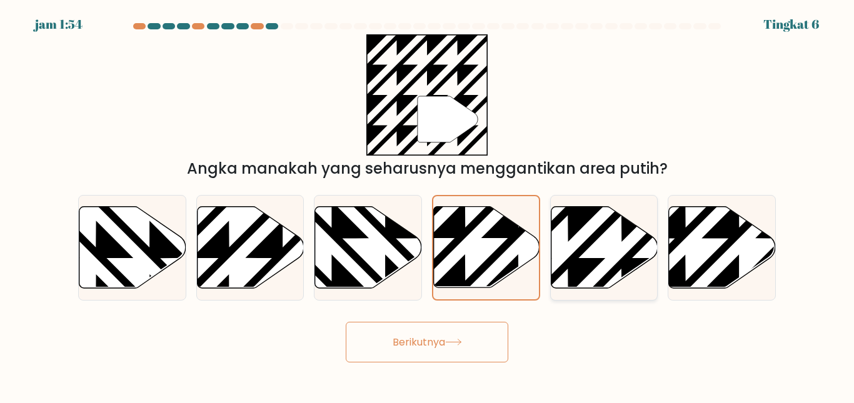
click at [580, 257] on icon at bounding box center [604, 247] width 107 height 82
click at [428, 205] on input "Dan." at bounding box center [427, 203] width 1 height 3
radio input "true"
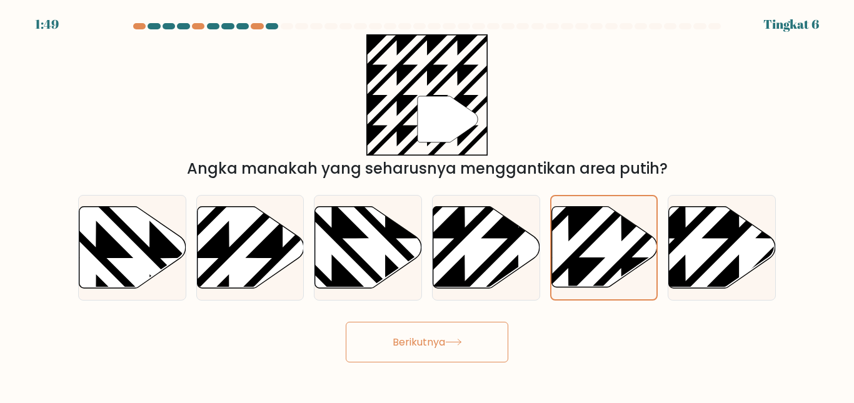
click at [429, 343] on font "Berikutnya" at bounding box center [419, 342] width 53 height 14
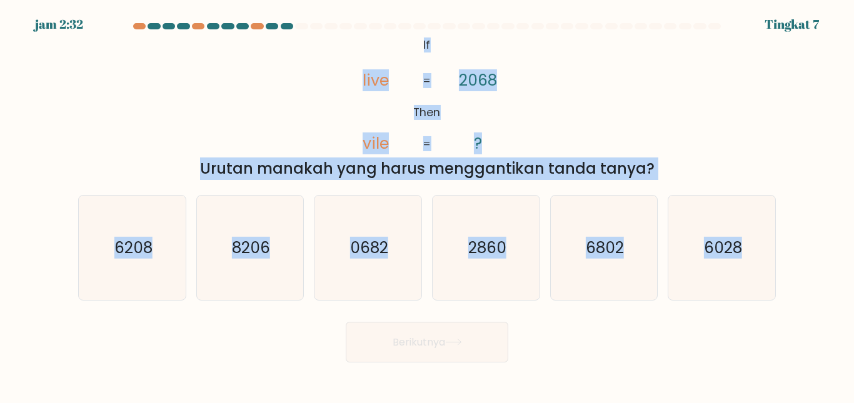
drag, startPoint x: 420, startPoint y: 46, endPoint x: 778, endPoint y: 280, distance: 427.8
click at [778, 280] on form "If ?" at bounding box center [427, 192] width 854 height 339
copy form "If Then live vile 2068 ? = = Urutan manakah yang harus menggantikan tanda tanya…"
click at [630, 271] on icon "6802" at bounding box center [603, 248] width 104 height 104
click at [428, 205] on input "Dan. 6802" at bounding box center [427, 203] width 1 height 3
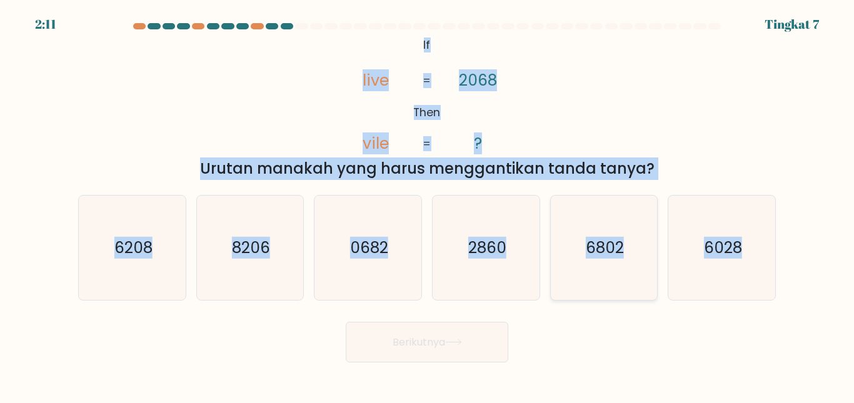
radio input "true"
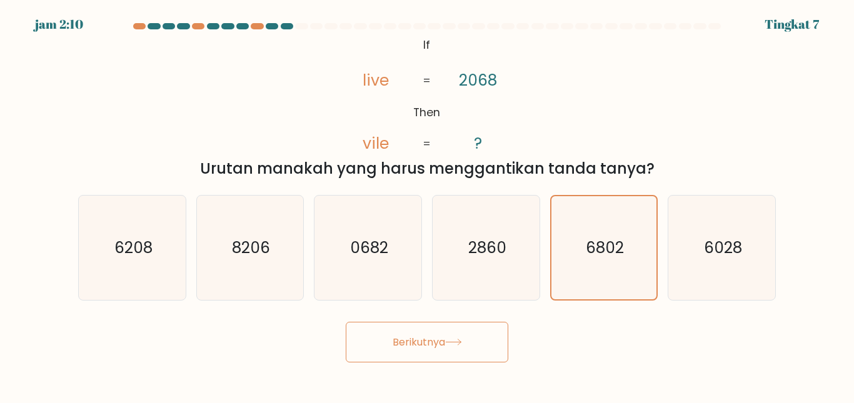
click at [426, 342] on font "Berikutnya" at bounding box center [419, 342] width 53 height 14
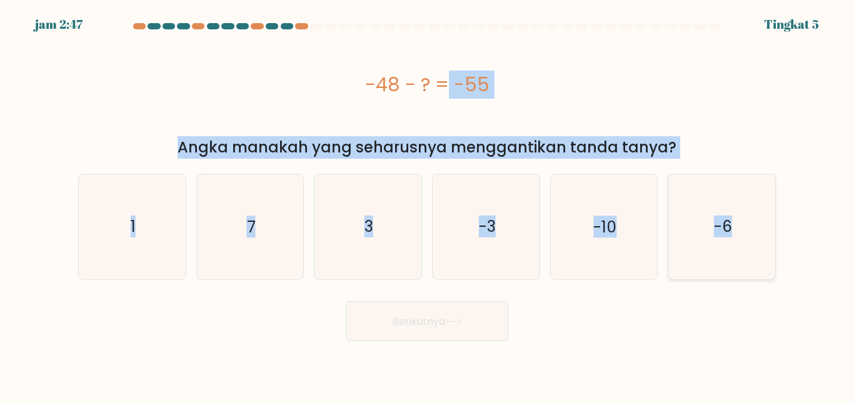
drag, startPoint x: 363, startPoint y: 85, endPoint x: 747, endPoint y: 221, distance: 407.2
click at [747, 221] on form "A. 1" at bounding box center [427, 182] width 854 height 318
copy form "-48 - ? = -55 Angka manakah yang seharusnya menggantikan tanda tanya? A. 1 B. 7…"
click at [250, 241] on icon "7" at bounding box center [250, 226] width 104 height 104
click at [427, 205] on input "B. 7" at bounding box center [427, 203] width 1 height 3
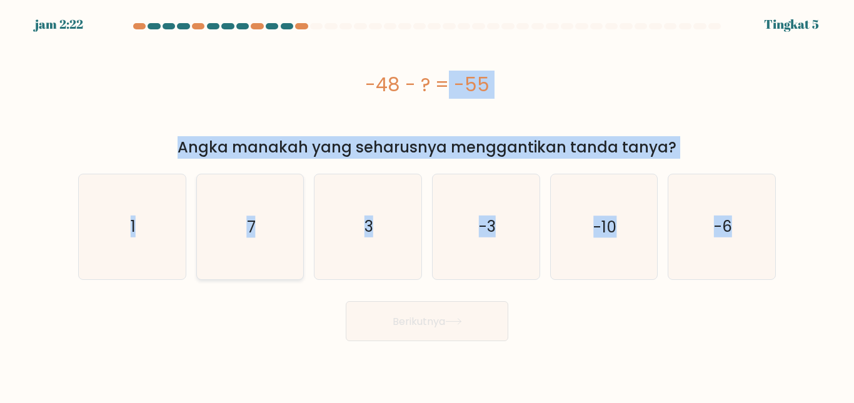
radio input "true"
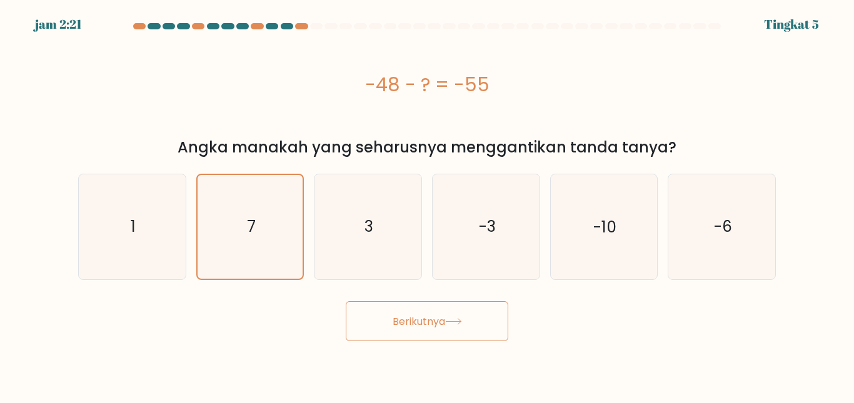
click at [431, 330] on button "Berikutnya" at bounding box center [427, 321] width 163 height 41
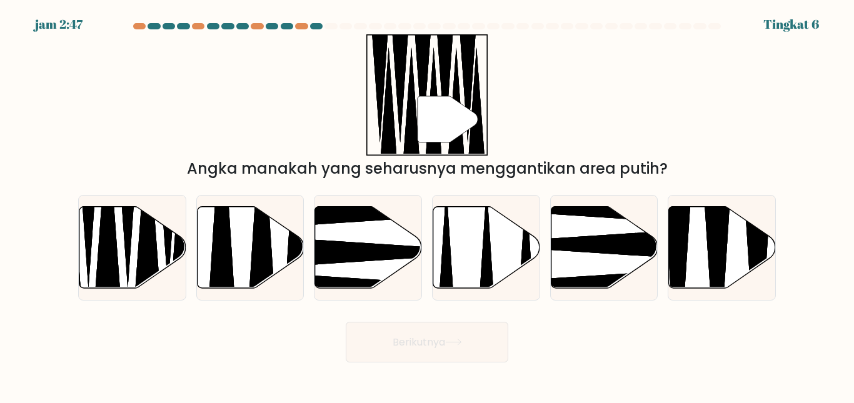
drag, startPoint x: 451, startPoint y: 120, endPoint x: 376, endPoint y: 111, distance: 74.9
click at [376, 111] on icon """ at bounding box center [426, 94] width 121 height 121
click at [124, 261] on icon at bounding box center [132, 247] width 107 height 82
click at [427, 205] on input "A." at bounding box center [427, 203] width 1 height 3
radio input "true"
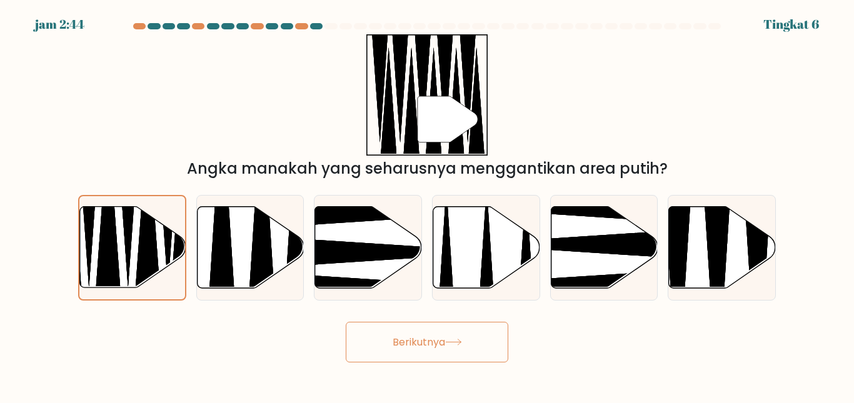
click at [443, 351] on button "Berikutnya" at bounding box center [427, 342] width 163 height 41
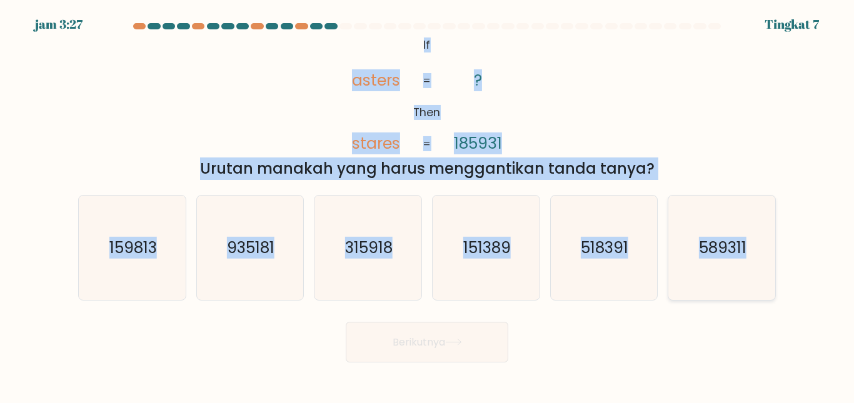
copy form "If Then asters stares ? 185931 = = Urutan manakah yang harus menggantikan tanda…"
drag, startPoint x: 421, startPoint y: 46, endPoint x: 757, endPoint y: 223, distance: 380.1
click at [757, 223] on form "If ?" at bounding box center [427, 192] width 854 height 339
click at [570, 122] on div "@import url('https://fonts.googleapis.com/css?family=Abril+Fatface:400,100,100i…" at bounding box center [427, 107] width 713 height 146
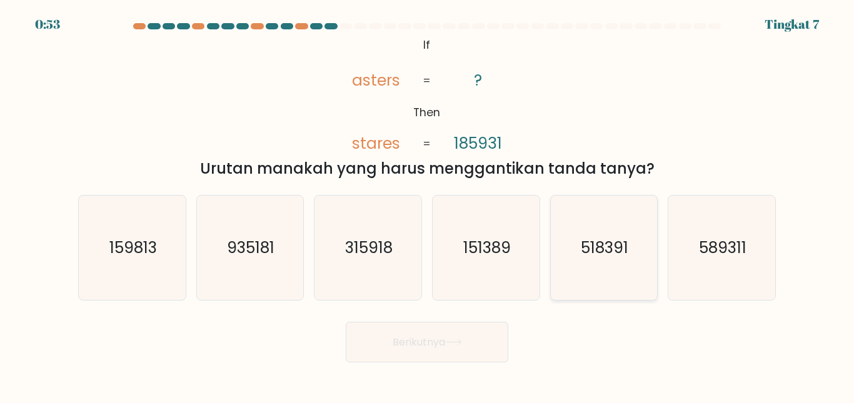
click at [581, 267] on icon "518391" at bounding box center [603, 248] width 104 height 104
click at [428, 205] on input "Dan. 518391" at bounding box center [427, 203] width 1 height 3
radio input "true"
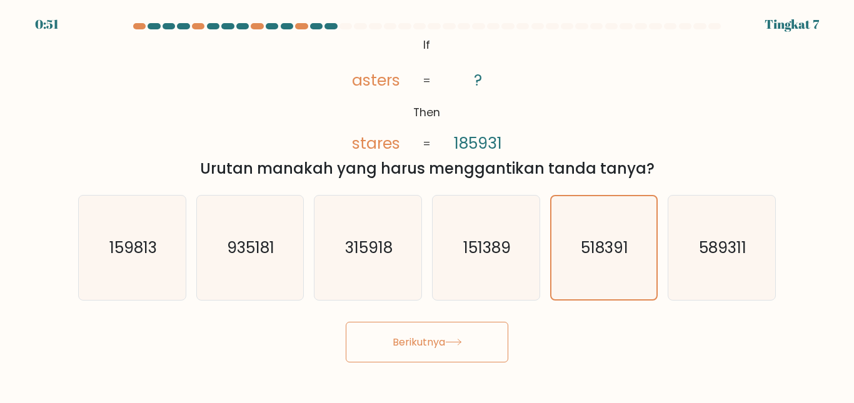
click at [408, 360] on button "Berikutnya" at bounding box center [427, 342] width 163 height 41
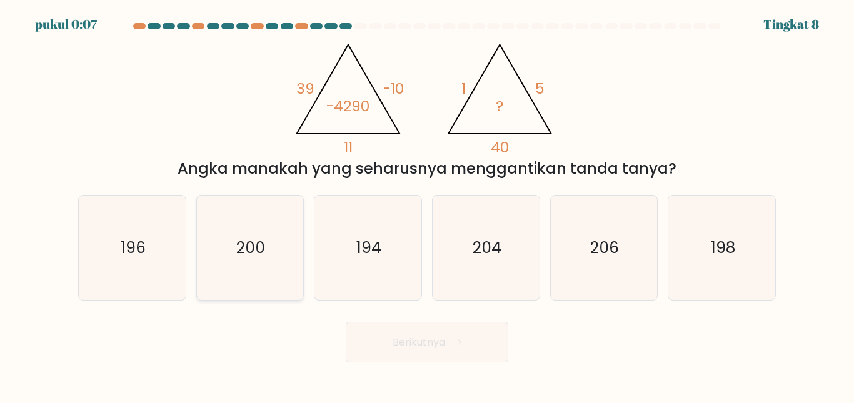
click at [276, 241] on icon "200" at bounding box center [250, 248] width 104 height 104
click at [427, 205] on input "B. 200" at bounding box center [427, 203] width 1 height 3
radio input "true"
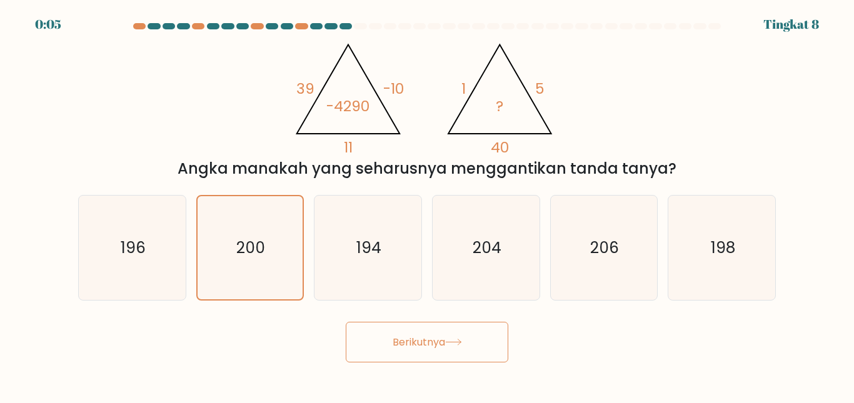
click at [428, 340] on font "Berikutnya" at bounding box center [419, 342] width 53 height 14
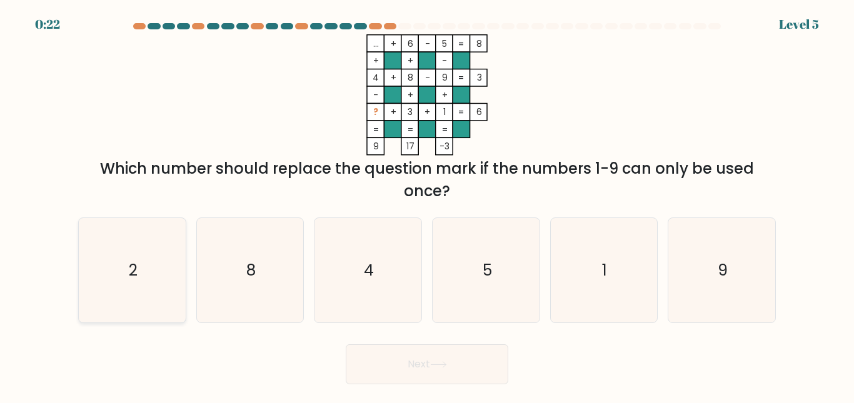
click at [164, 225] on icon "2" at bounding box center [132, 270] width 104 height 104
click at [427, 205] on input "a. 2" at bounding box center [427, 203] width 1 height 3
radio input "true"
click at [420, 381] on button "Next" at bounding box center [427, 364] width 163 height 40
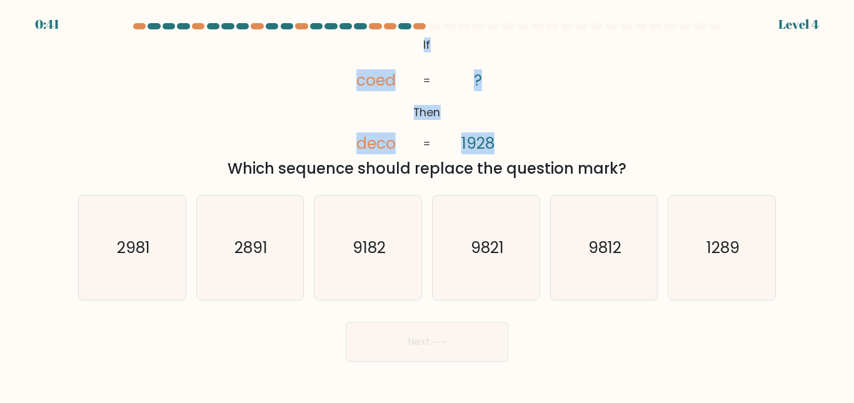
drag, startPoint x: 410, startPoint y: 43, endPoint x: 598, endPoint y: 126, distance: 206.0
click at [598, 126] on div "@import url('[URL][DOMAIN_NAME]); If Then coed deco ? 1928 = = Which sequence s…" at bounding box center [427, 107] width 713 height 146
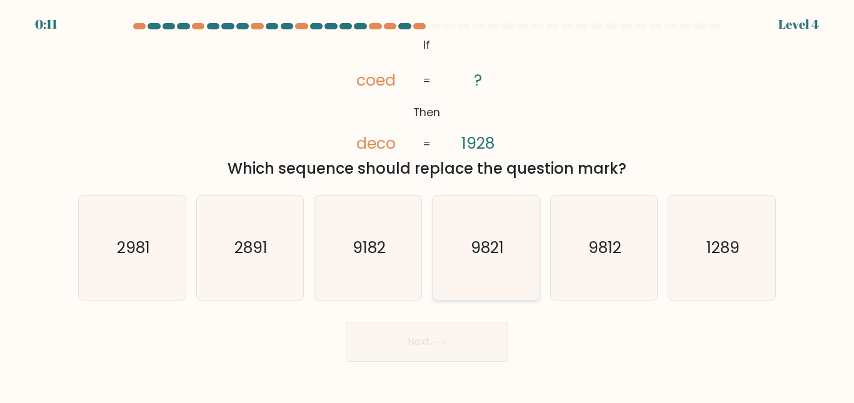
click at [502, 236] on icon "9821" at bounding box center [486, 248] width 104 height 104
click at [428, 205] on input "d. 9821" at bounding box center [427, 203] width 1 height 3
radio input "true"
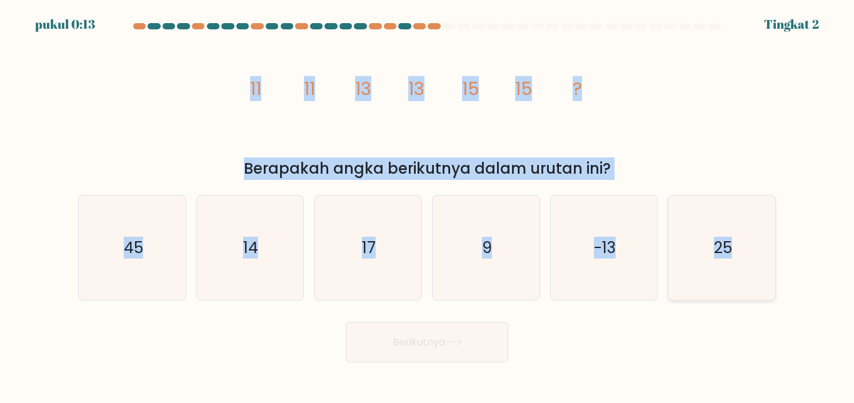
drag, startPoint x: 225, startPoint y: 71, endPoint x: 745, endPoint y: 223, distance: 541.1
click at [745, 223] on form at bounding box center [427, 192] width 854 height 339
copy form "11 11 13 13 15 15 ? Berapakah angka berikutnya dalam urutan ini? A. 45 B. 14 C.…"
